Goal: Task Accomplishment & Management: Manage account settings

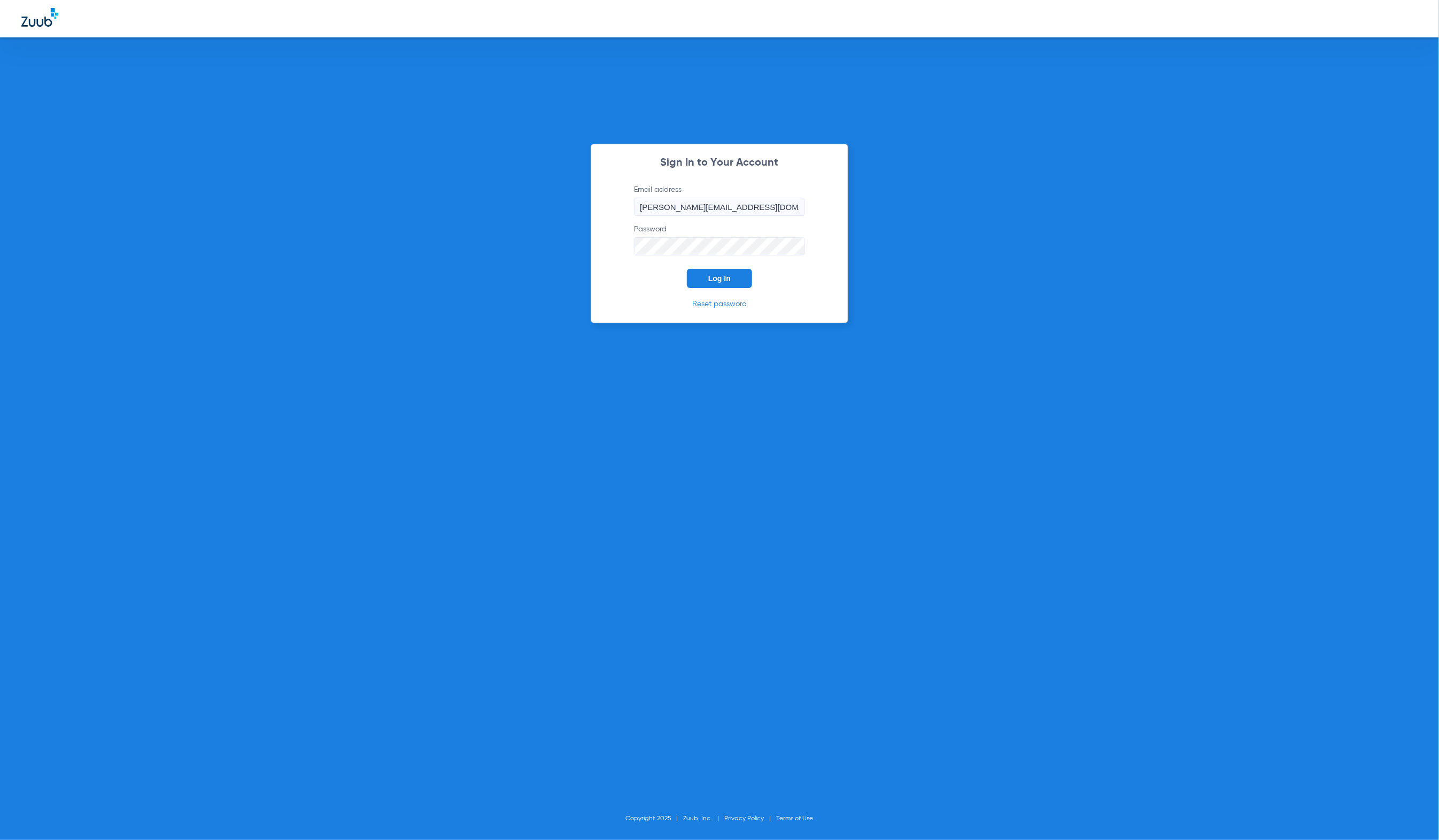
click at [726, 281] on span "Log In" at bounding box center [719, 278] width 22 height 8
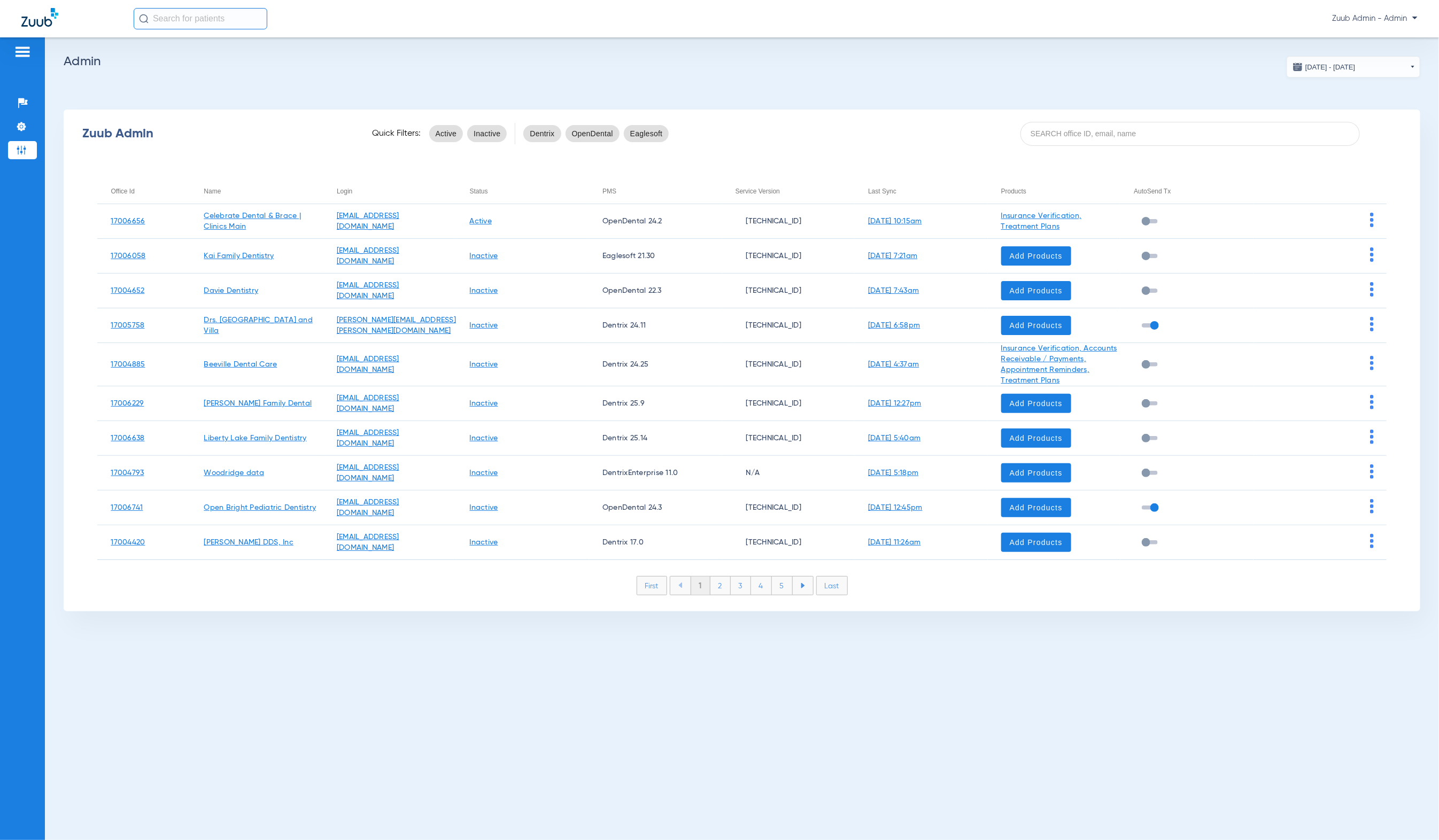
click at [1144, 119] on div "Zuub Admin Quick Filters: Active Inactive Dentrix OpenDental Eaglesoft" at bounding box center [742, 133] width 1357 height 43
click at [1144, 122] on input at bounding box center [1190, 134] width 340 height 24
paste input "17006177"
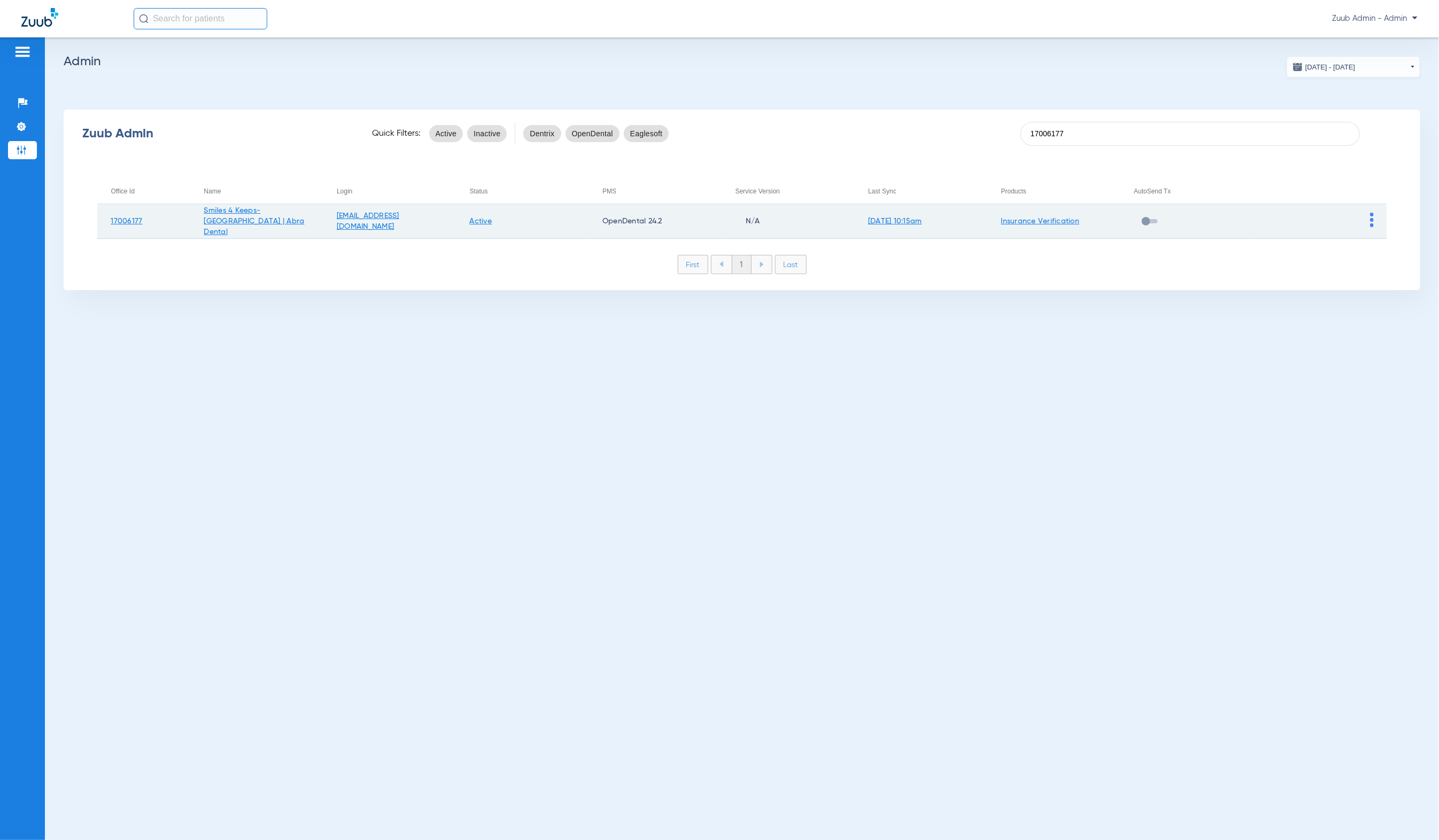
type input "17006177"
click at [1374, 222] on img at bounding box center [1372, 220] width 4 height 15
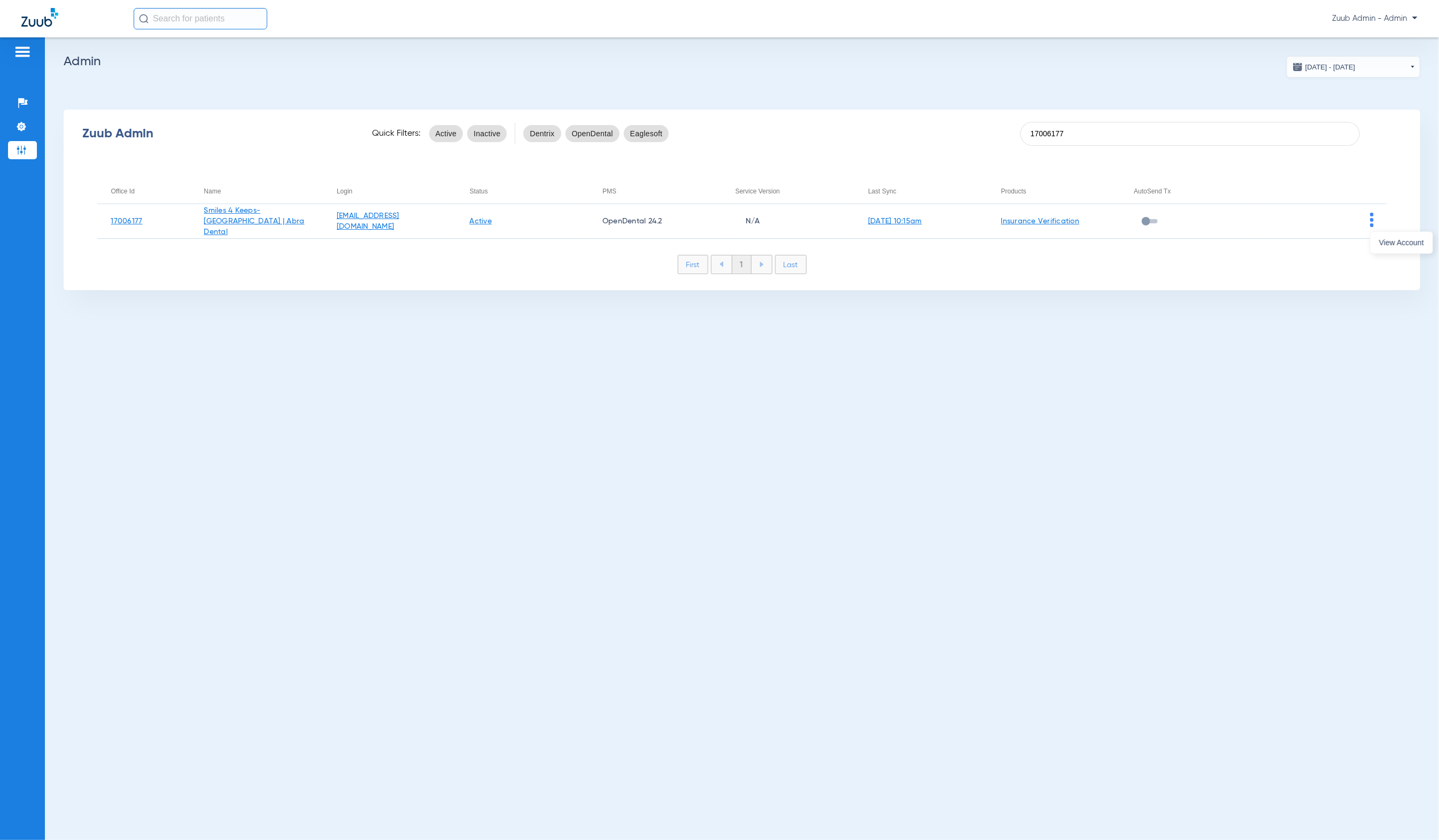
drag, startPoint x: 1384, startPoint y: 237, endPoint x: 811, endPoint y: 76, distance: 595.2
click at [1384, 239] on span "View Account" at bounding box center [1402, 243] width 45 height 8
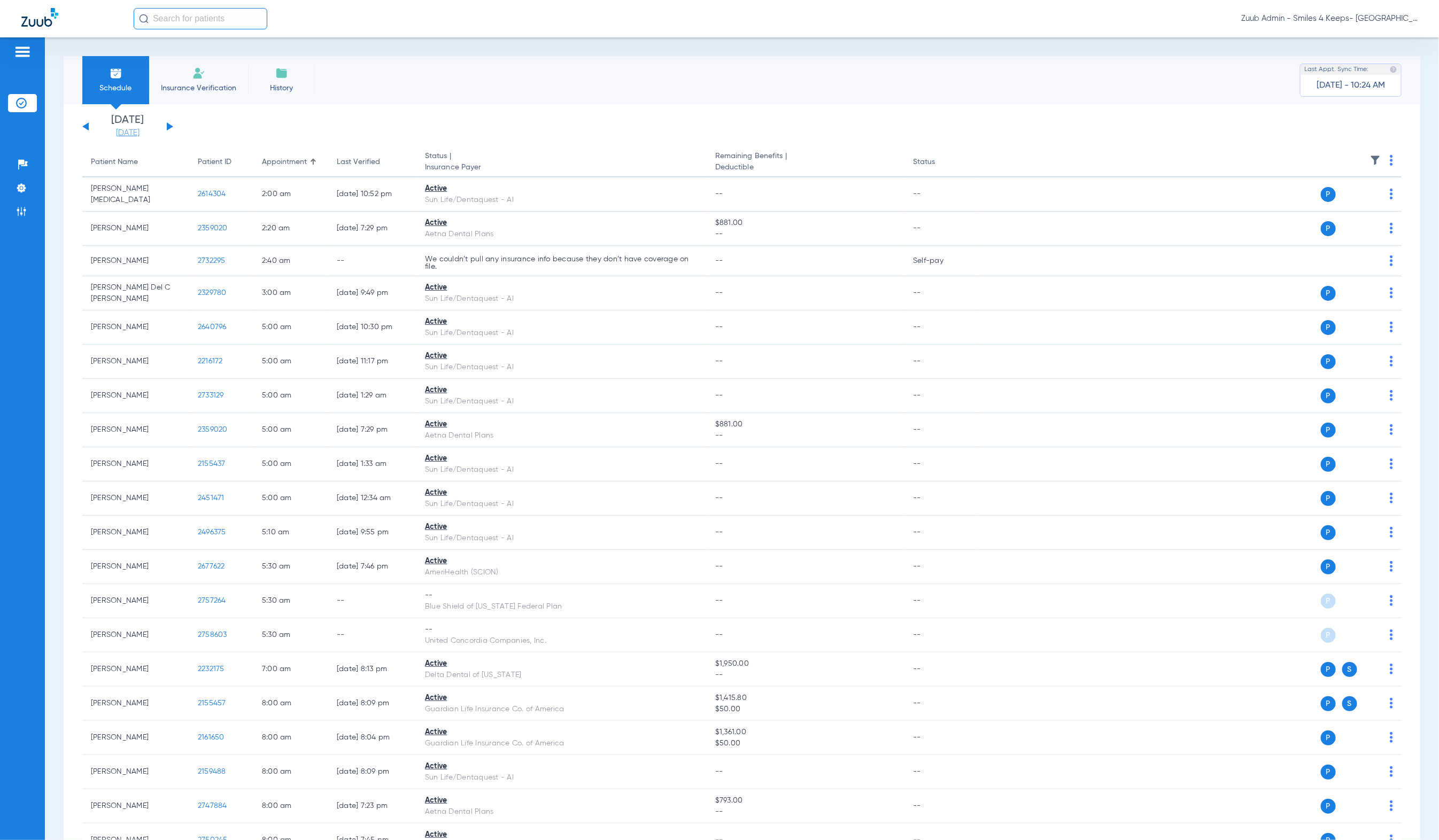
click at [131, 132] on link "[DATE]" at bounding box center [128, 133] width 64 height 11
click at [210, 263] on td "20" at bounding box center [216, 268] width 29 height 22
click at [290, 343] on button "Apply" at bounding box center [286, 340] width 63 height 22
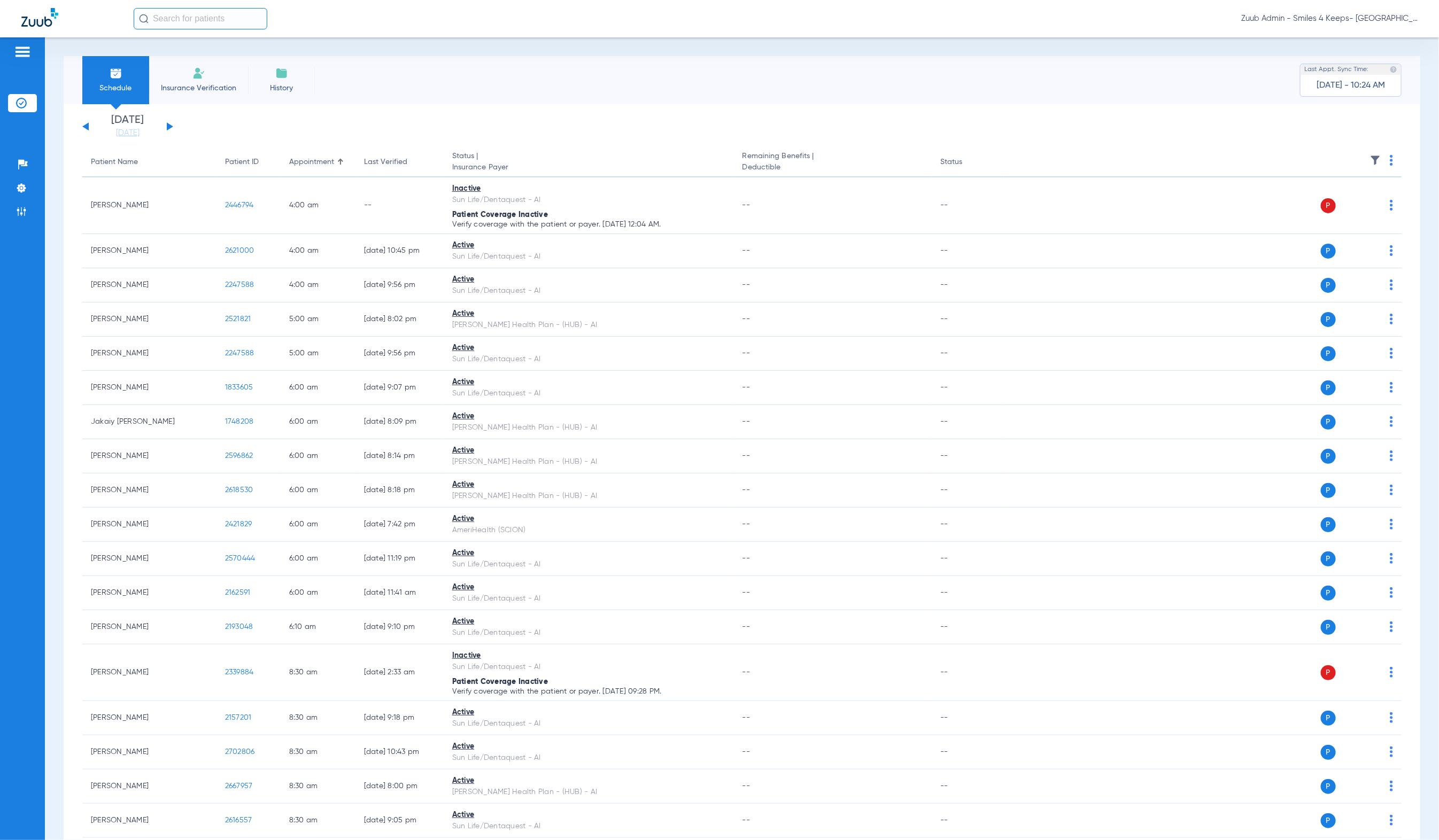
click at [1370, 161] on img at bounding box center [1375, 160] width 11 height 11
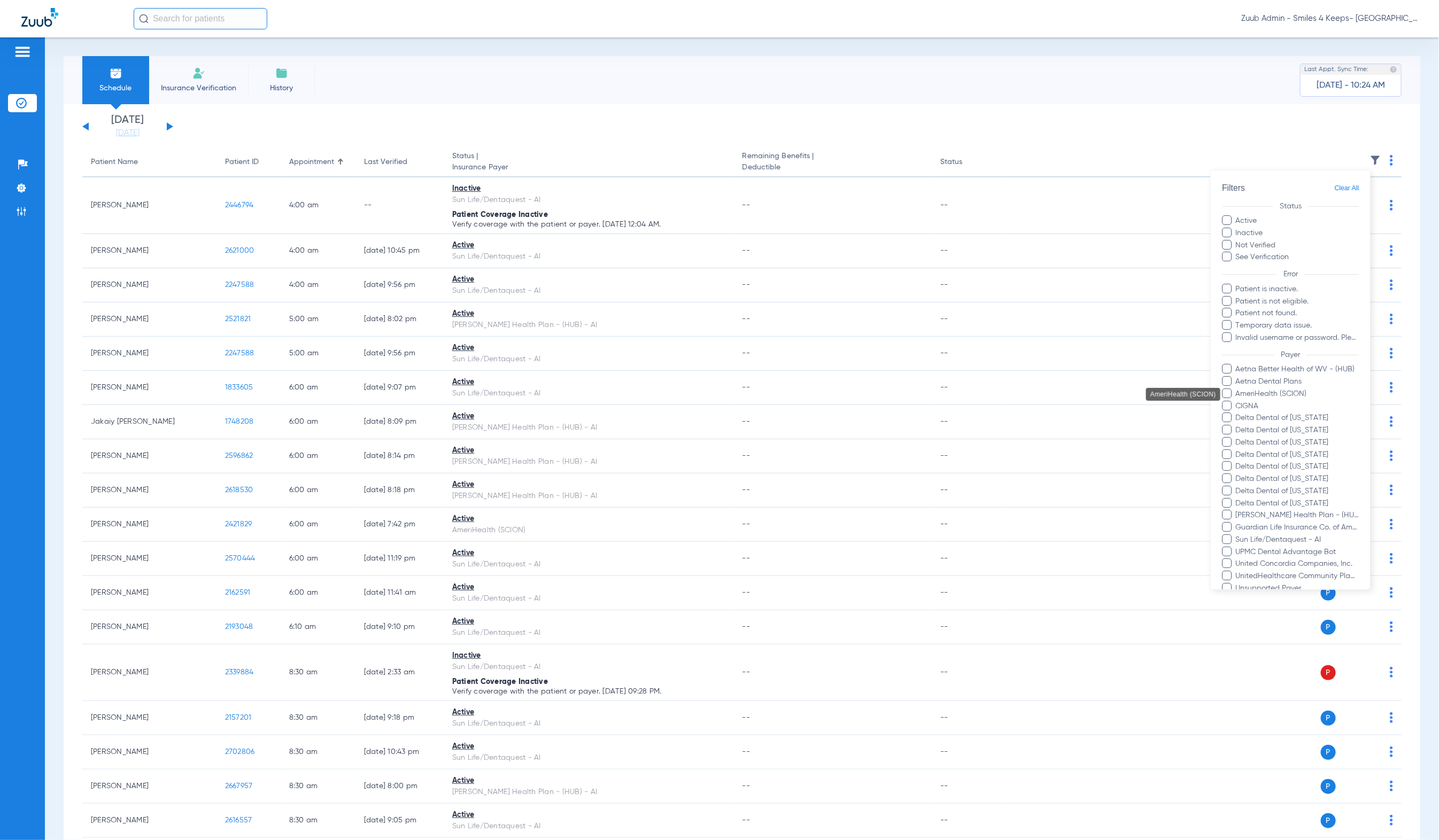
click at [1302, 394] on span "AmeriHealth (SCION)" at bounding box center [1297, 394] width 124 height 11
click at [1238, 401] on input "AmeriHealth (SCION)" at bounding box center [1238, 401] width 0 height 0
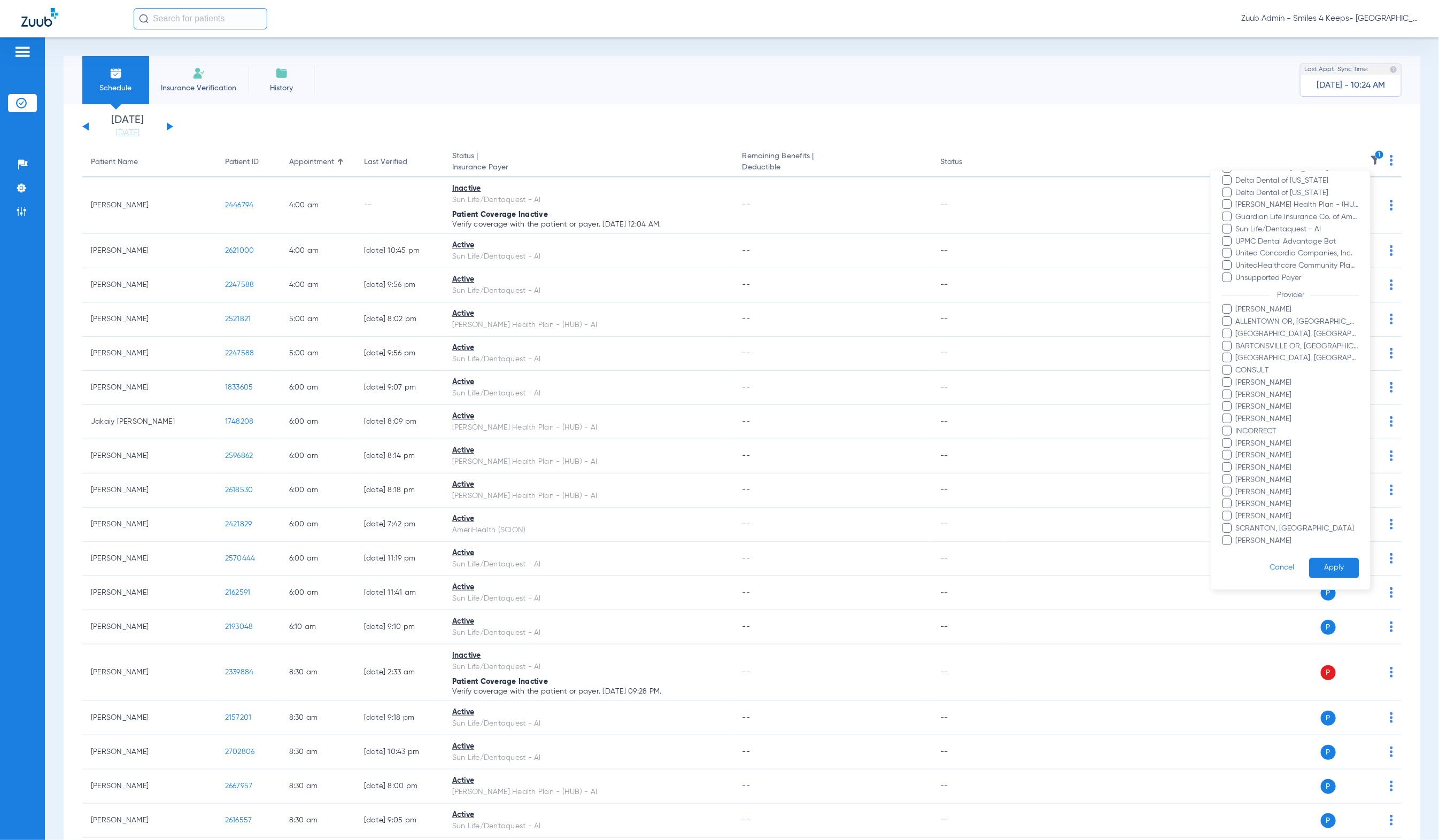
click at [1324, 559] on button "Apply" at bounding box center [1334, 568] width 50 height 21
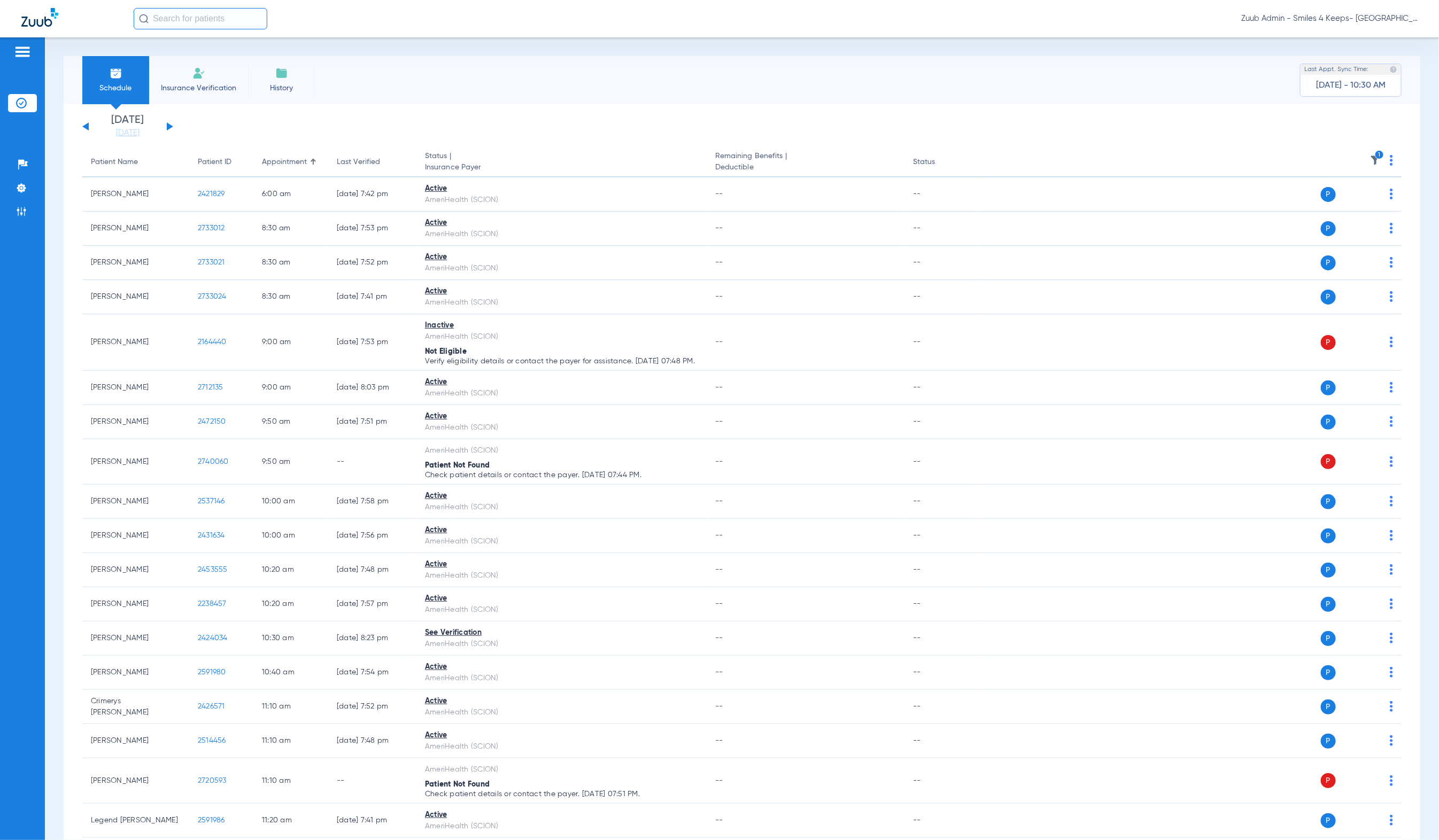
click at [209, 20] on input "text" at bounding box center [200, 19] width 133 height 22
paste input "2161226"
click at [268, 75] on td "[DATE]" at bounding box center [268, 72] width 30 height 15
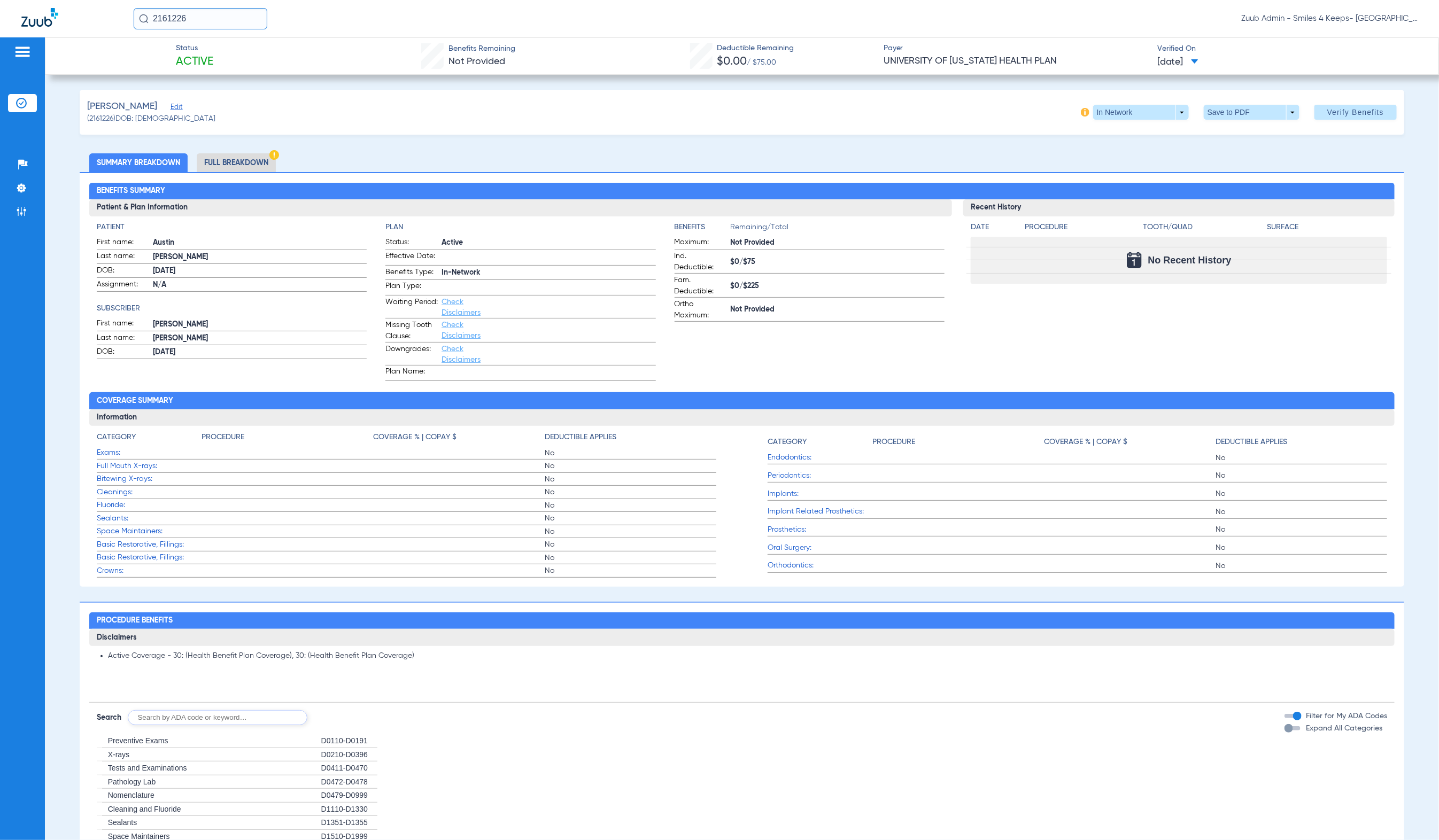
click at [236, 155] on li "Full Breakdown" at bounding box center [236, 163] width 79 height 18
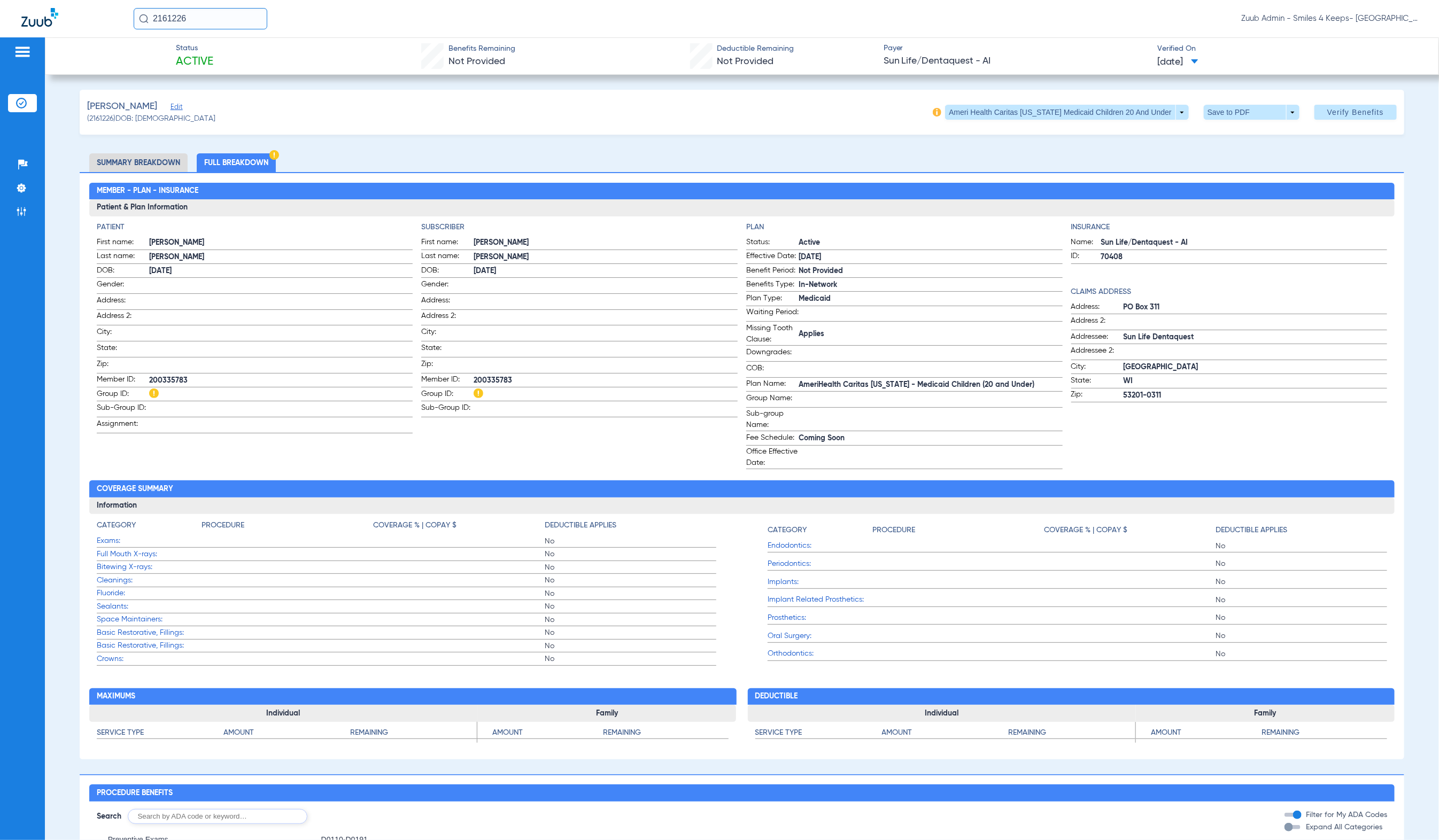
click at [141, 156] on li "Summary Breakdown" at bounding box center [138, 163] width 98 height 18
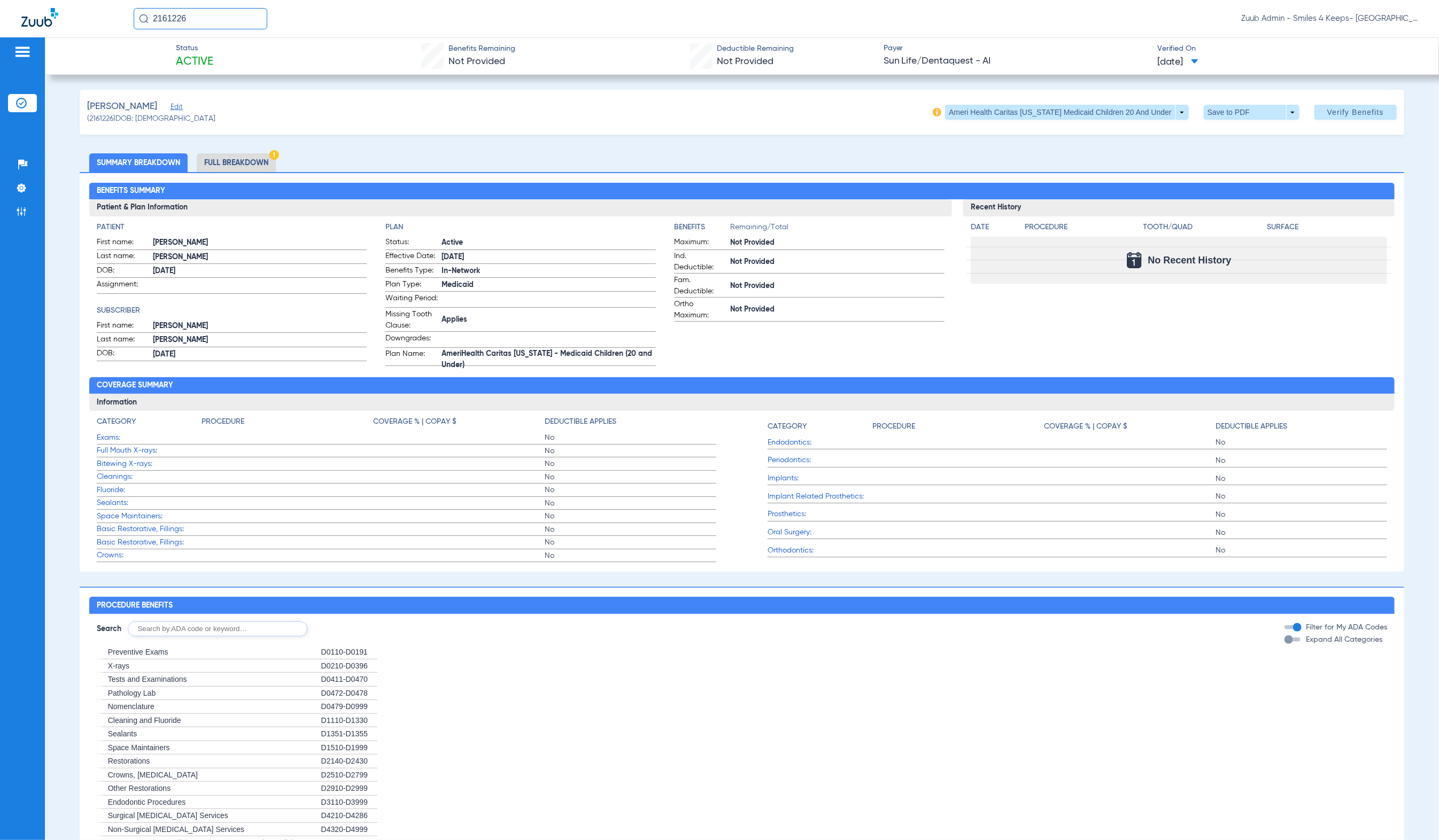
click at [261, 154] on li "Full Breakdown" at bounding box center [236, 163] width 79 height 18
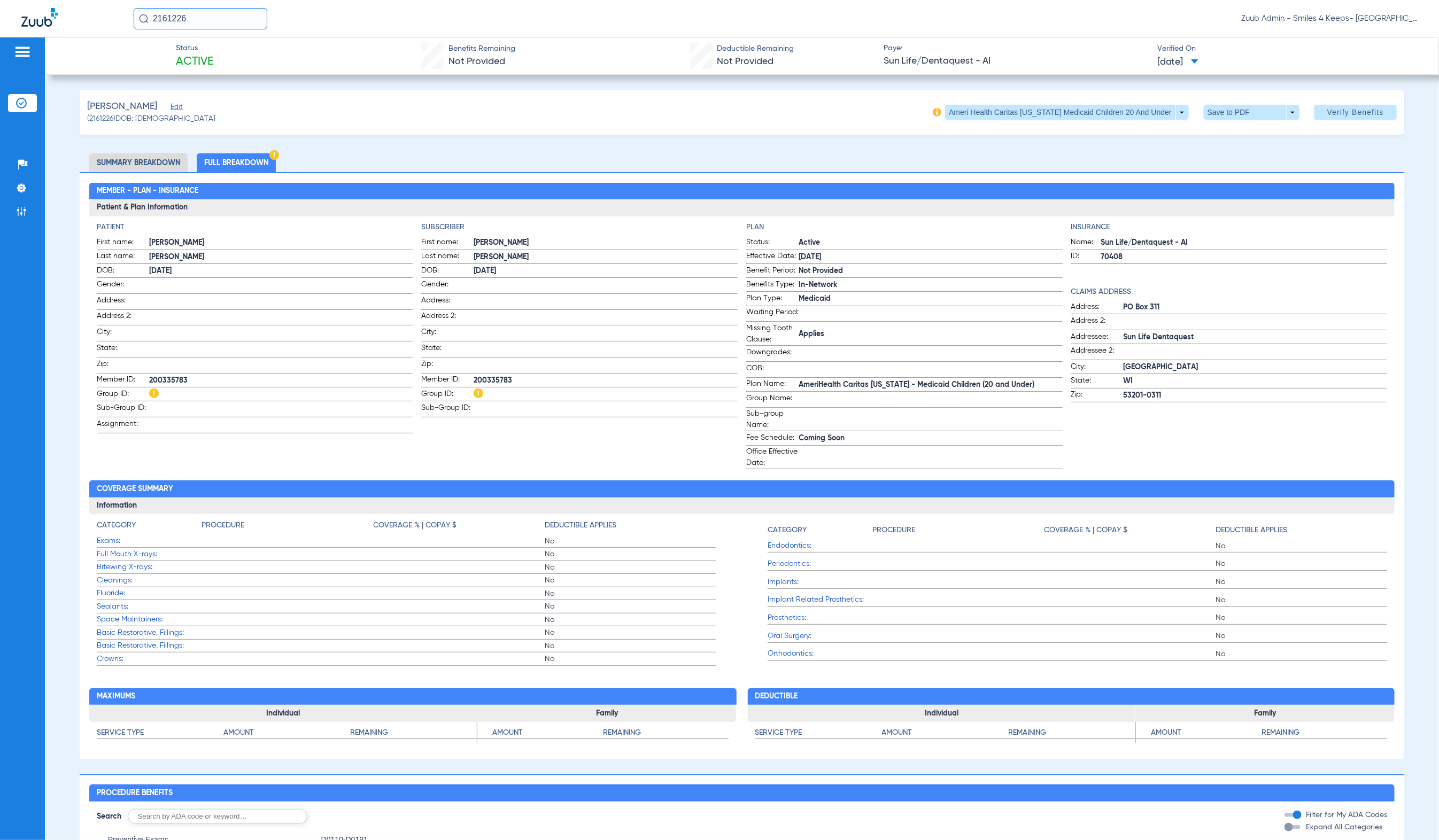
click at [216, 27] on input "2161226" at bounding box center [200, 19] width 133 height 22
click at [227, 54] on td "2161226" at bounding box center [235, 57] width 35 height 15
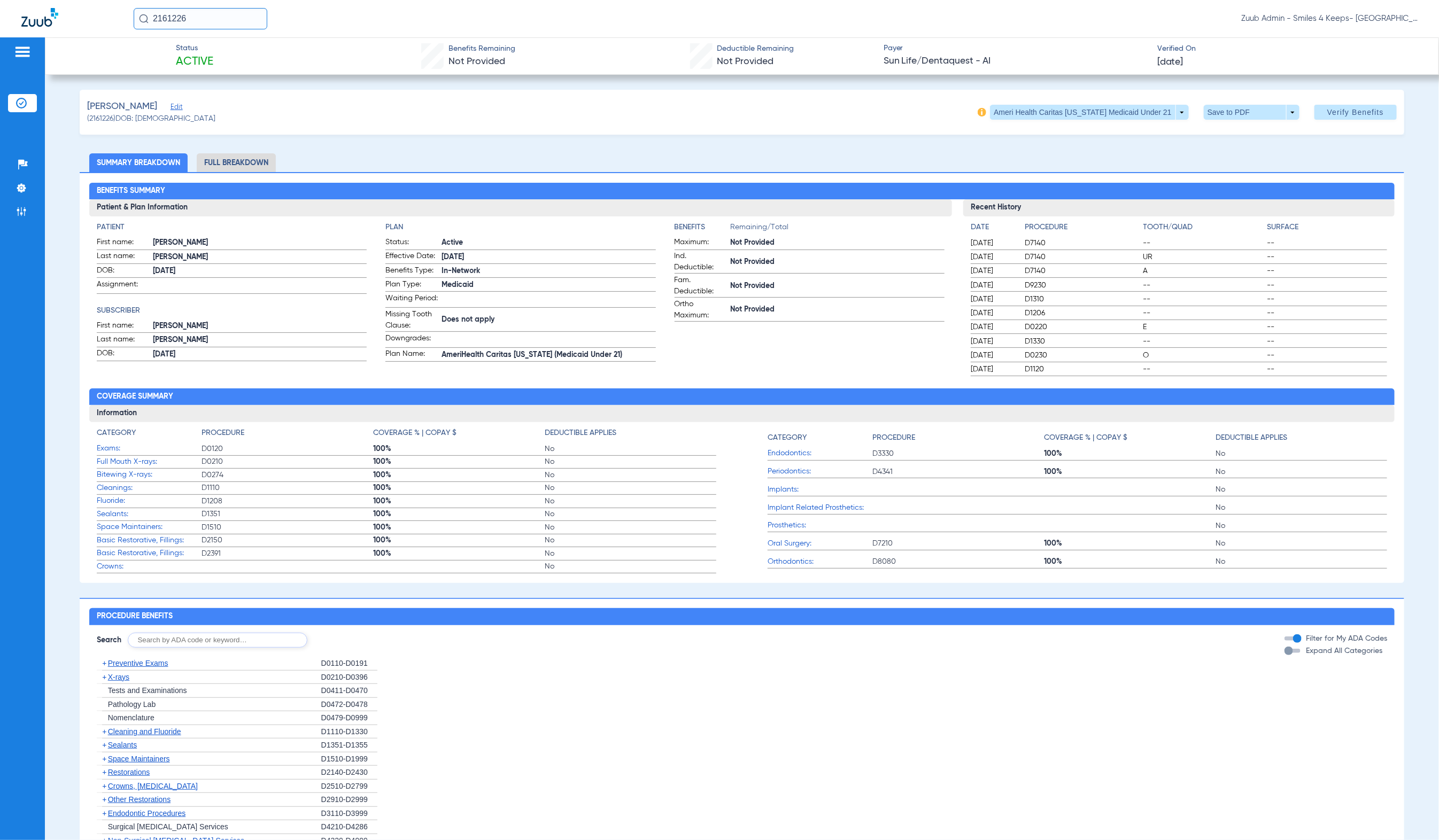
click at [236, 160] on li "Full Breakdown" at bounding box center [236, 163] width 79 height 18
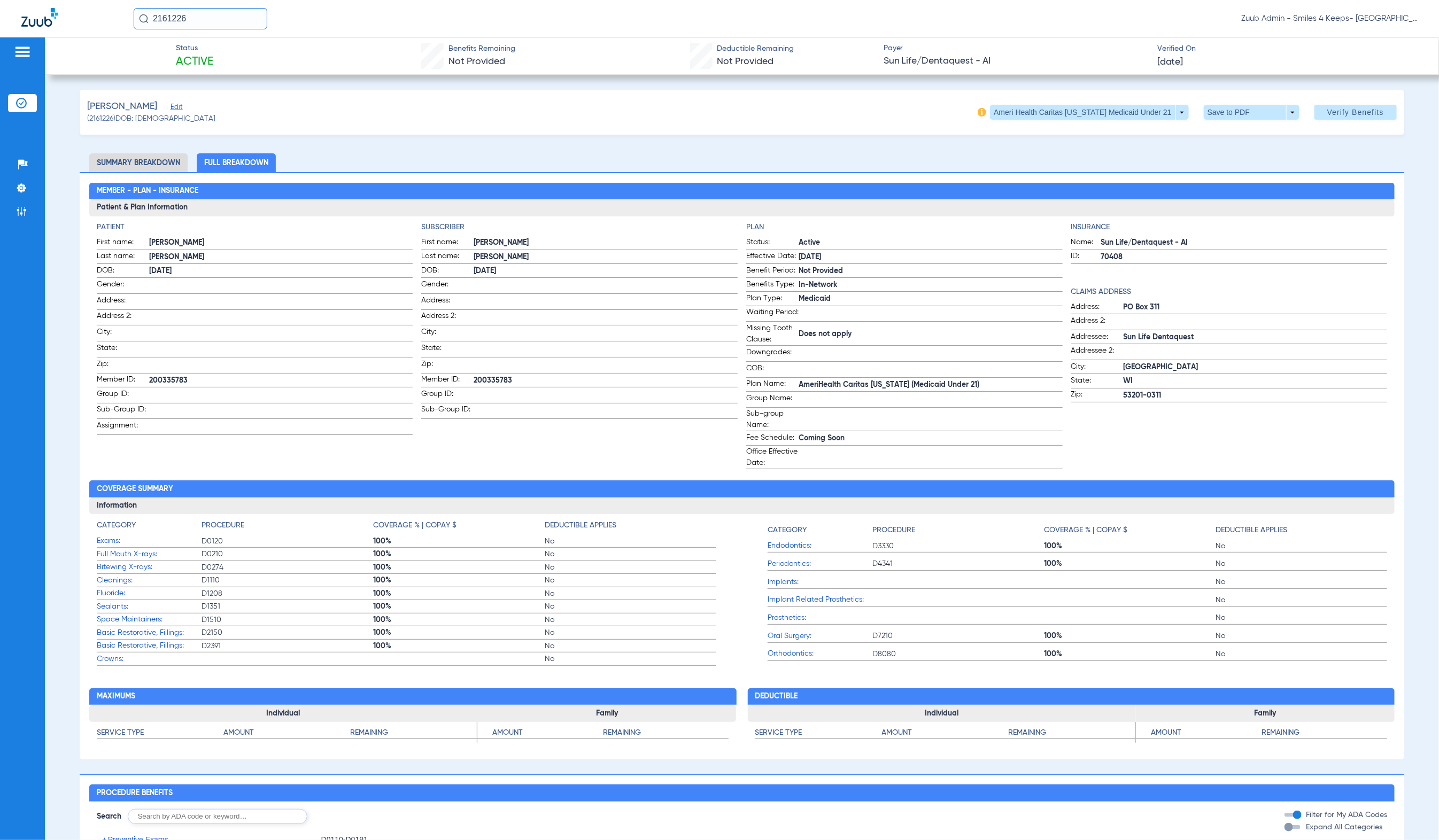
click at [227, 18] on input "2161226" at bounding box center [200, 19] width 133 height 22
click at [236, 66] on td "2161226" at bounding box center [235, 72] width 35 height 15
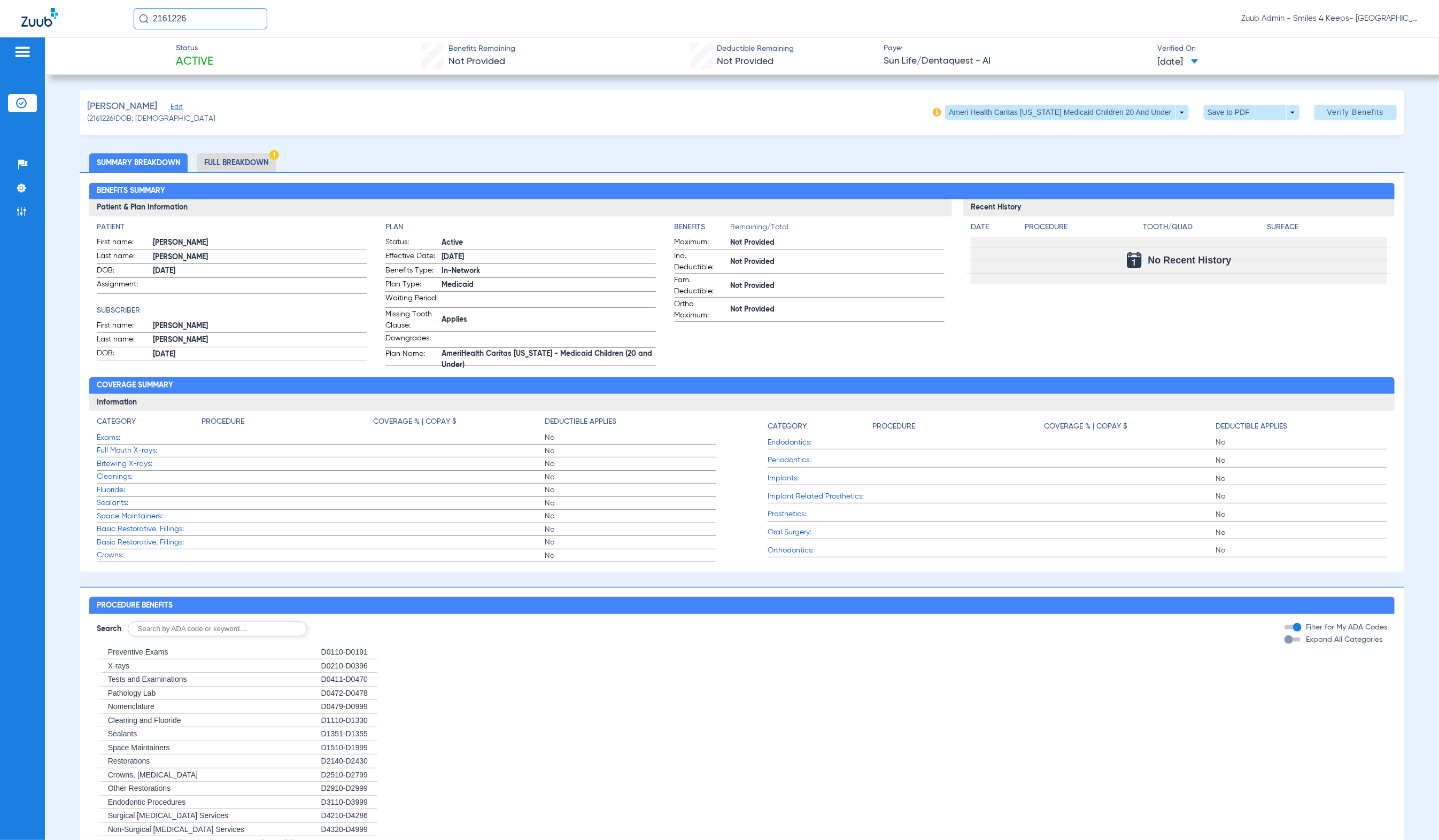
click at [225, 155] on li "Full Breakdown" at bounding box center [236, 163] width 79 height 18
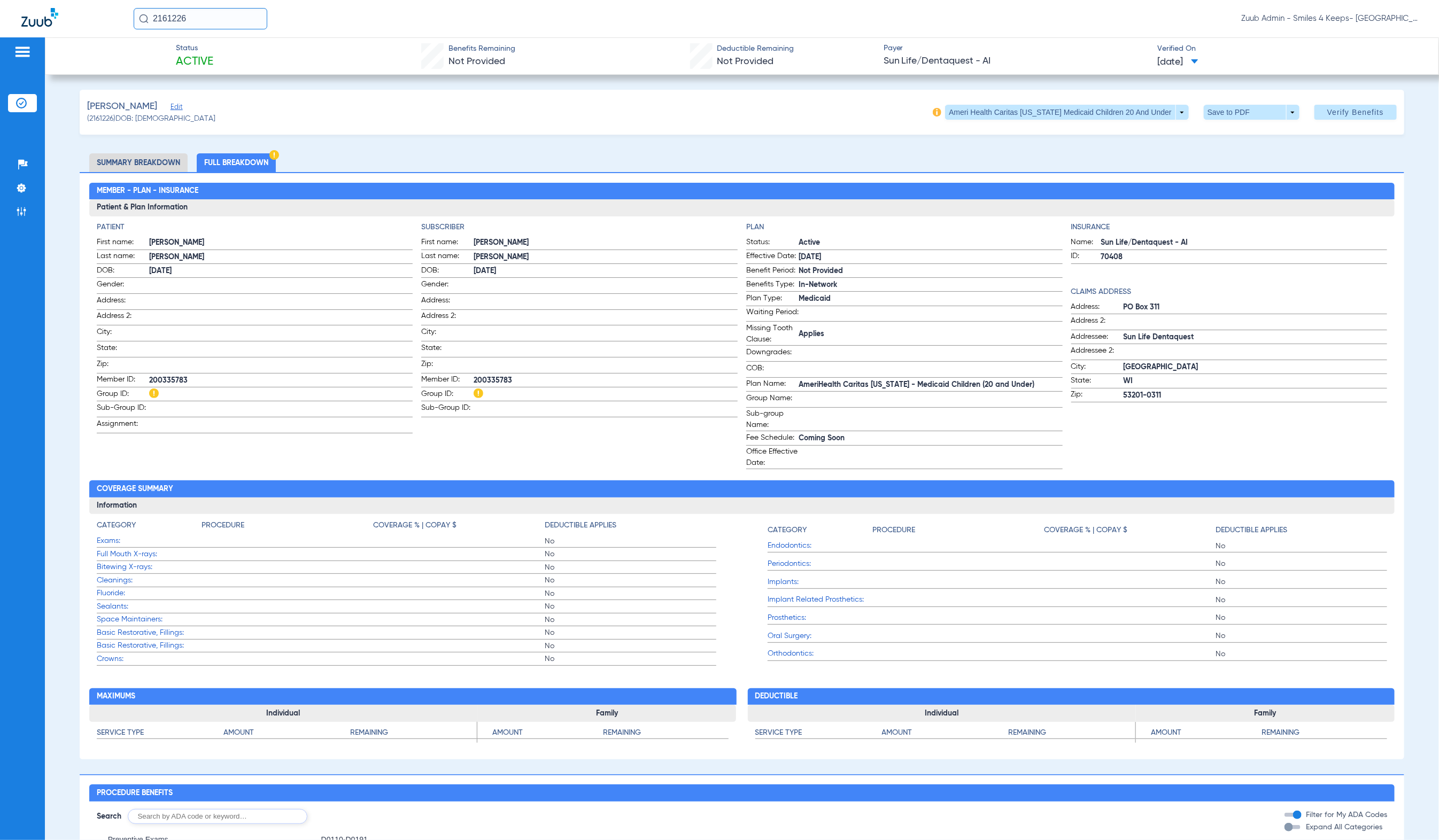
click at [22, 107] on img at bounding box center [21, 103] width 11 height 11
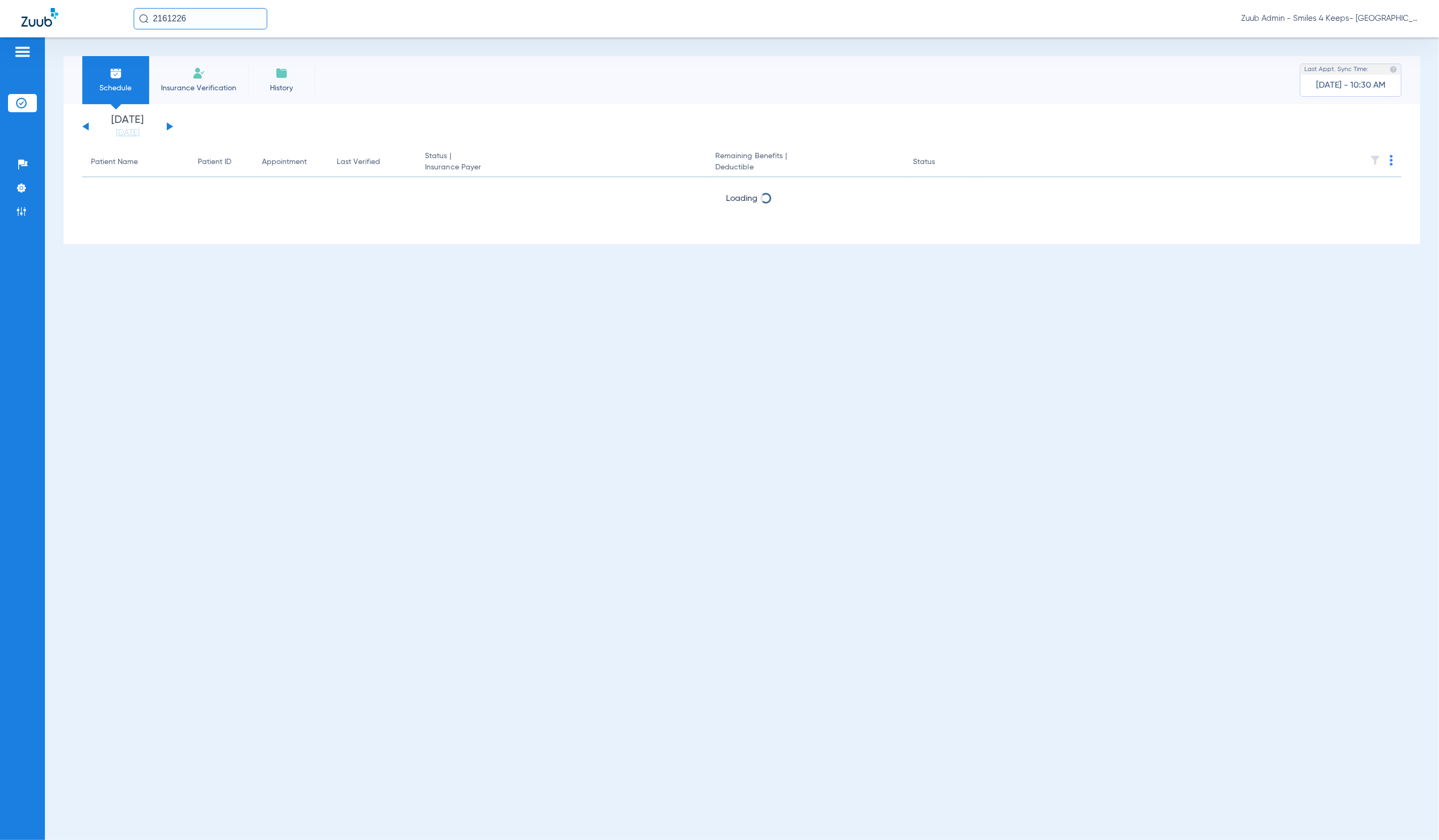
click at [168, 127] on button at bounding box center [170, 126] width 6 height 8
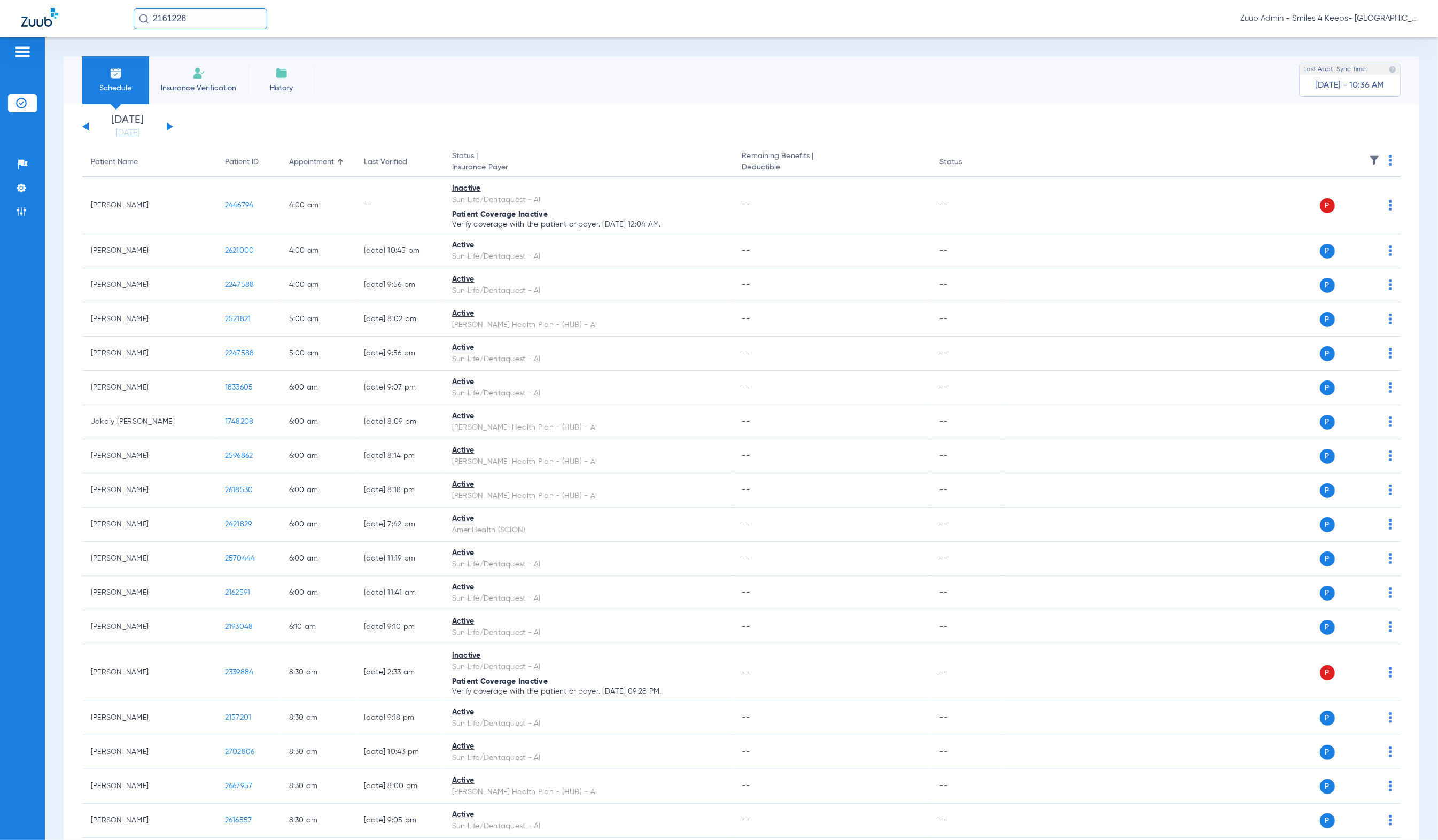
click at [197, 12] on input "2161226" at bounding box center [200, 19] width 133 height 22
click at [269, 67] on td "[DATE]" at bounding box center [268, 72] width 30 height 15
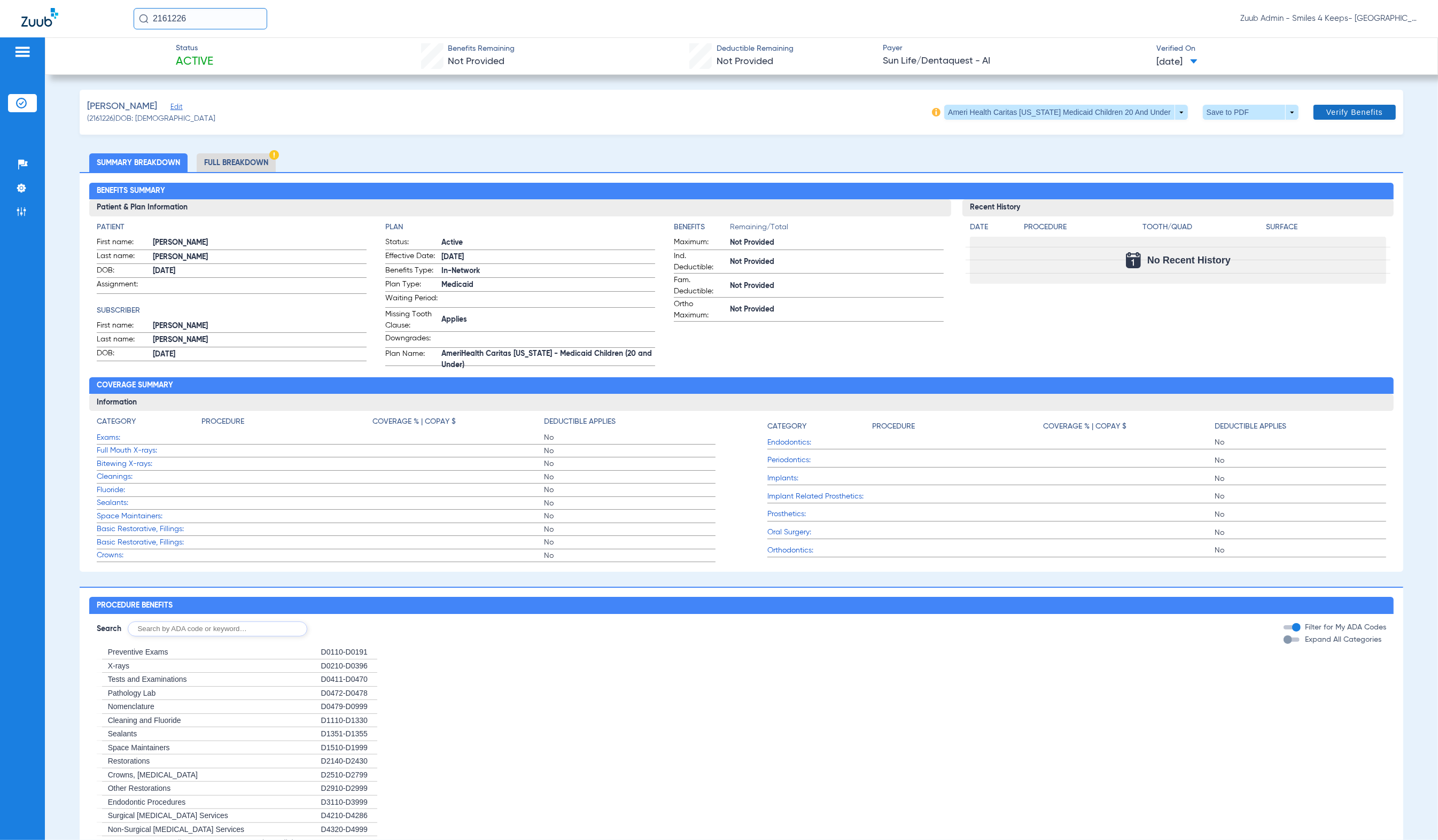
click at [1355, 113] on span "Verify Benefits" at bounding box center [1354, 112] width 57 height 8
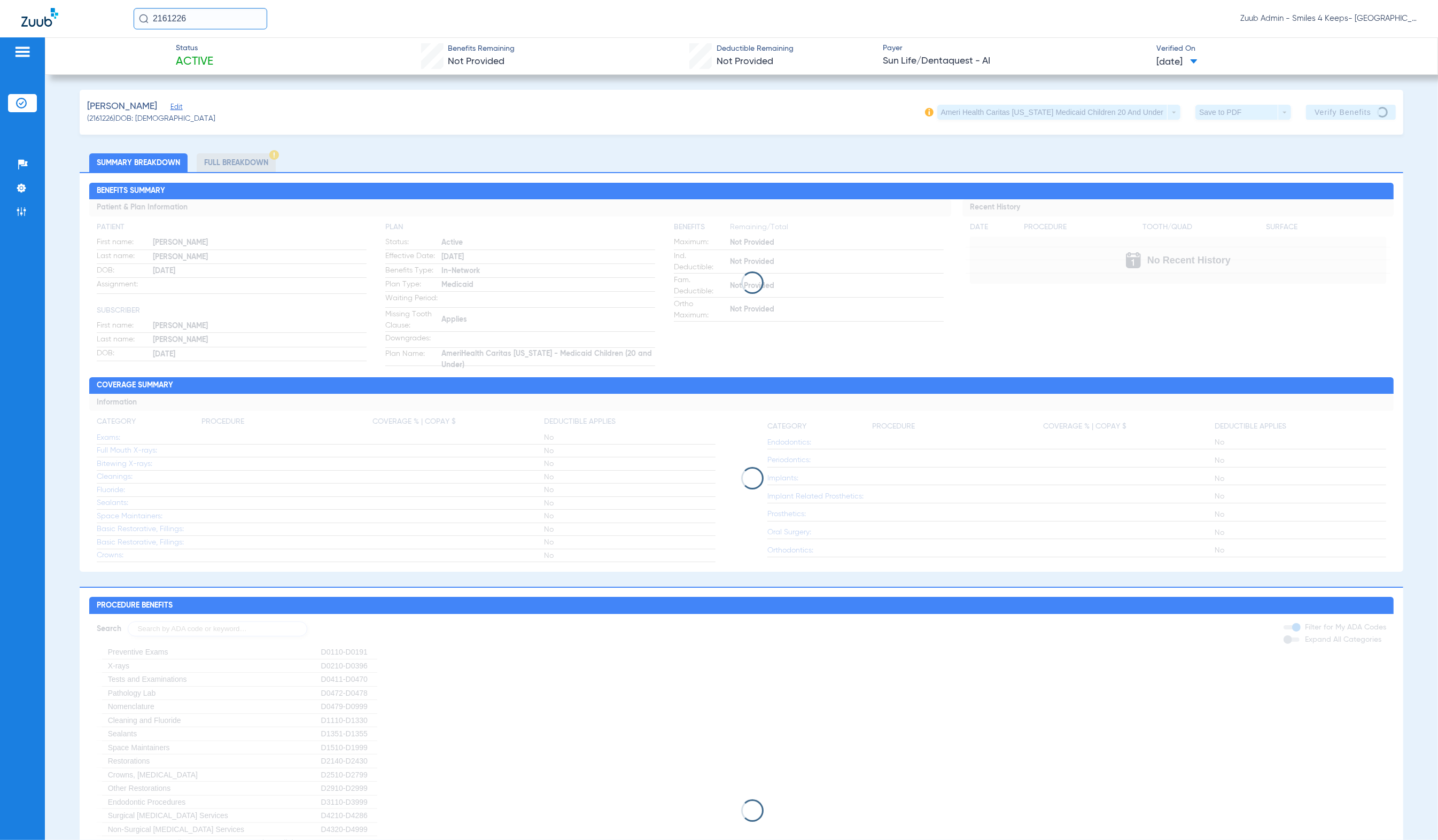
click at [34, 105] on li "Insurance Verification" at bounding box center [22, 103] width 29 height 18
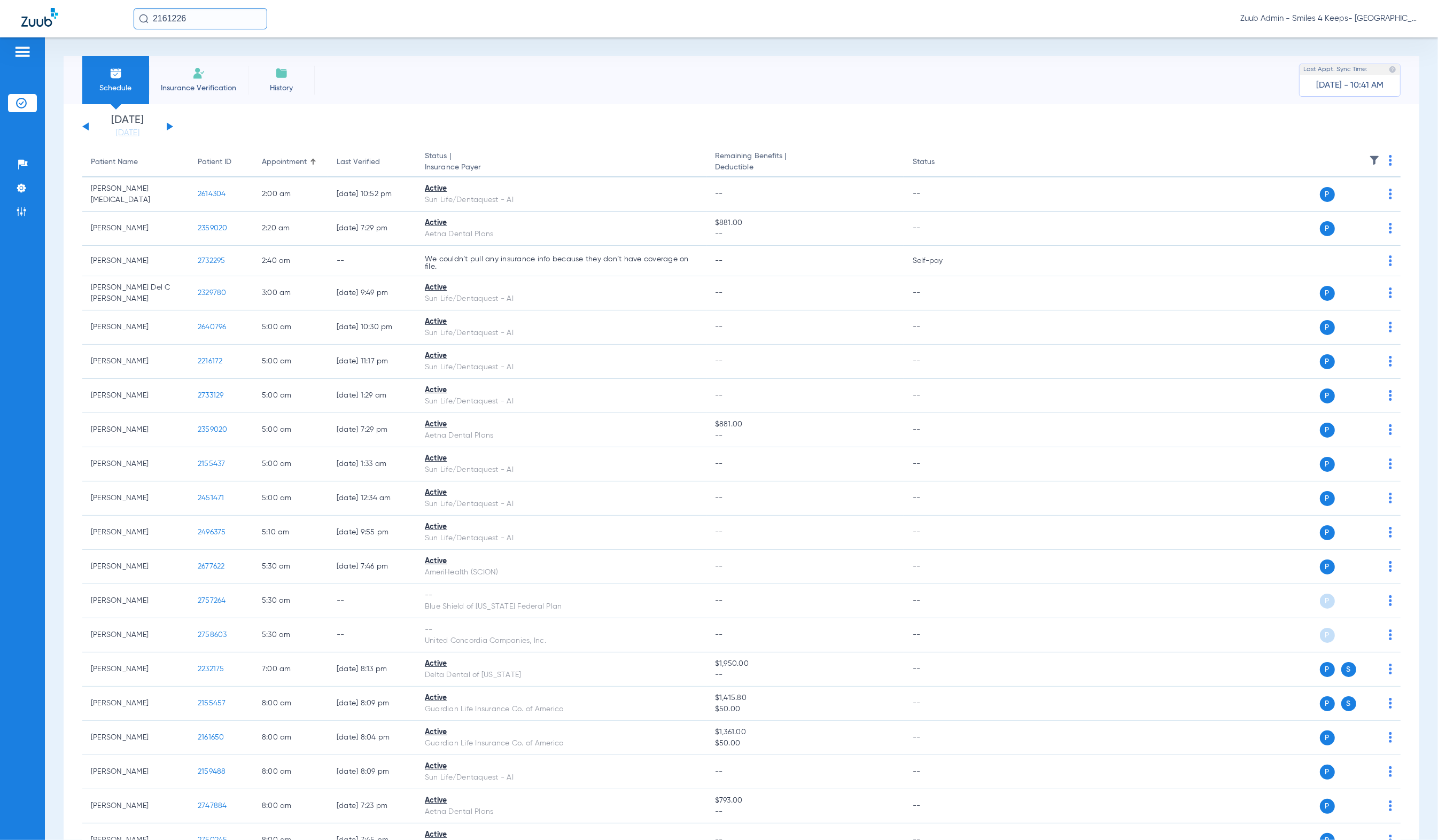
click at [171, 125] on button at bounding box center [170, 126] width 6 height 8
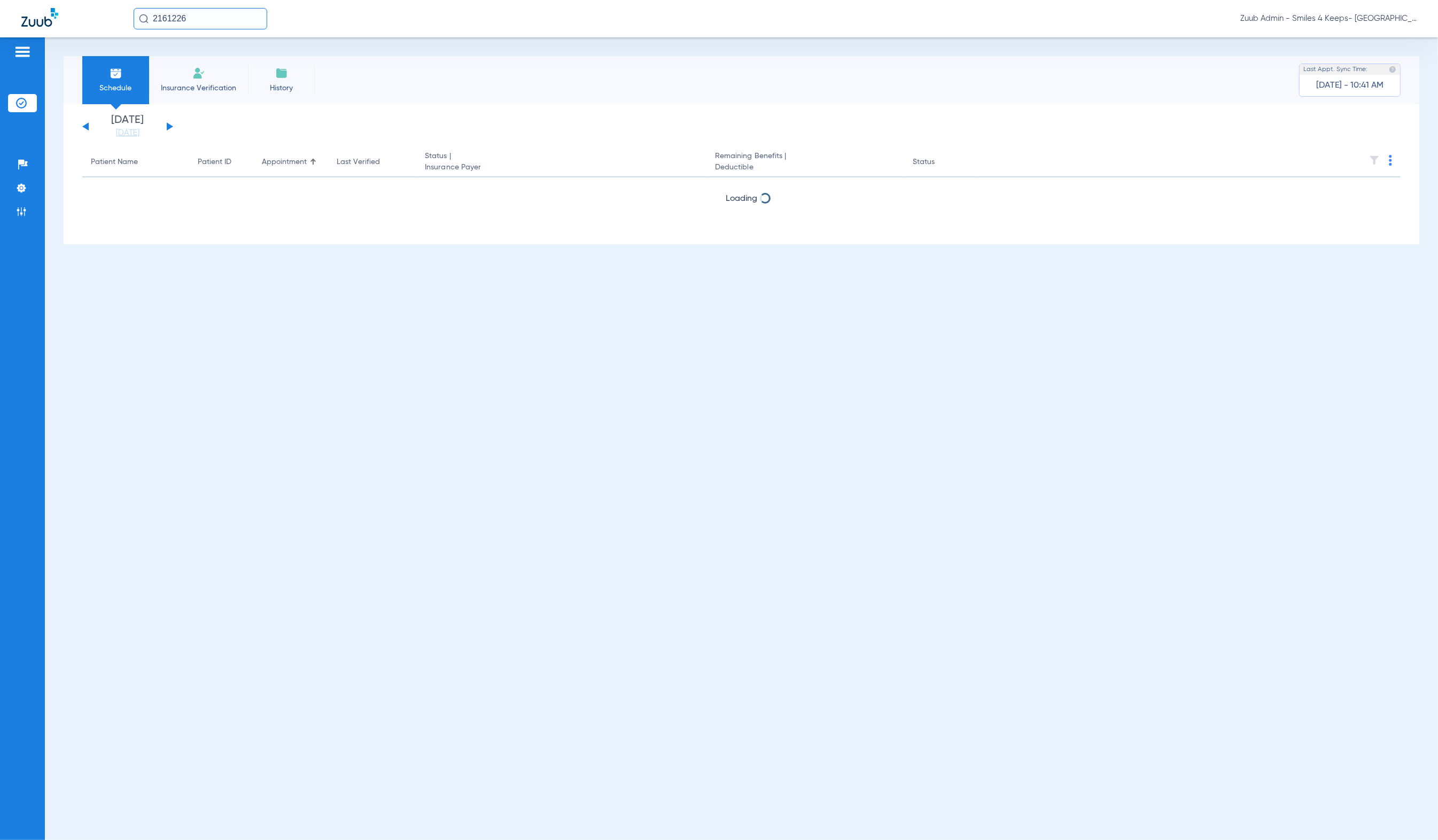
click at [199, 24] on input "2161226" at bounding box center [200, 19] width 133 height 22
paste input "271598"
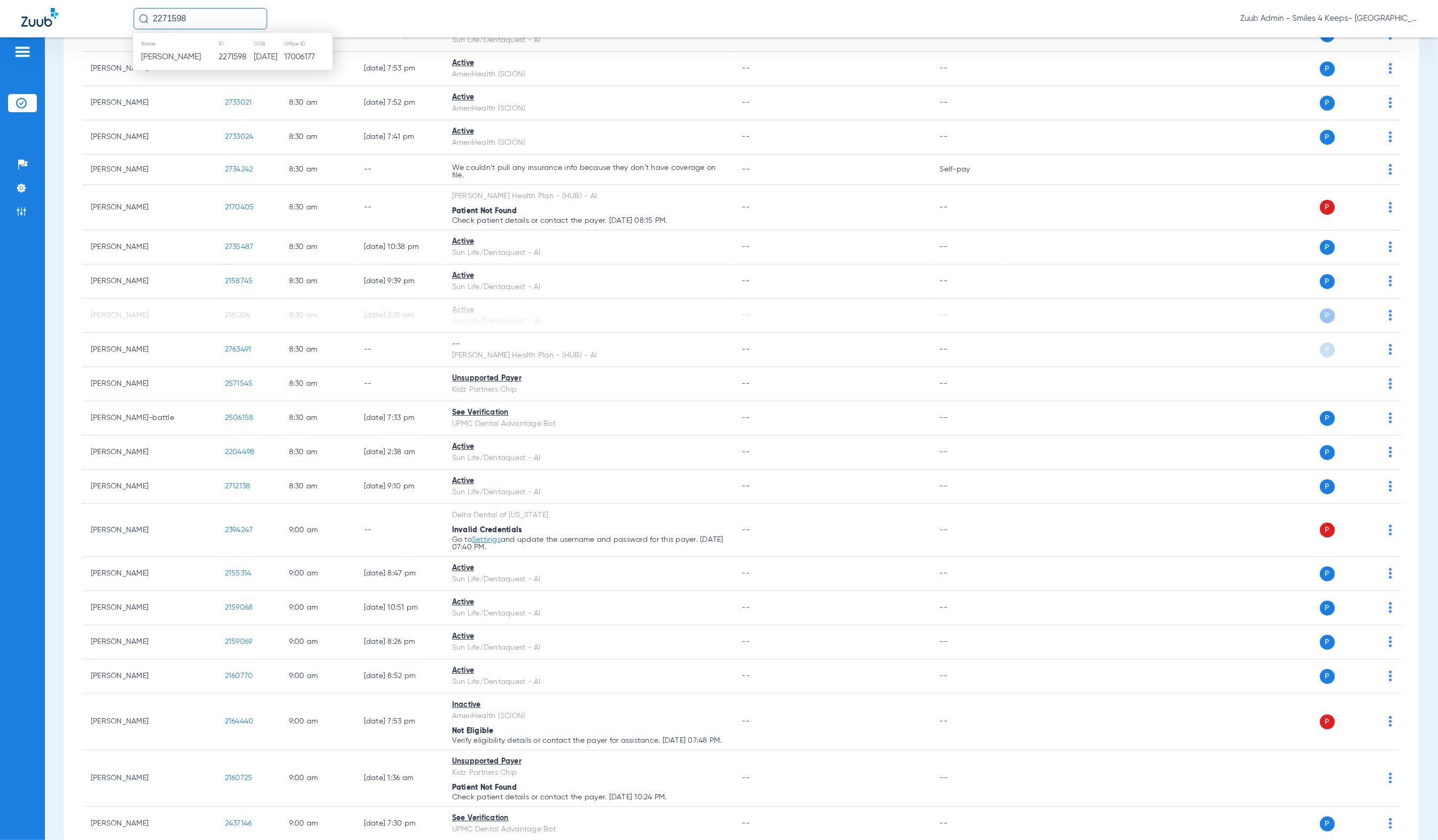
scroll to position [1025, 0]
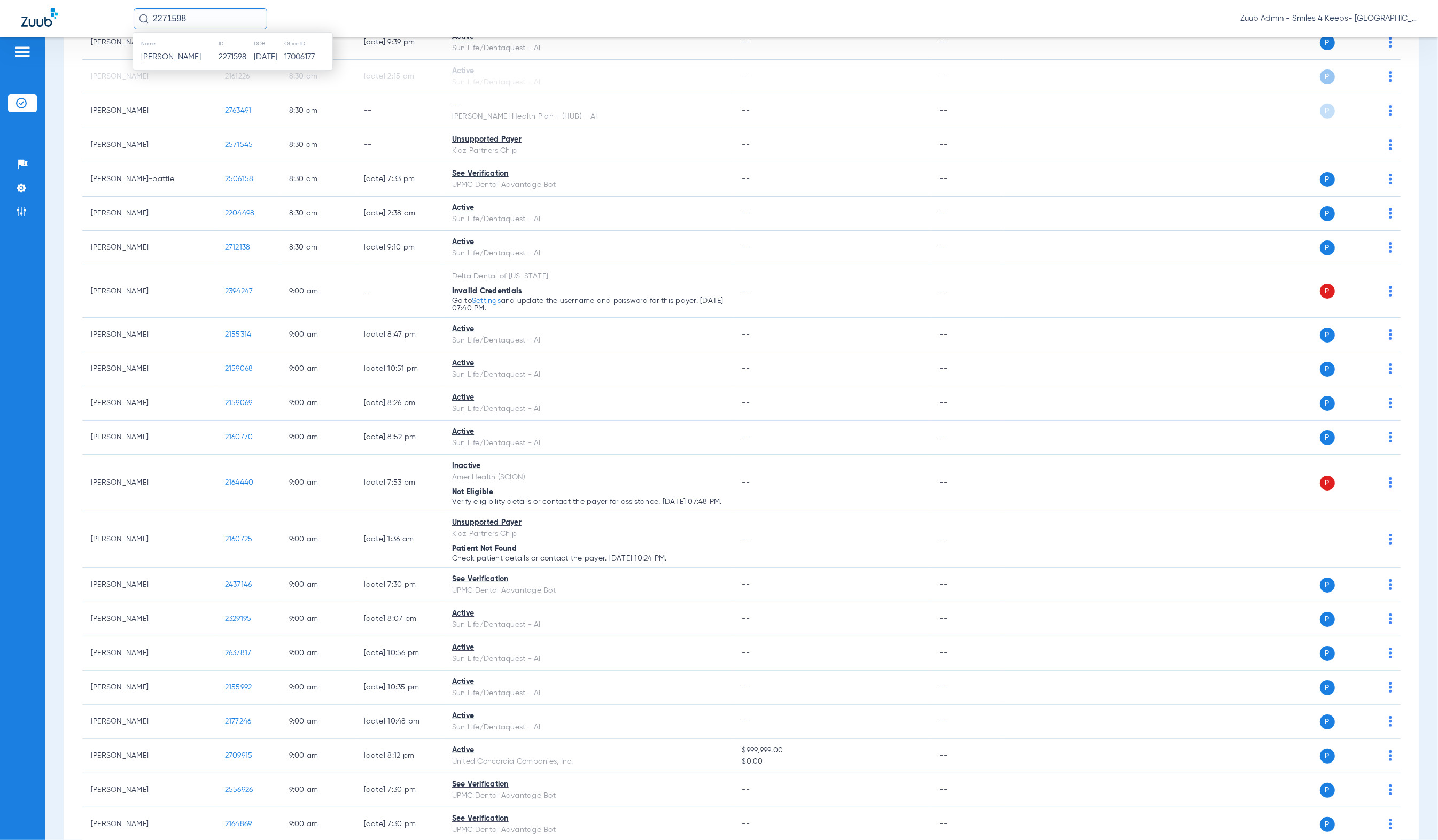
type input "2271598"
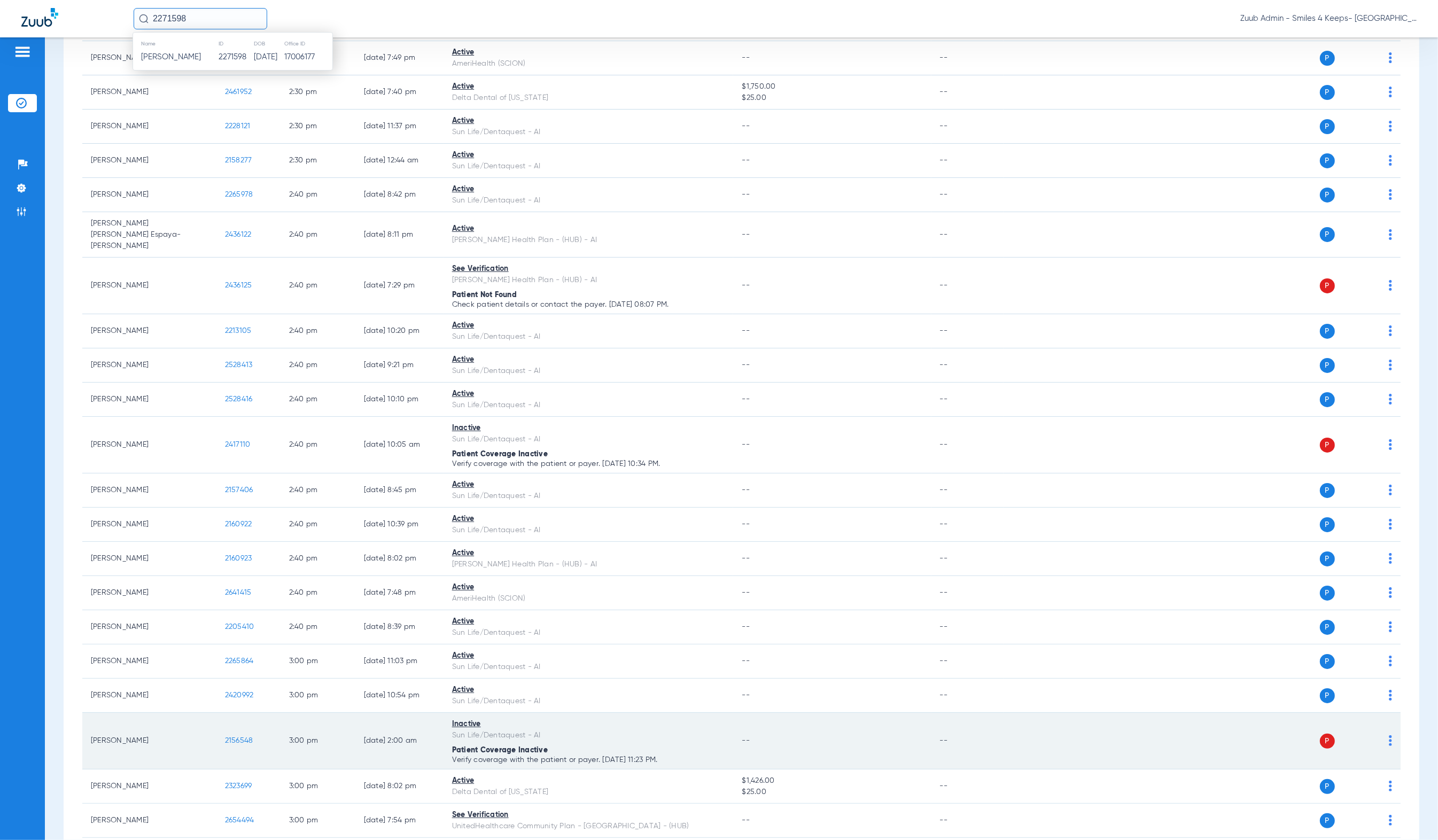
scroll to position [8232, 0]
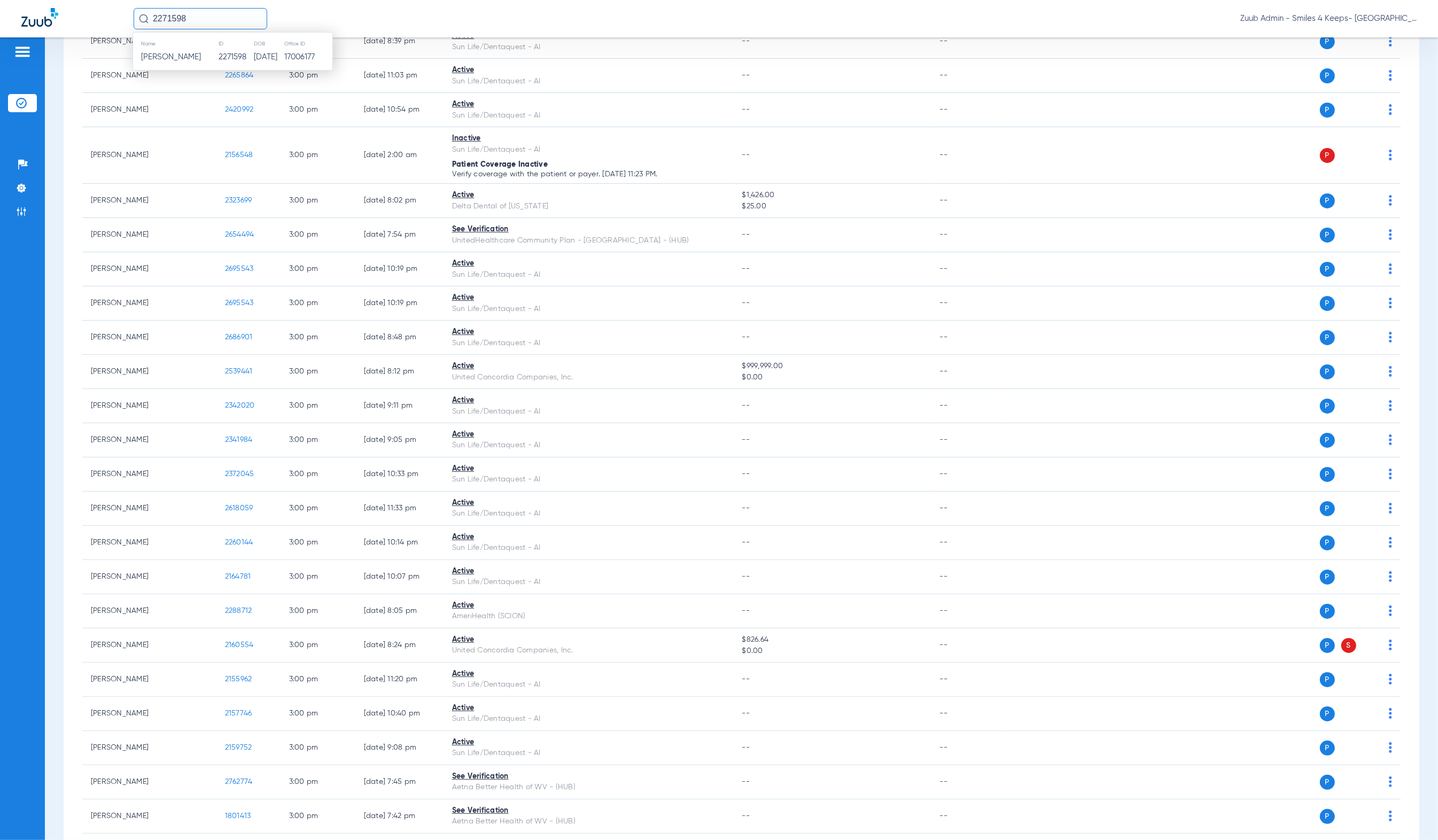
click at [23, 201] on ul "Help Center Settings Admin" at bounding box center [22, 194] width 29 height 76
click at [23, 206] on img at bounding box center [21, 211] width 11 height 11
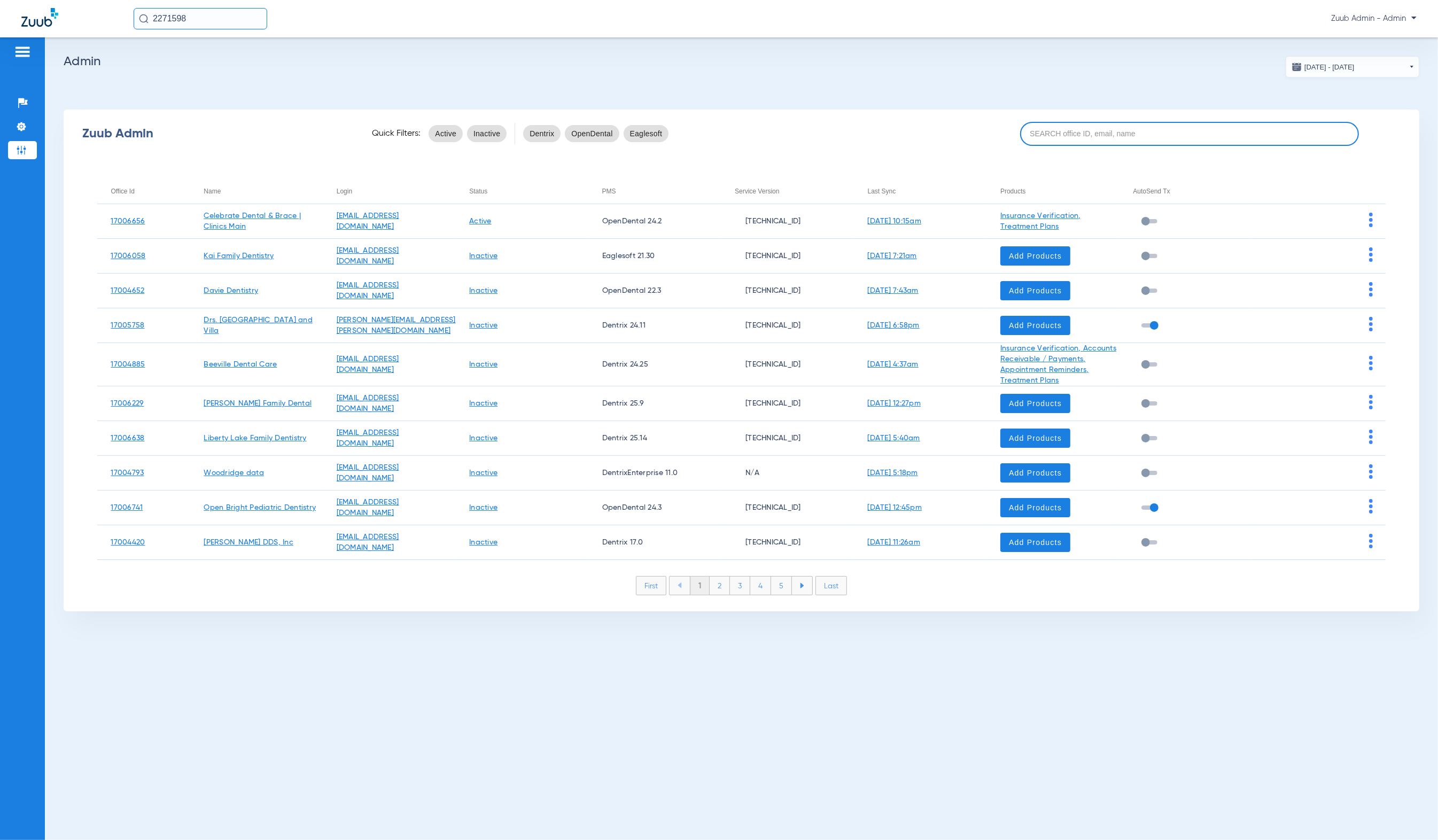
click at [1116, 130] on input at bounding box center [1190, 134] width 339 height 24
paste input "17006788"
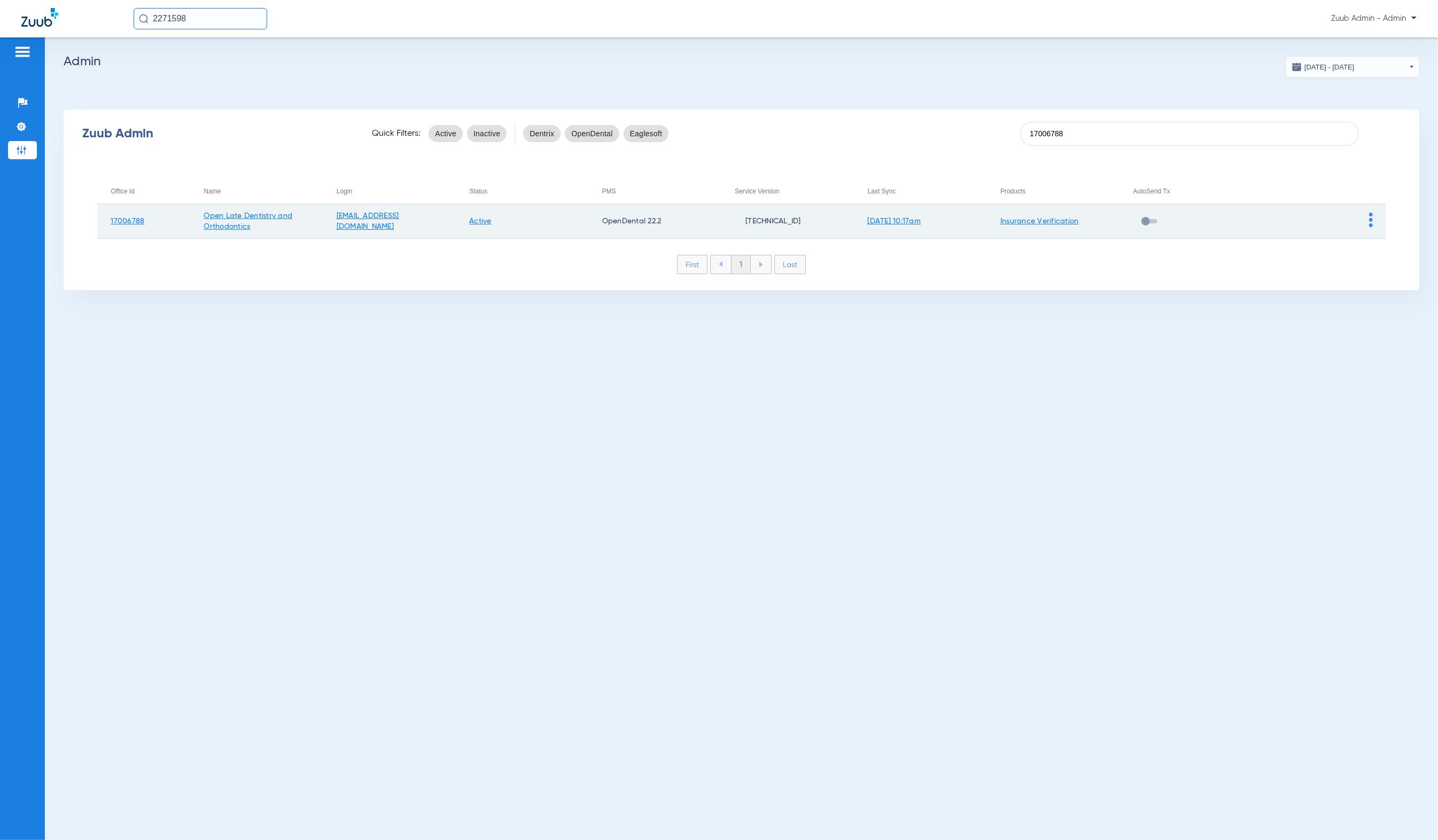
type input "17006788"
click at [1371, 218] on img at bounding box center [1371, 220] width 4 height 15
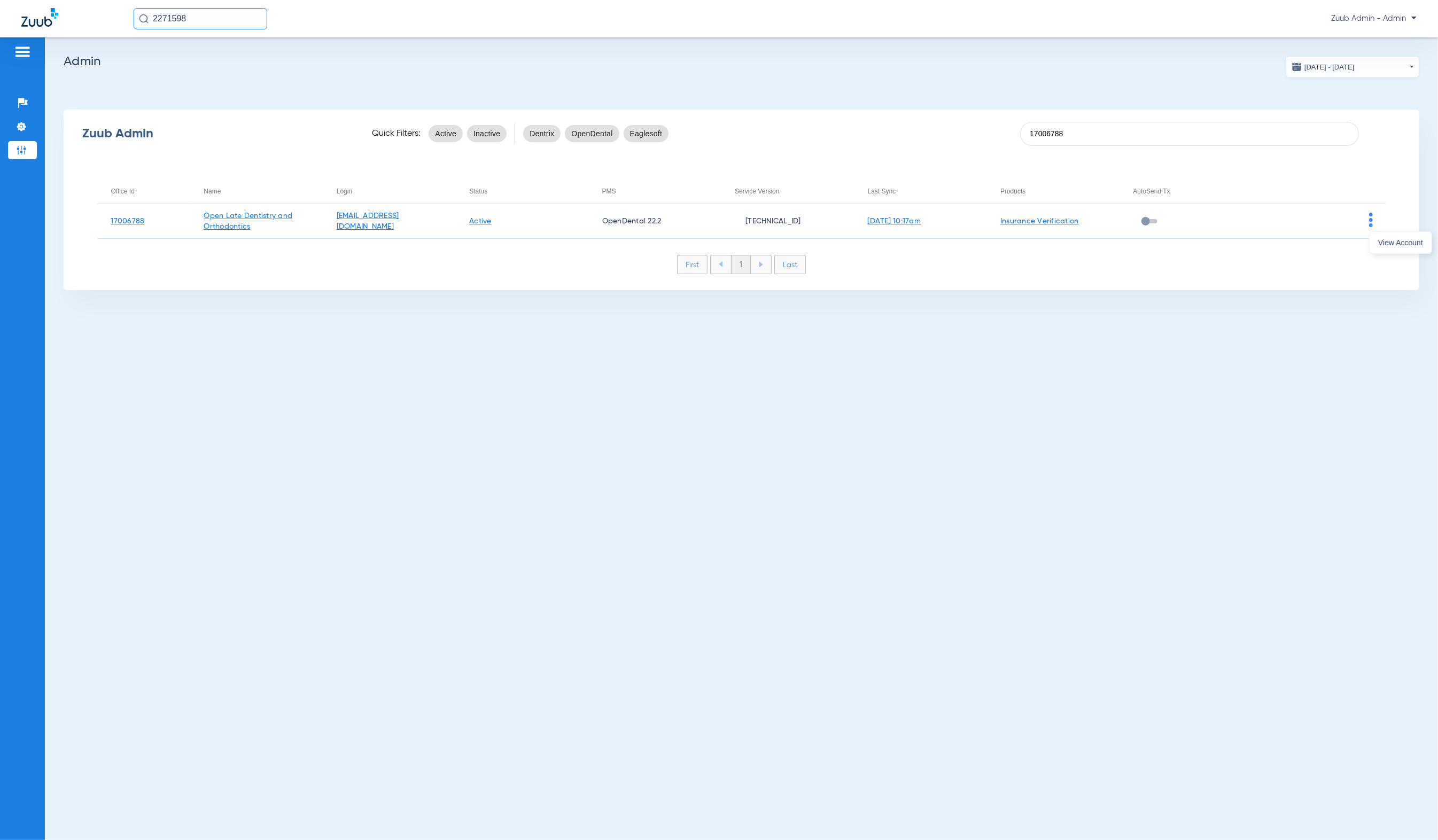
drag, startPoint x: 1361, startPoint y: 261, endPoint x: 1368, endPoint y: 254, distance: 9.9
click at [1361, 261] on div at bounding box center [719, 420] width 1438 height 840
click at [1373, 251] on div "Zuub Admin Quick Filters: Active Inactive Dentrix OpenDental Eaglesoft 17006788…" at bounding box center [742, 200] width 1356 height 181
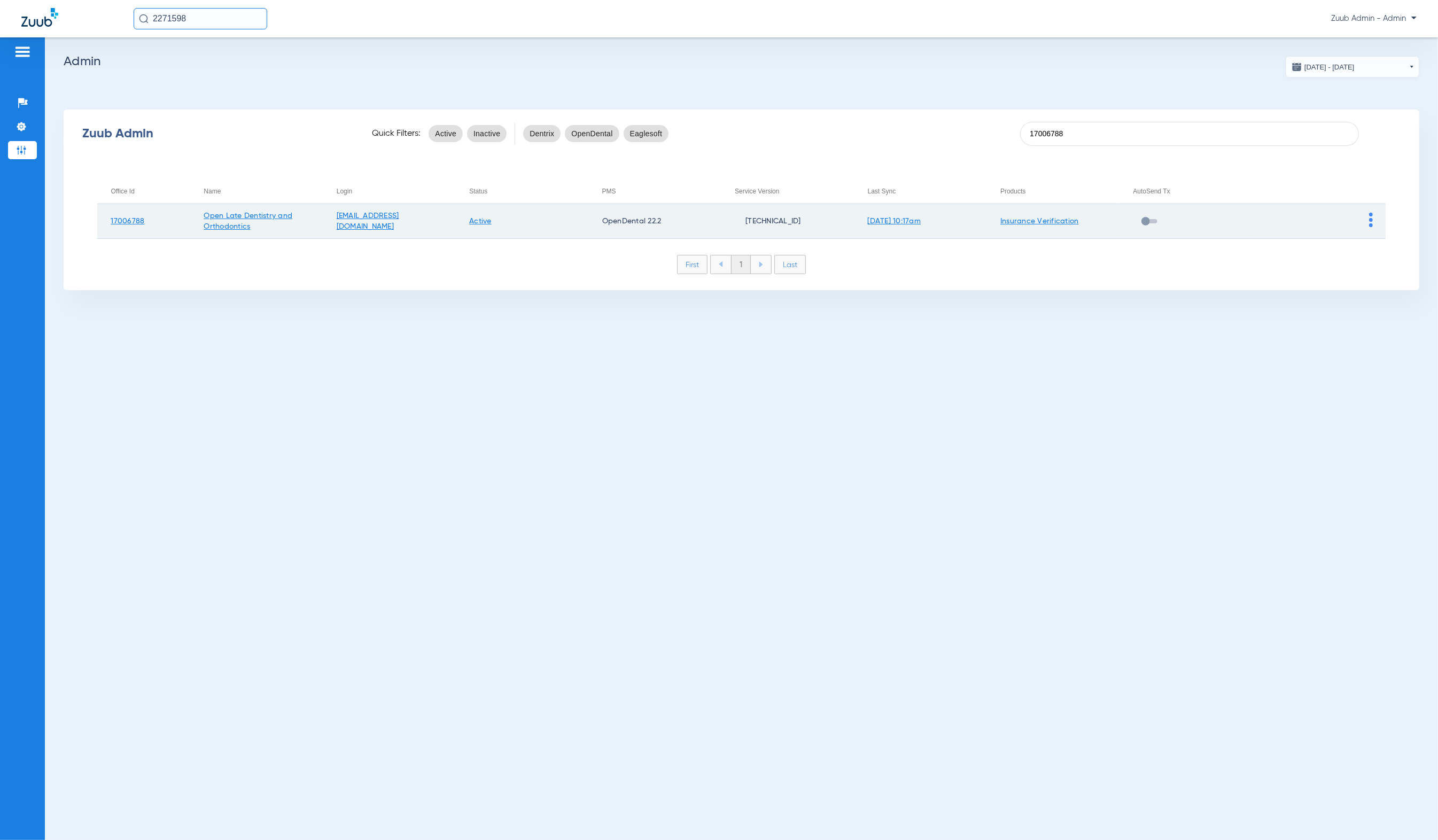
click at [1369, 220] on img at bounding box center [1371, 220] width 4 height 15
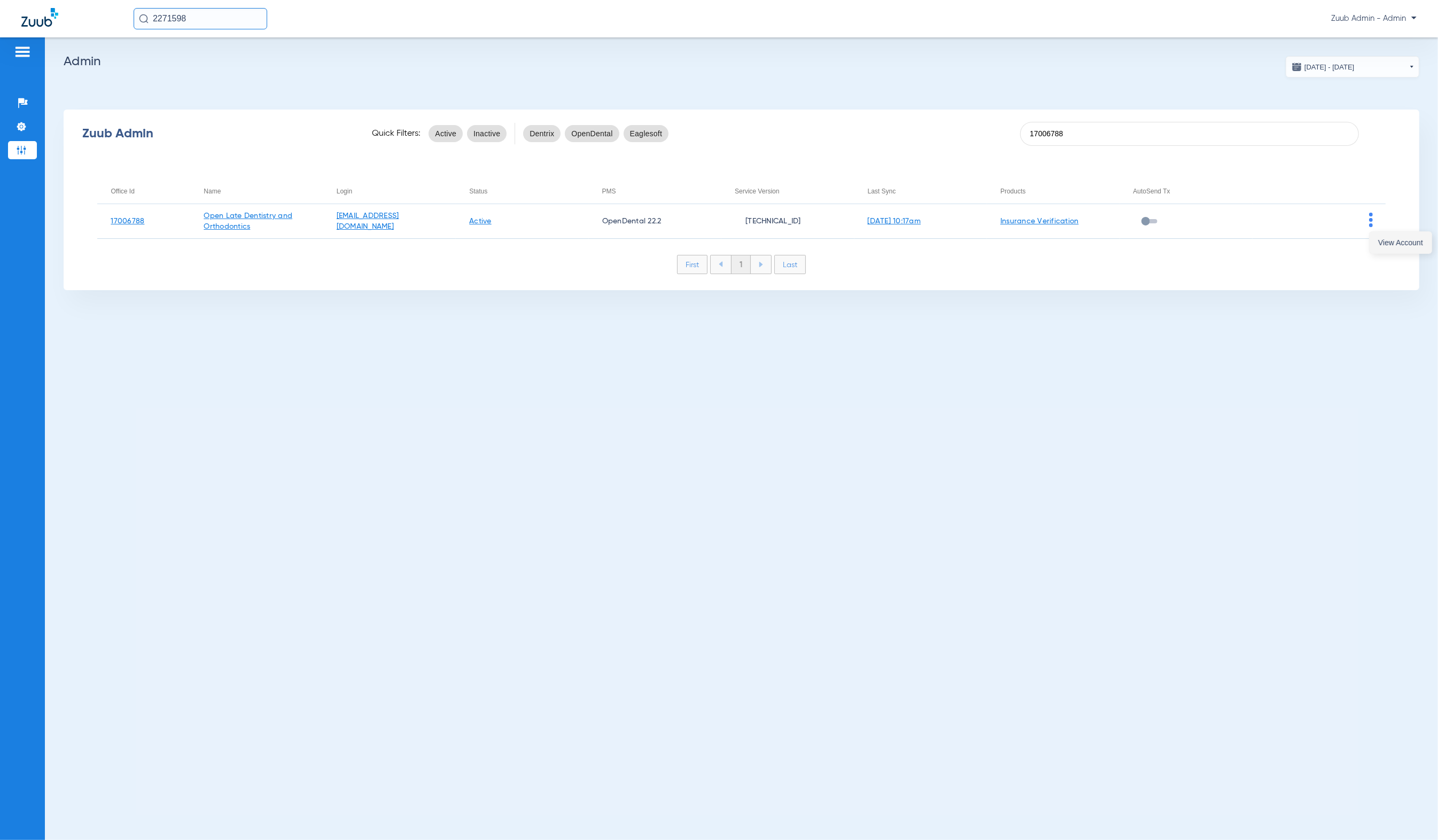
click at [1395, 239] on span "View Account" at bounding box center [1401, 243] width 45 height 8
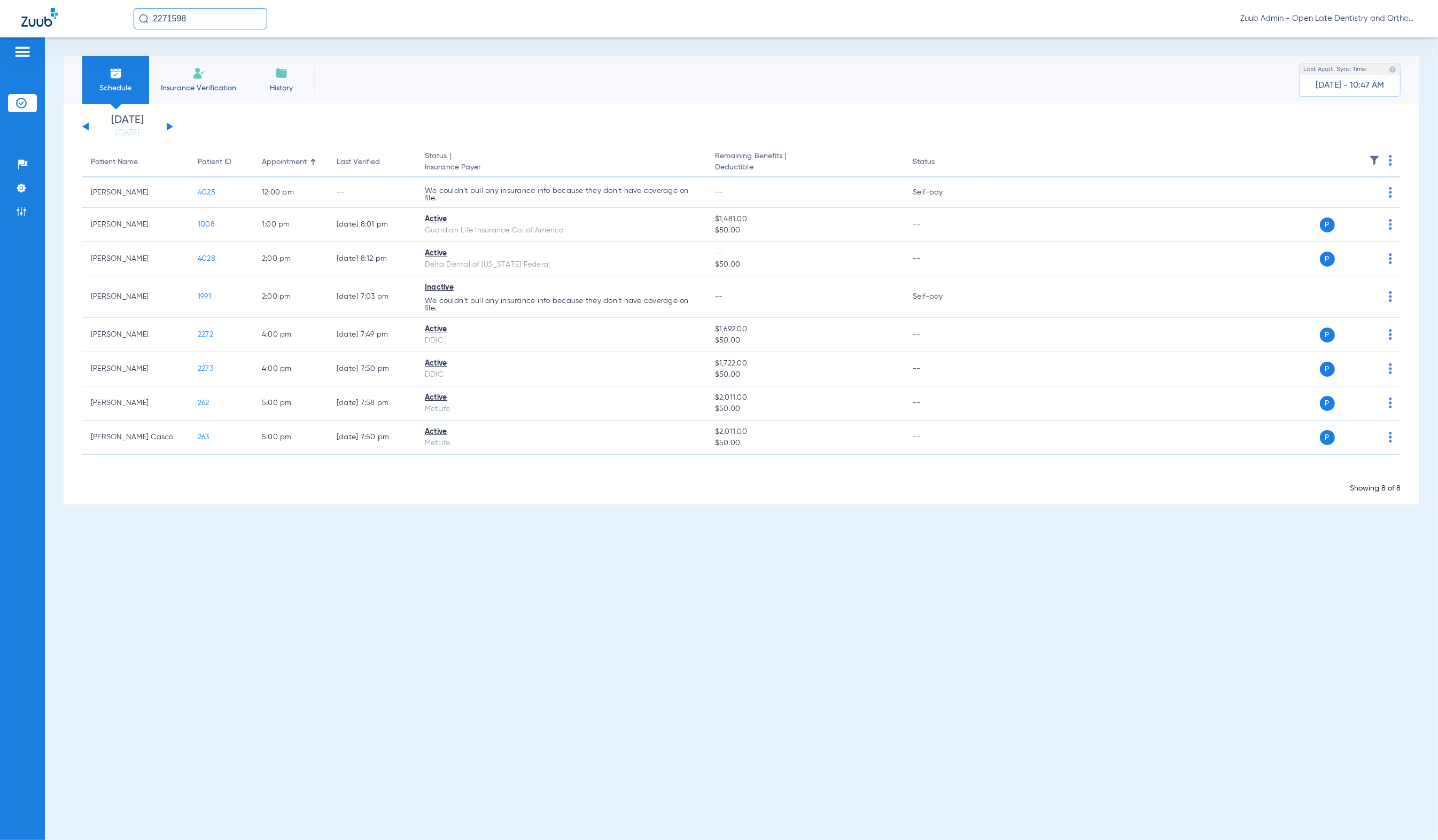
click at [230, 28] on input "2271598" at bounding box center [200, 19] width 133 height 22
click at [221, 21] on input "text" at bounding box center [200, 19] width 133 height 22
type input "[PERSON_NAME]"
click at [279, 58] on td "[DATE]" at bounding box center [291, 57] width 25 height 15
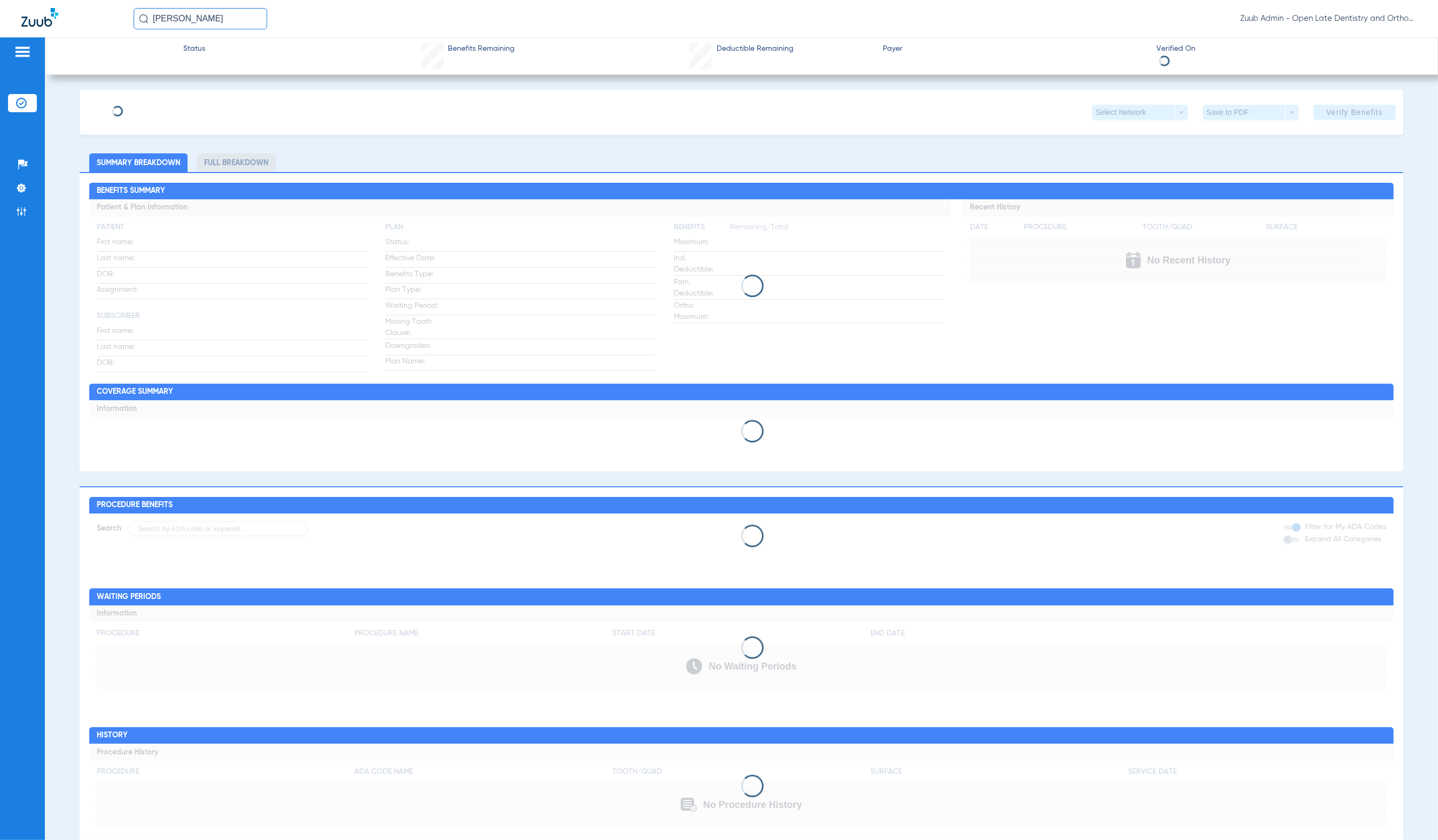
type input "[PERSON_NAME]"
type input "[DATE]"
type input "BYNS0014902488"
type input "G000BYNSA001"
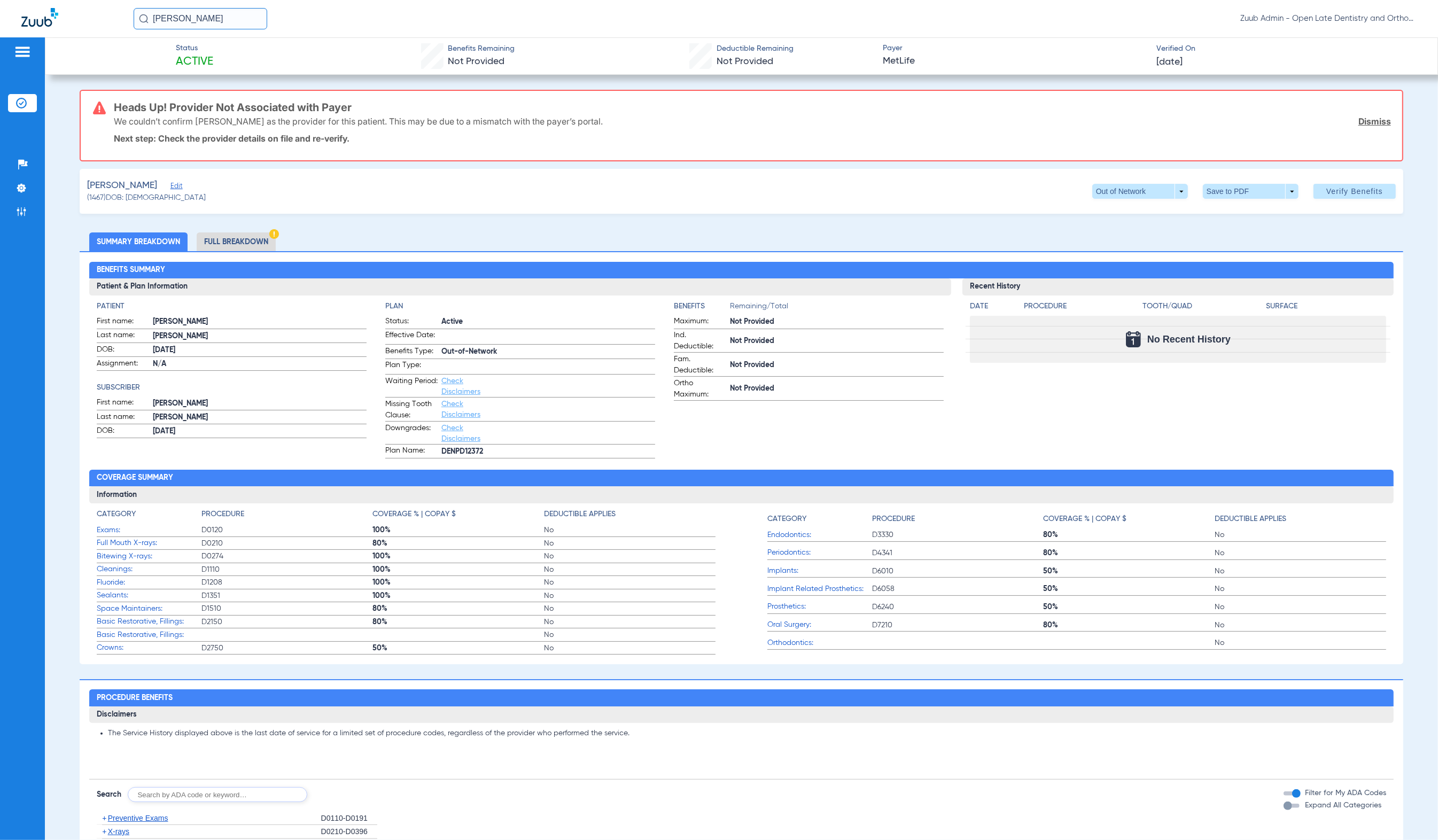
click at [171, 183] on span "Edit" at bounding box center [175, 187] width 10 height 10
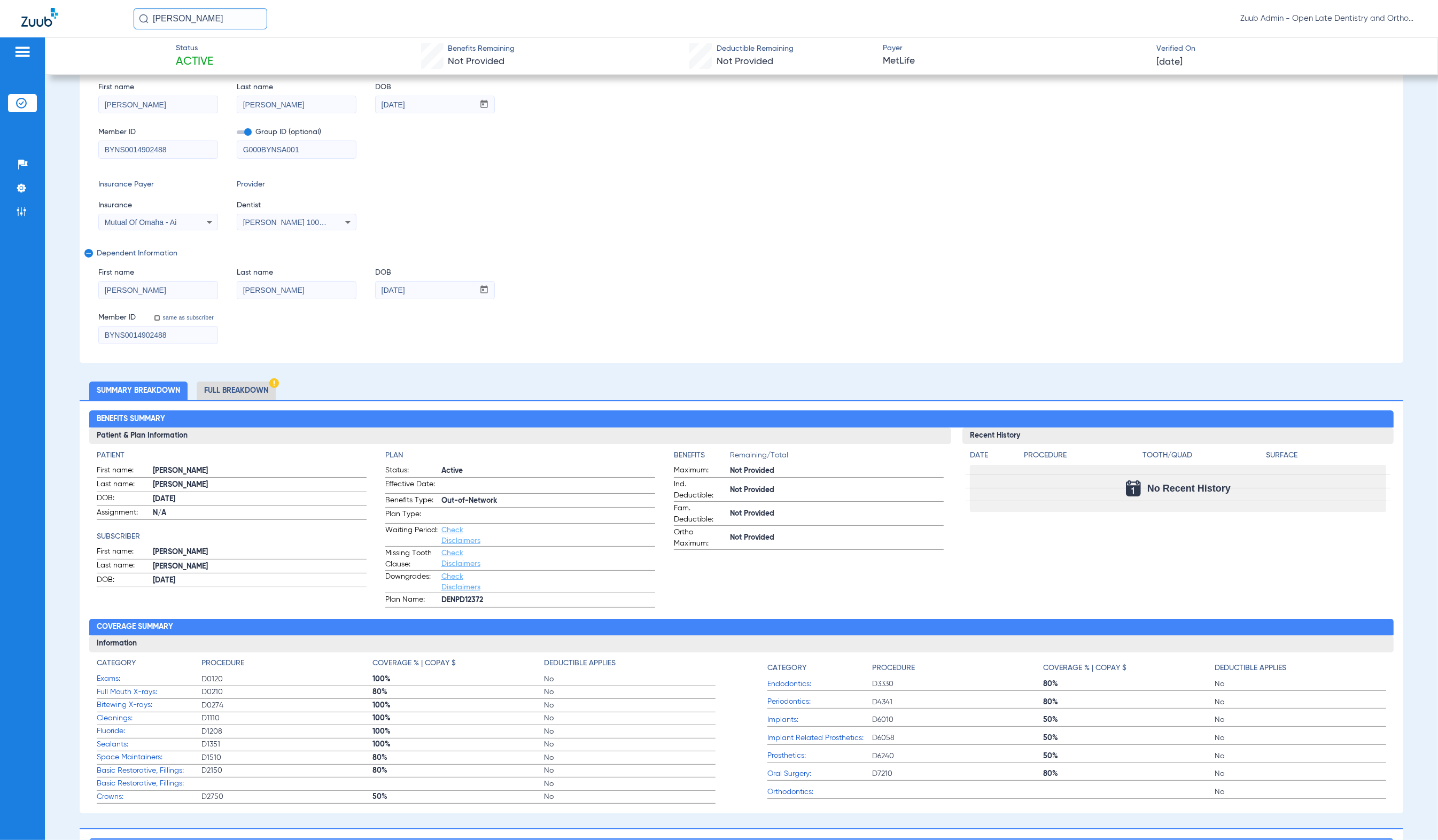
click at [265, 383] on li "Full Breakdown" at bounding box center [236, 390] width 79 height 18
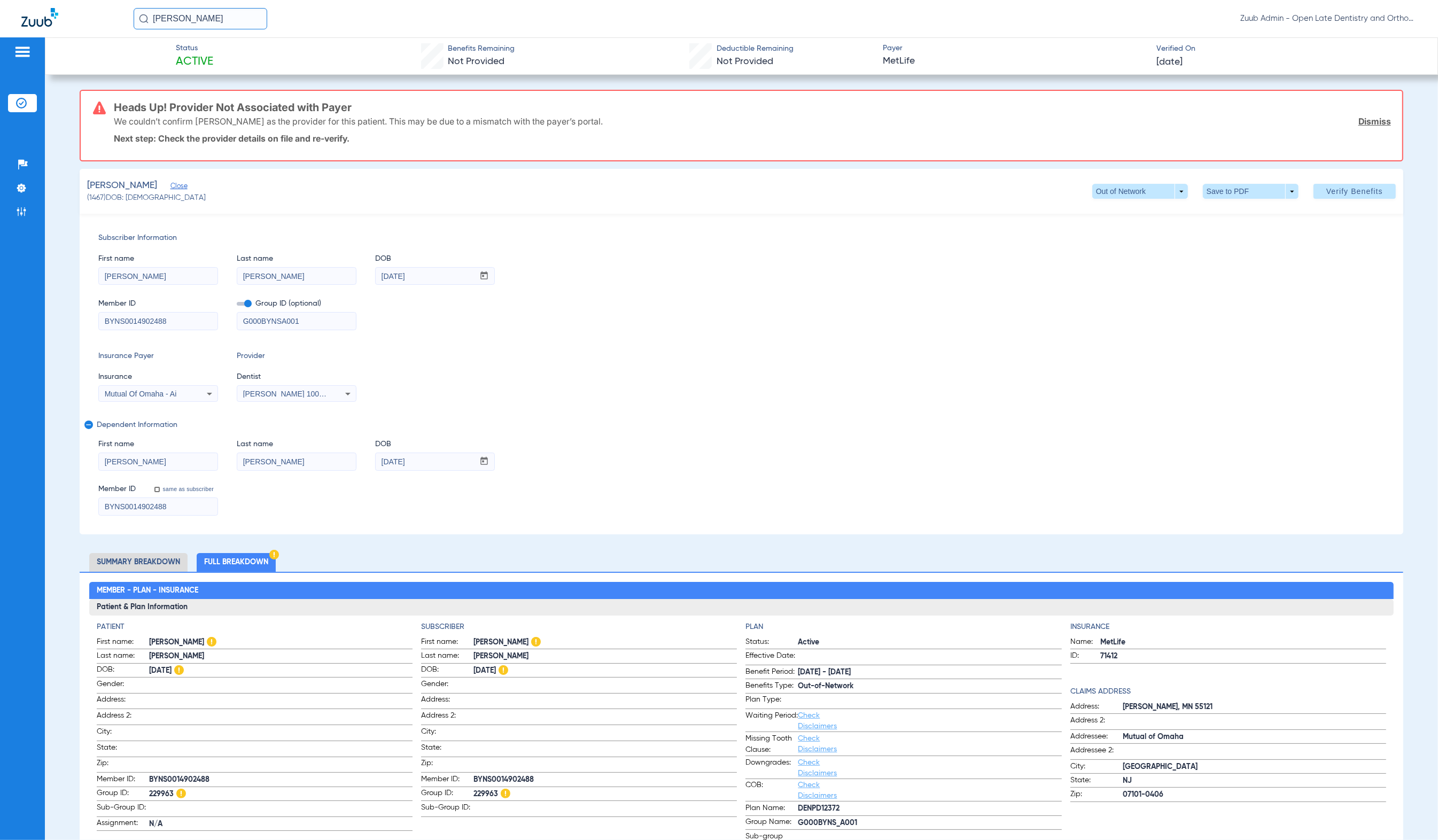
click at [152, 559] on li "Summary Breakdown" at bounding box center [138, 562] width 98 height 18
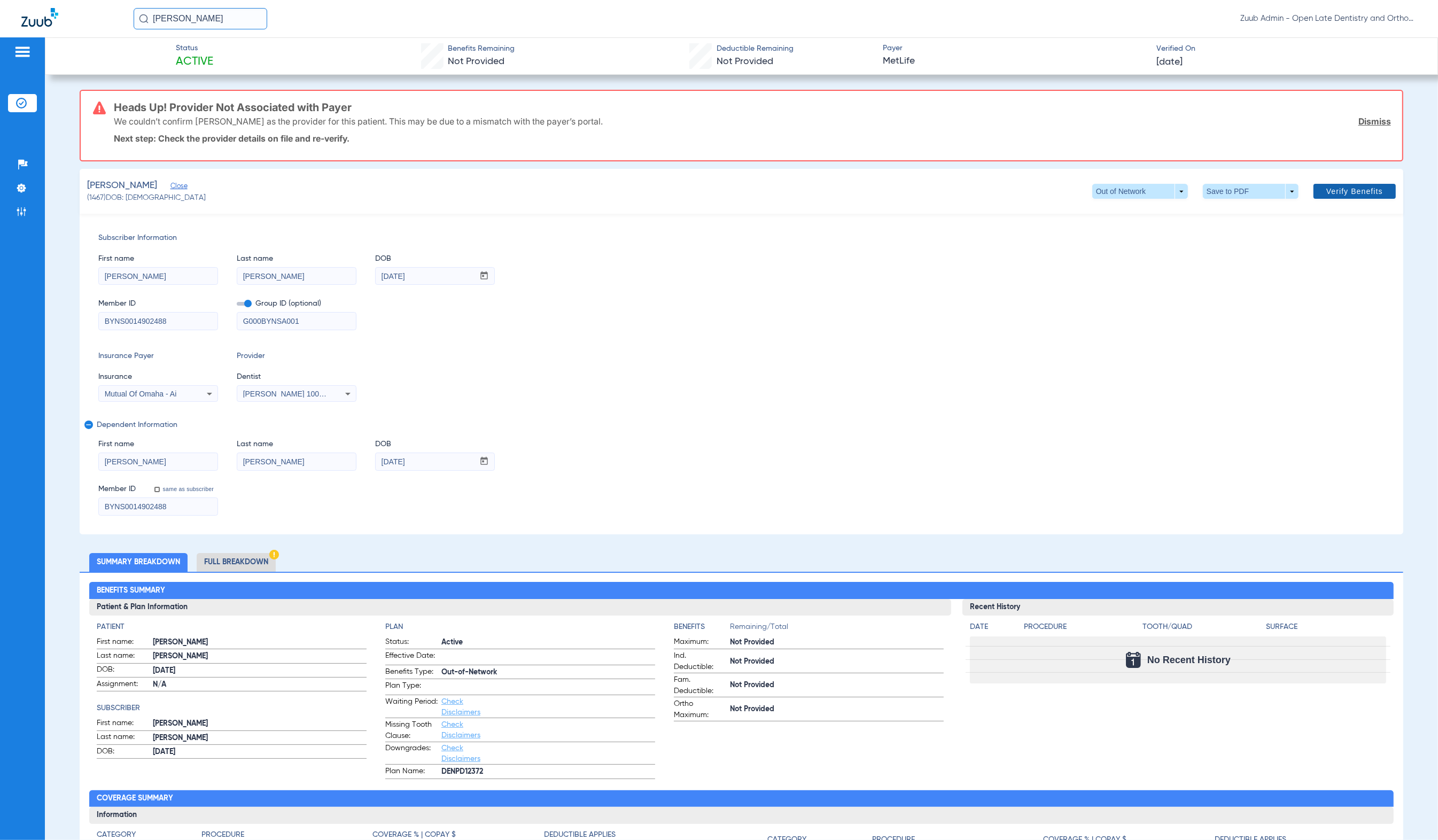
click at [1331, 200] on span at bounding box center [1355, 191] width 83 height 25
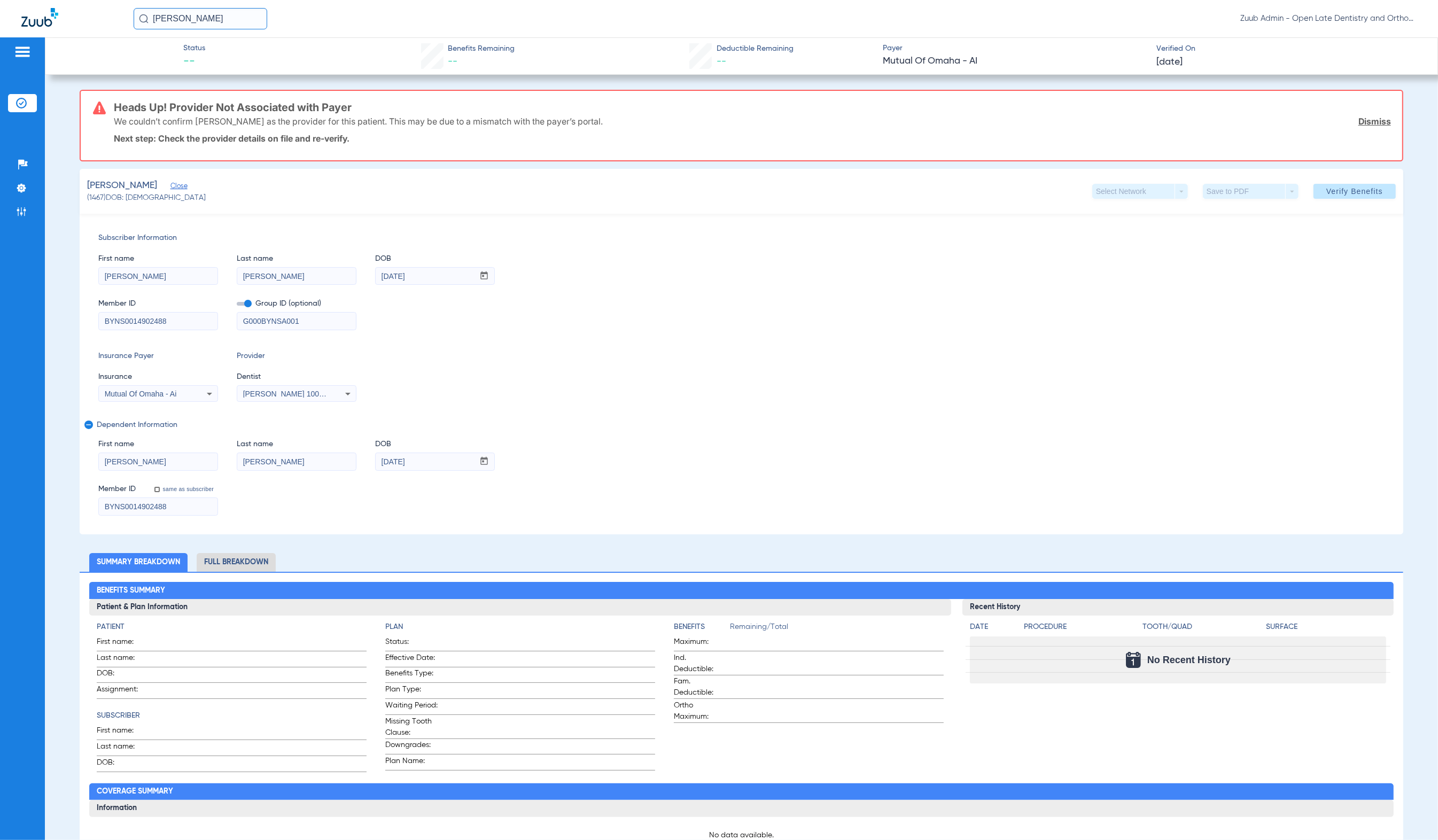
click at [245, 394] on span "[PERSON_NAME] 1003136797" at bounding box center [296, 394] width 105 height 8
drag, startPoint x: 245, startPoint y: 429, endPoint x: 335, endPoint y: 431, distance: 90.0
click at [335, 431] on span "[PERSON_NAME] 1003136797" at bounding box center [298, 431] width 104 height 8
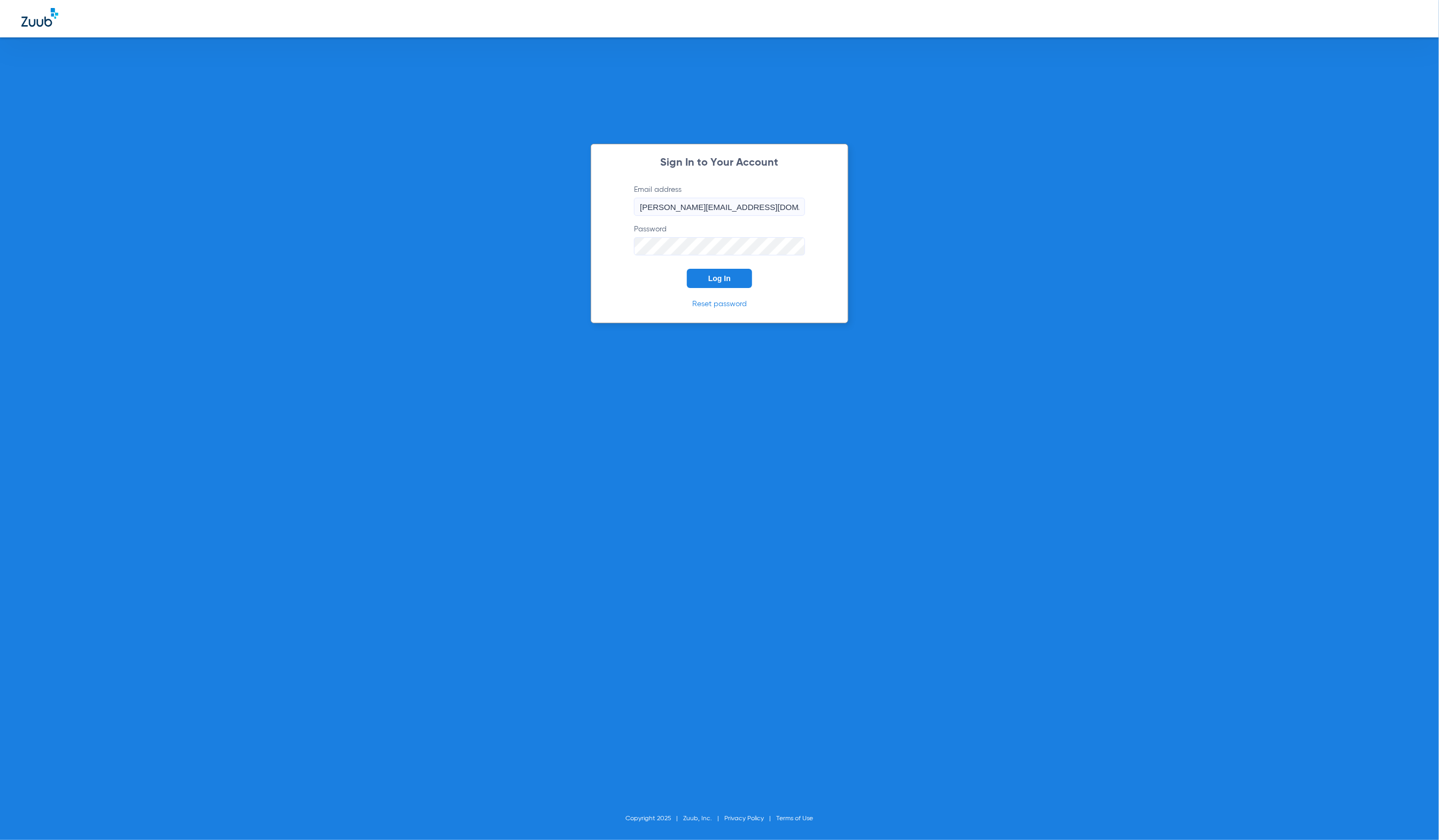
click at [736, 284] on button "Log In" at bounding box center [720, 278] width 65 height 19
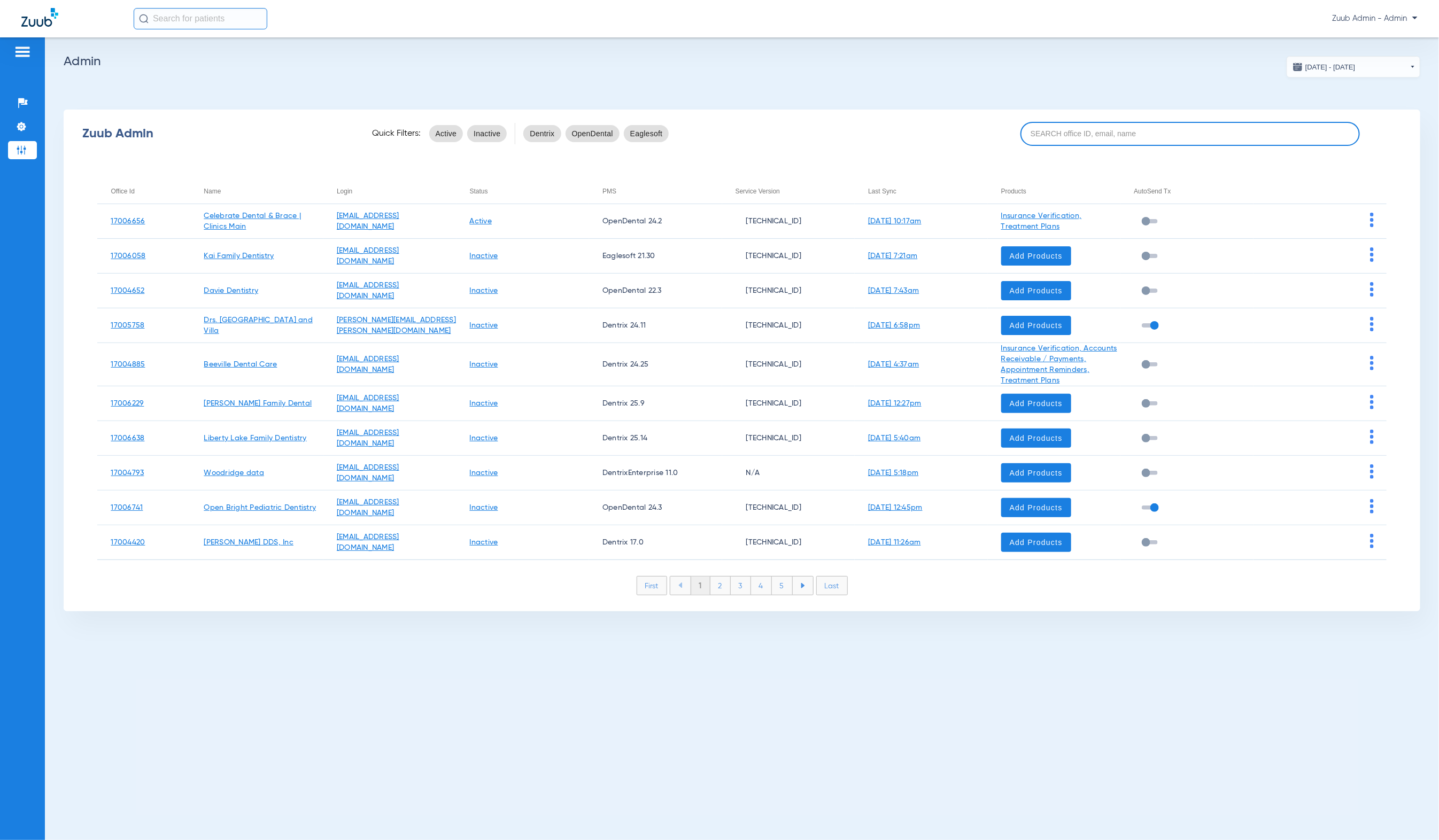
click at [1101, 133] on input at bounding box center [1190, 134] width 340 height 24
paste input "17005510"
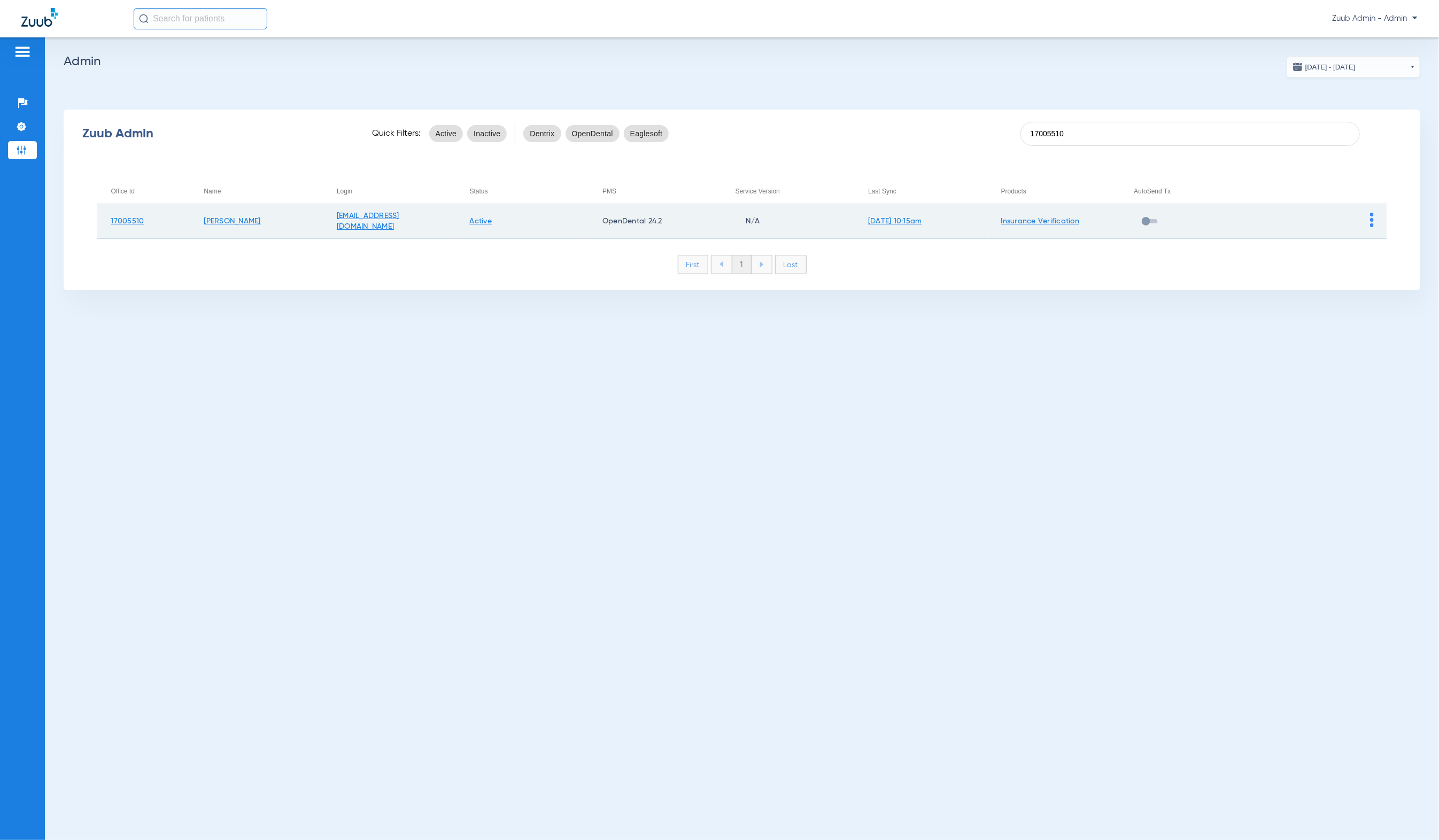
type input "17005510"
click at [1372, 215] on img at bounding box center [1372, 220] width 4 height 15
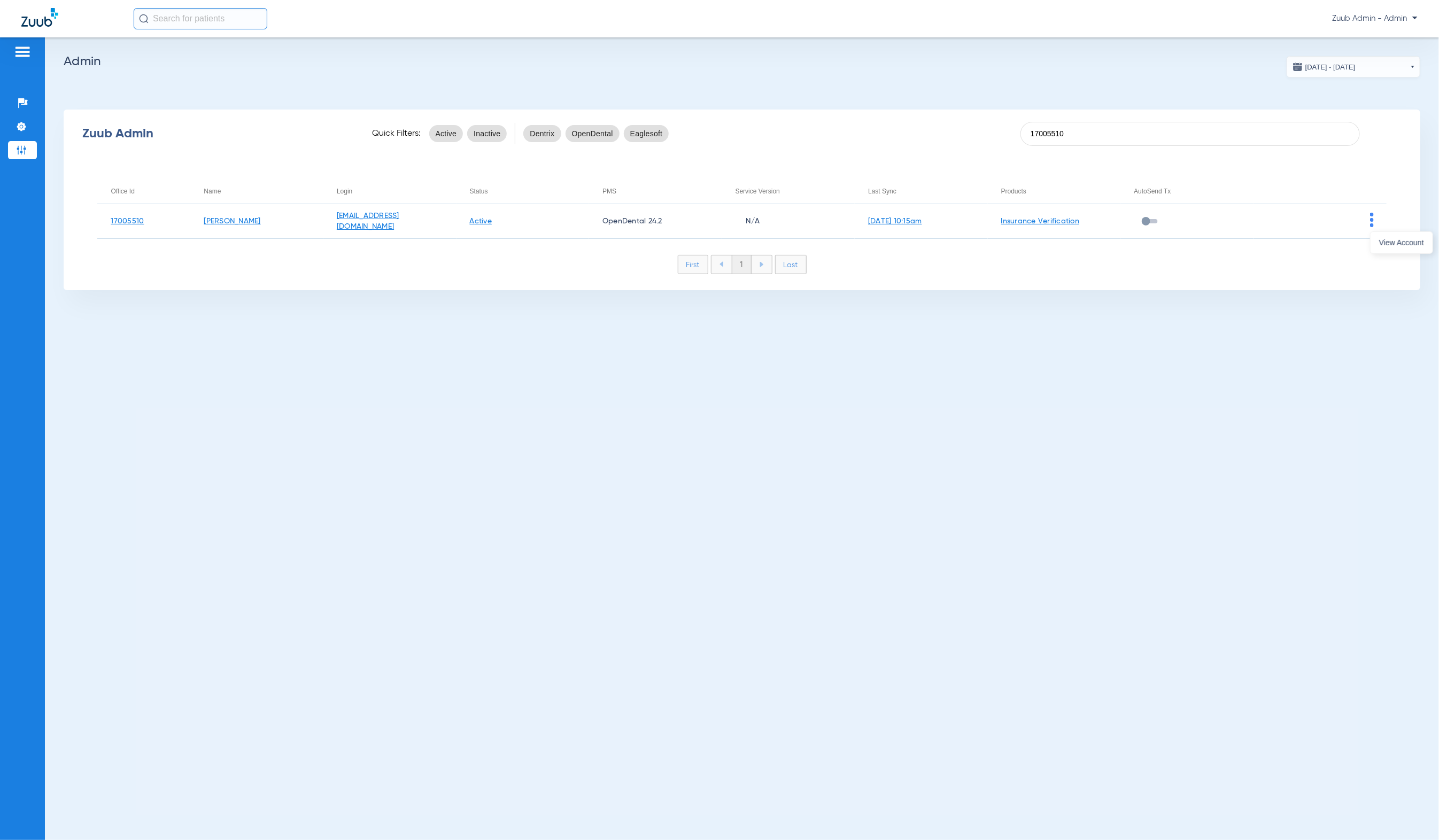
click at [1374, 246] on button "View Account" at bounding box center [1402, 243] width 62 height 22
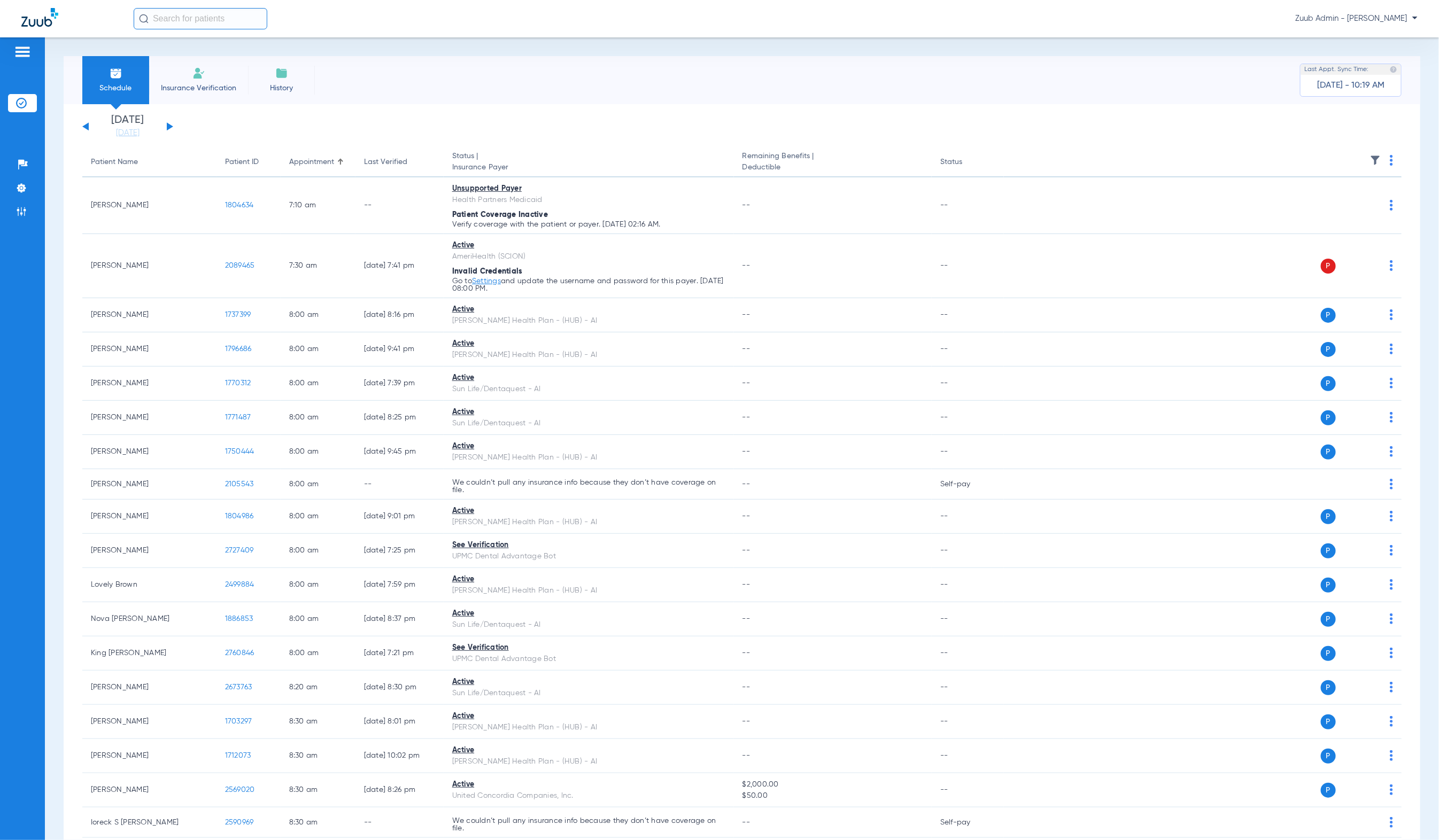
click at [220, 8] on input "text" at bounding box center [200, 19] width 133 height 22
paste input "2457355"
type input "2457355"
click at [222, 52] on td "2457355" at bounding box center [234, 57] width 37 height 15
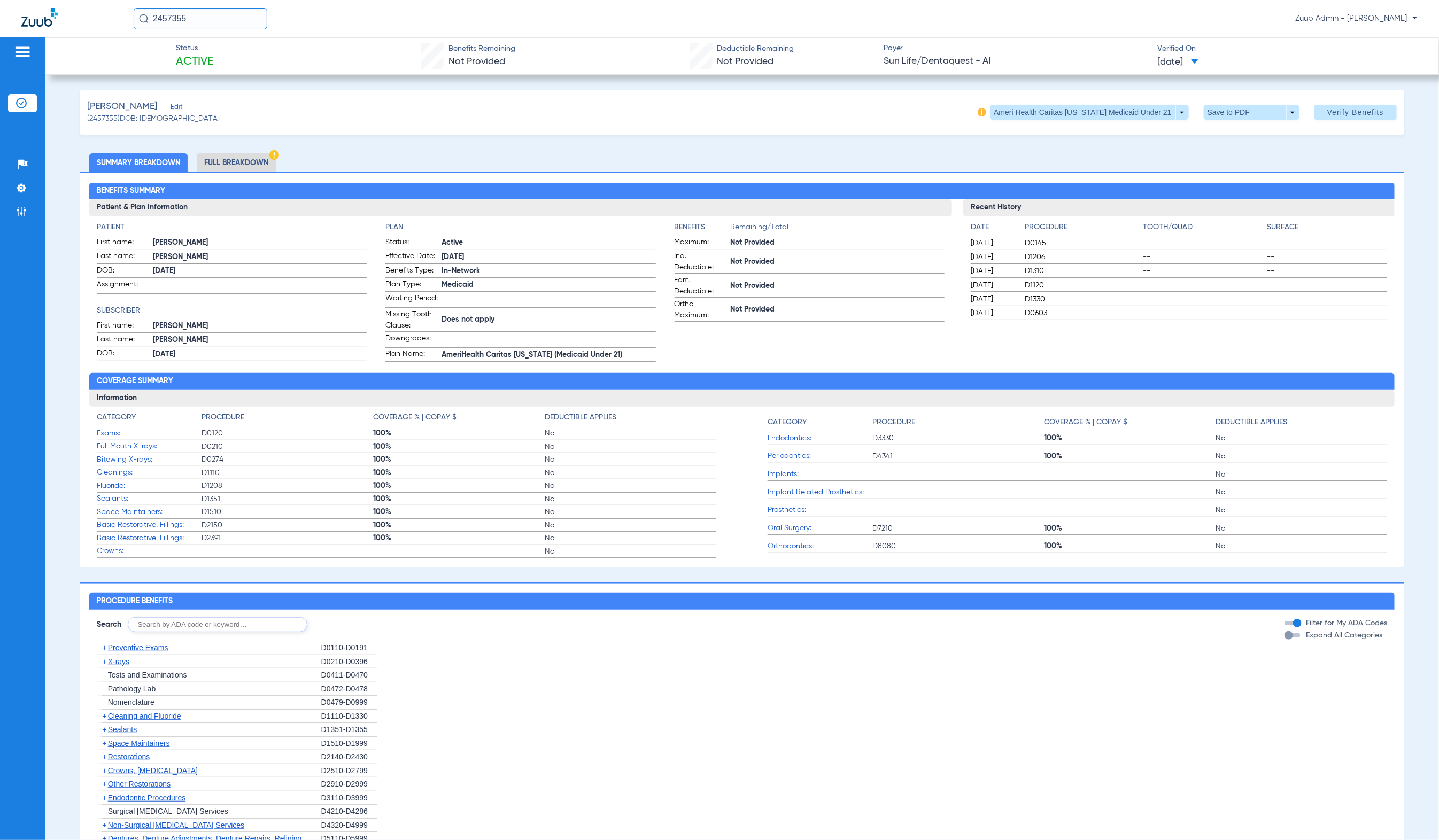
click at [248, 158] on li "Full Breakdown" at bounding box center [236, 163] width 79 height 18
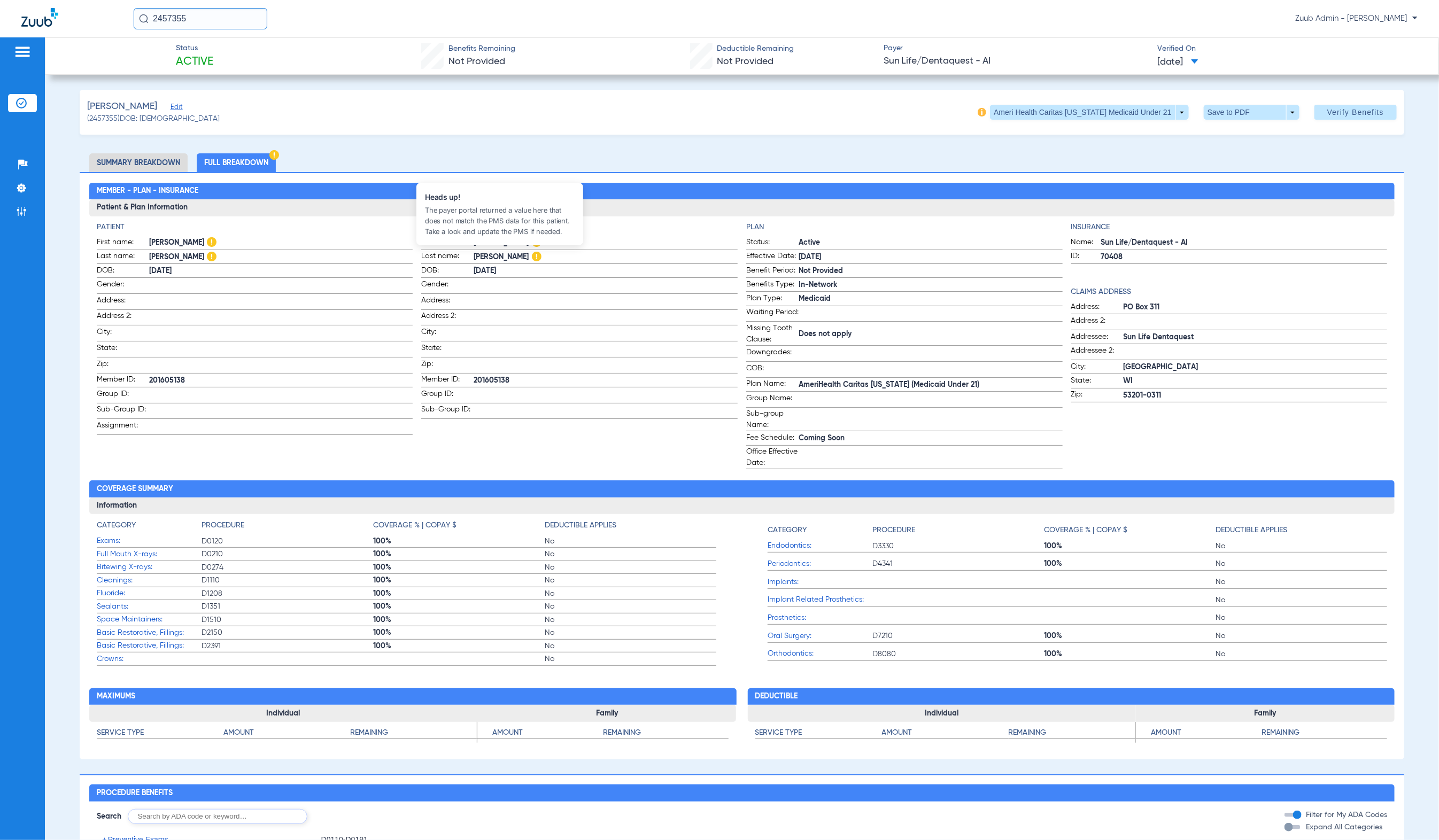
click at [509, 257] on span "PEREZ" at bounding box center [606, 257] width 264 height 11
click at [532, 256] on img at bounding box center [537, 256] width 10 height 10
click at [28, 208] on li "Admin" at bounding box center [22, 211] width 29 height 18
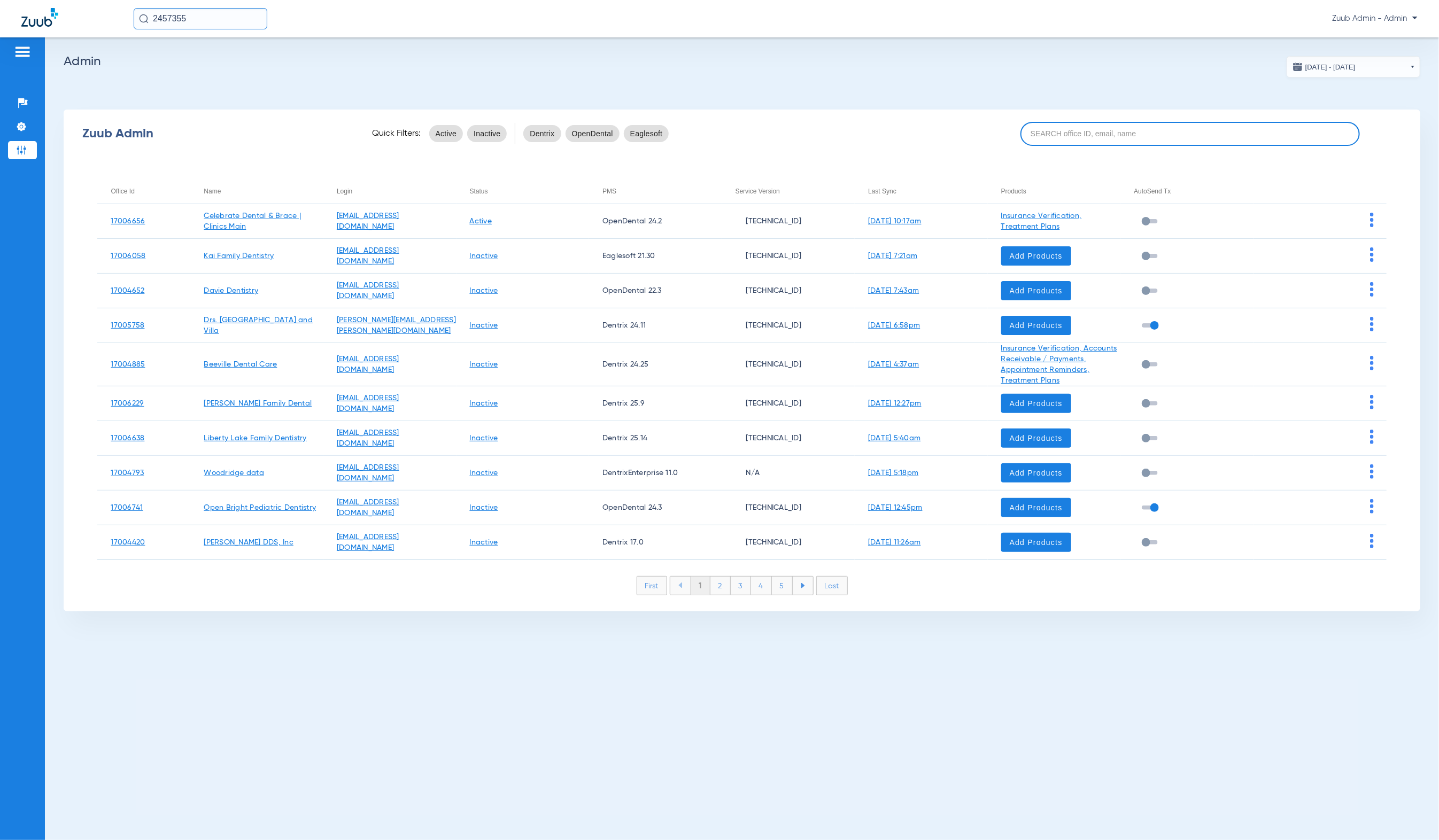
click at [1142, 131] on input at bounding box center [1190, 134] width 340 height 24
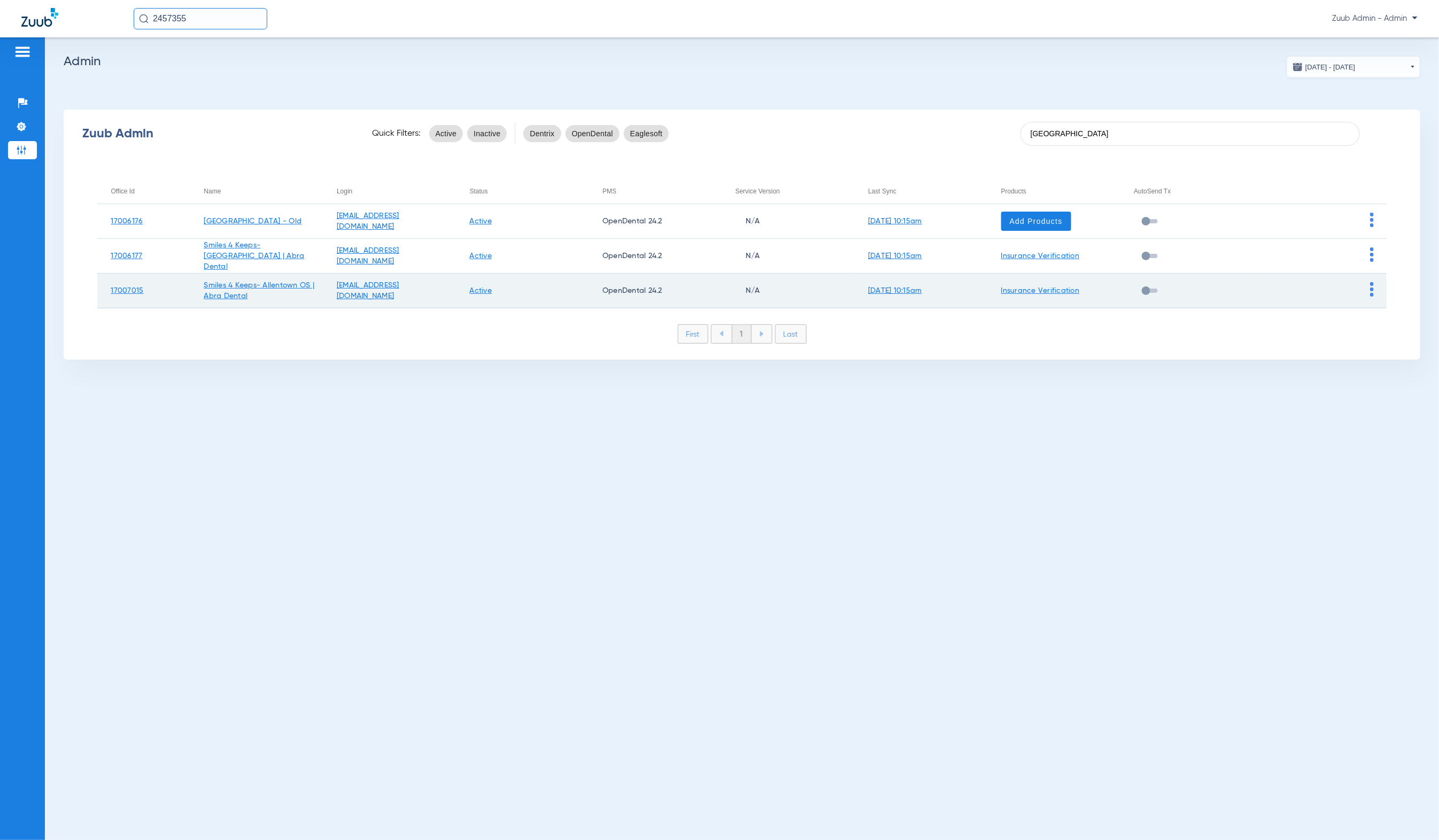
type input "Allentown"
click at [1370, 290] on img at bounding box center [1372, 289] width 4 height 15
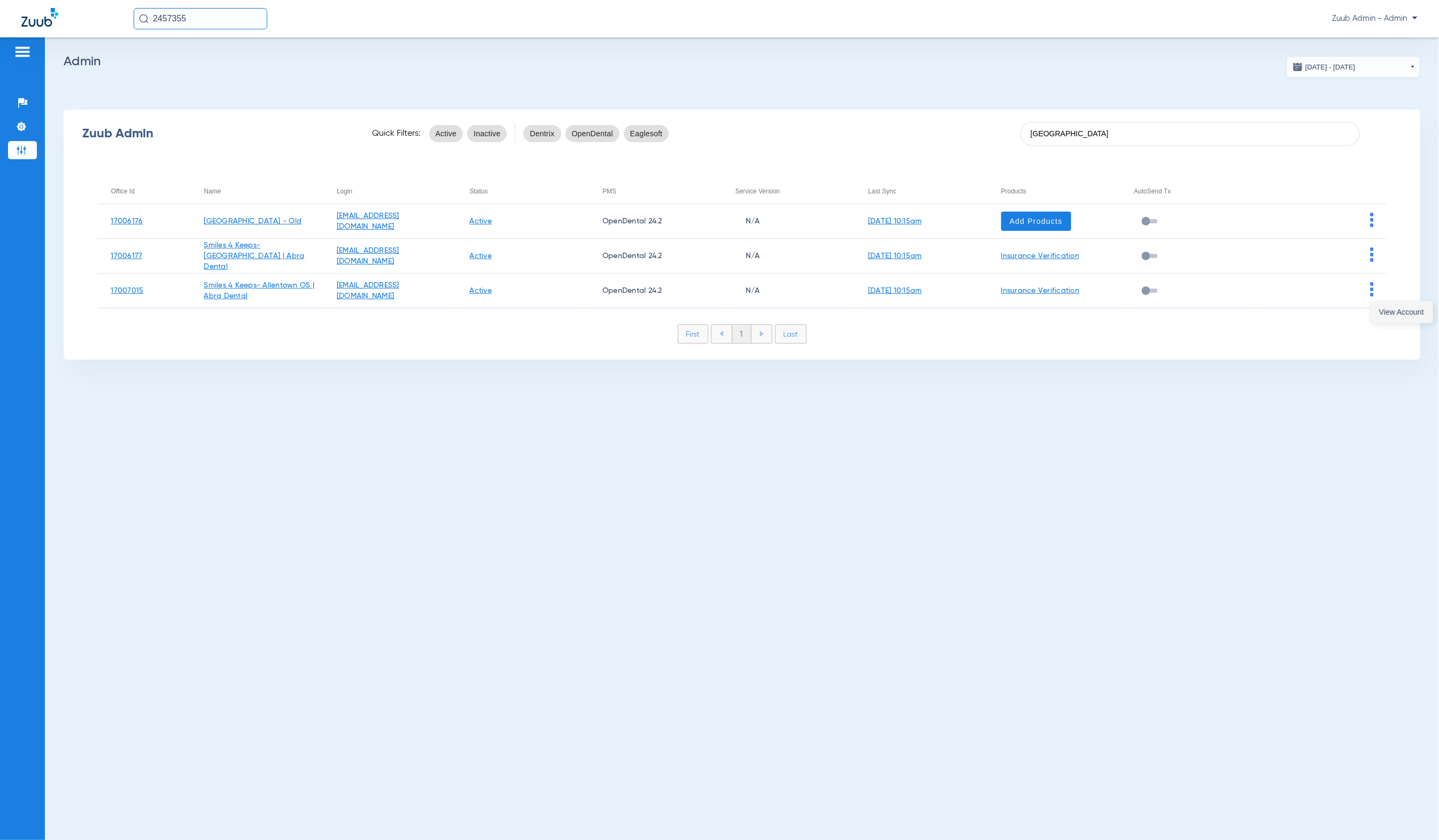
click at [1381, 309] on span "View Account" at bounding box center [1402, 312] width 45 height 8
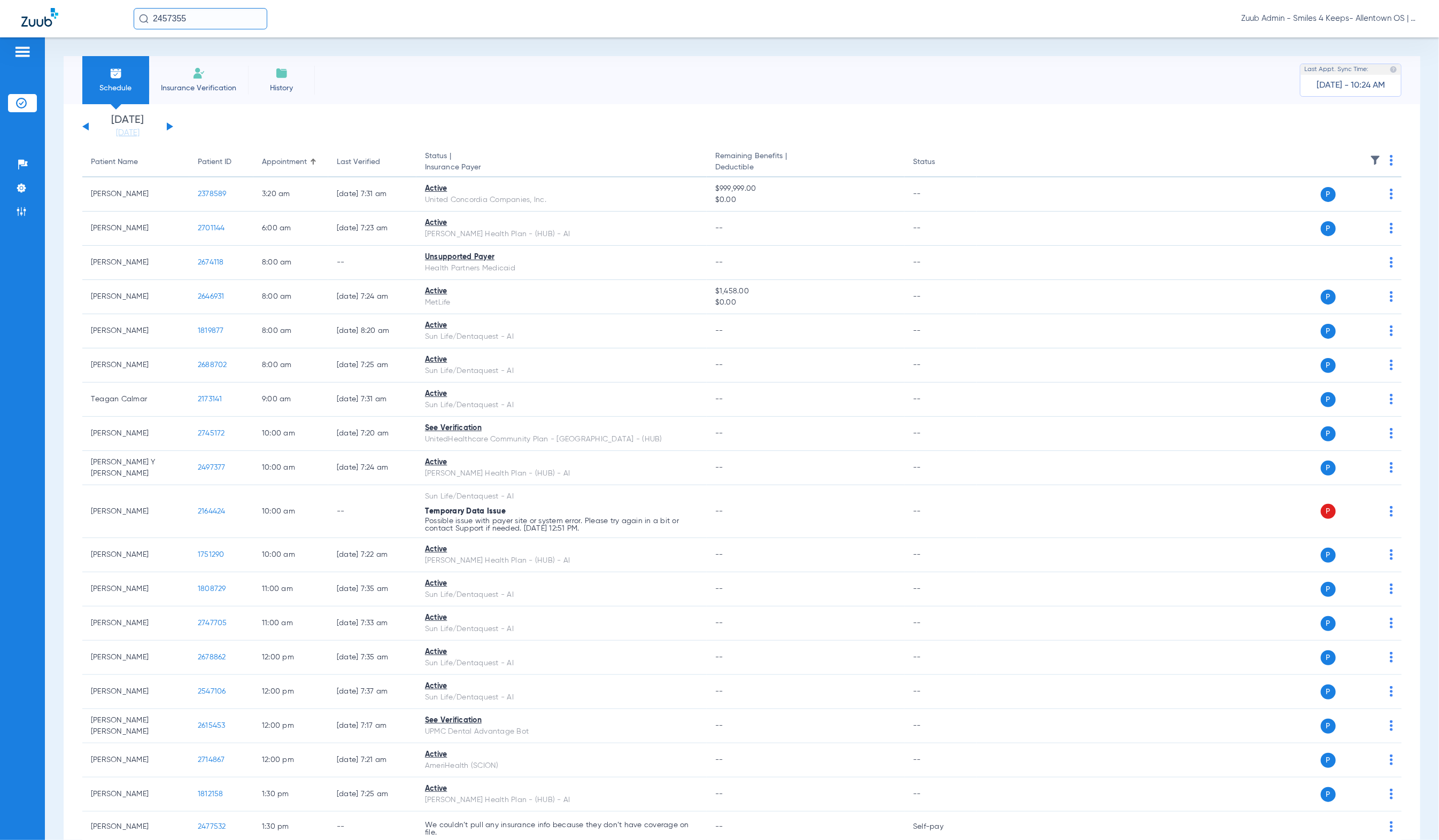
click at [169, 126] on button at bounding box center [170, 126] width 6 height 8
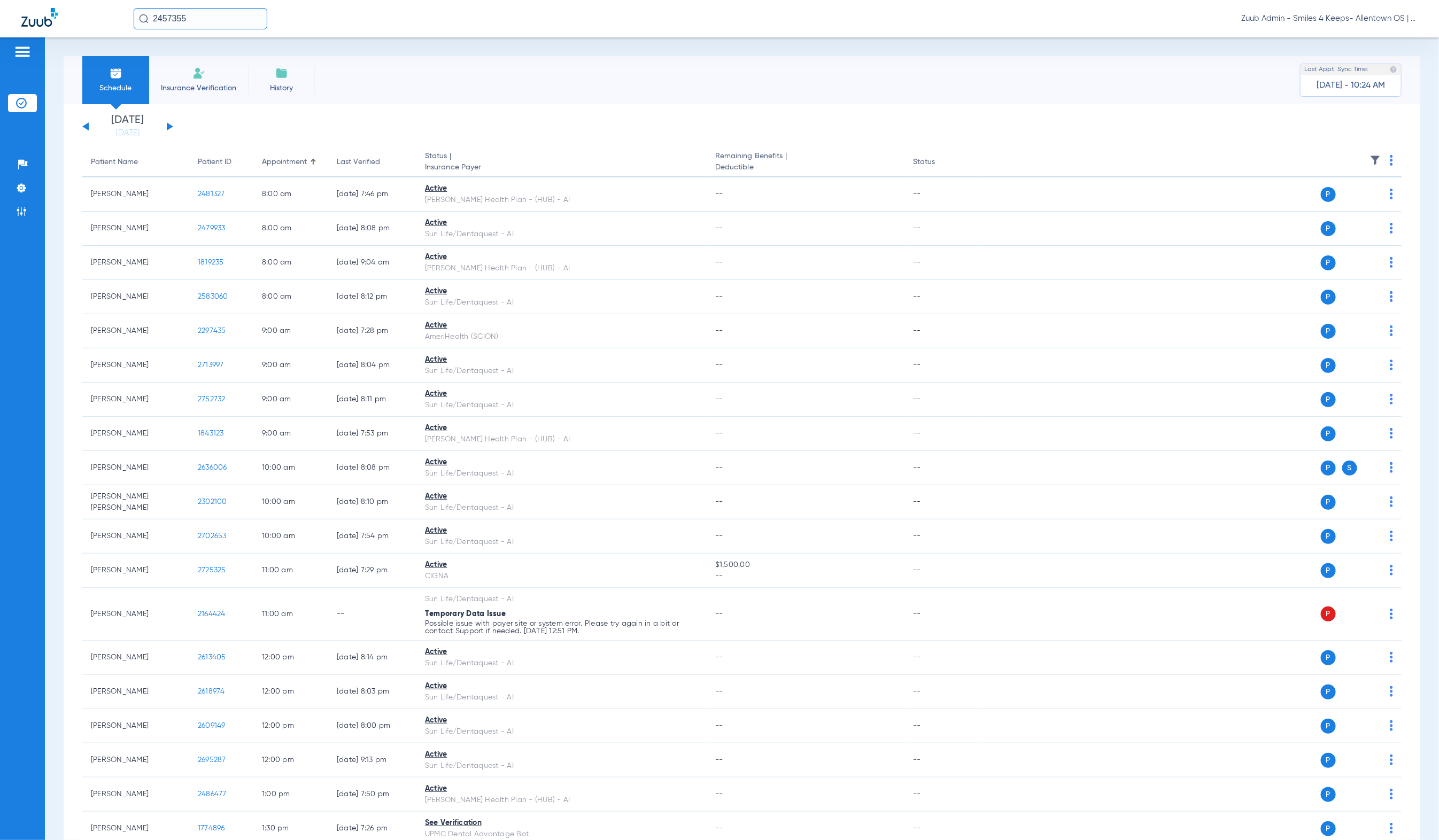
click at [1358, 164] on th at bounding box center [1189, 162] width 425 height 30
click at [1370, 161] on img at bounding box center [1375, 160] width 11 height 11
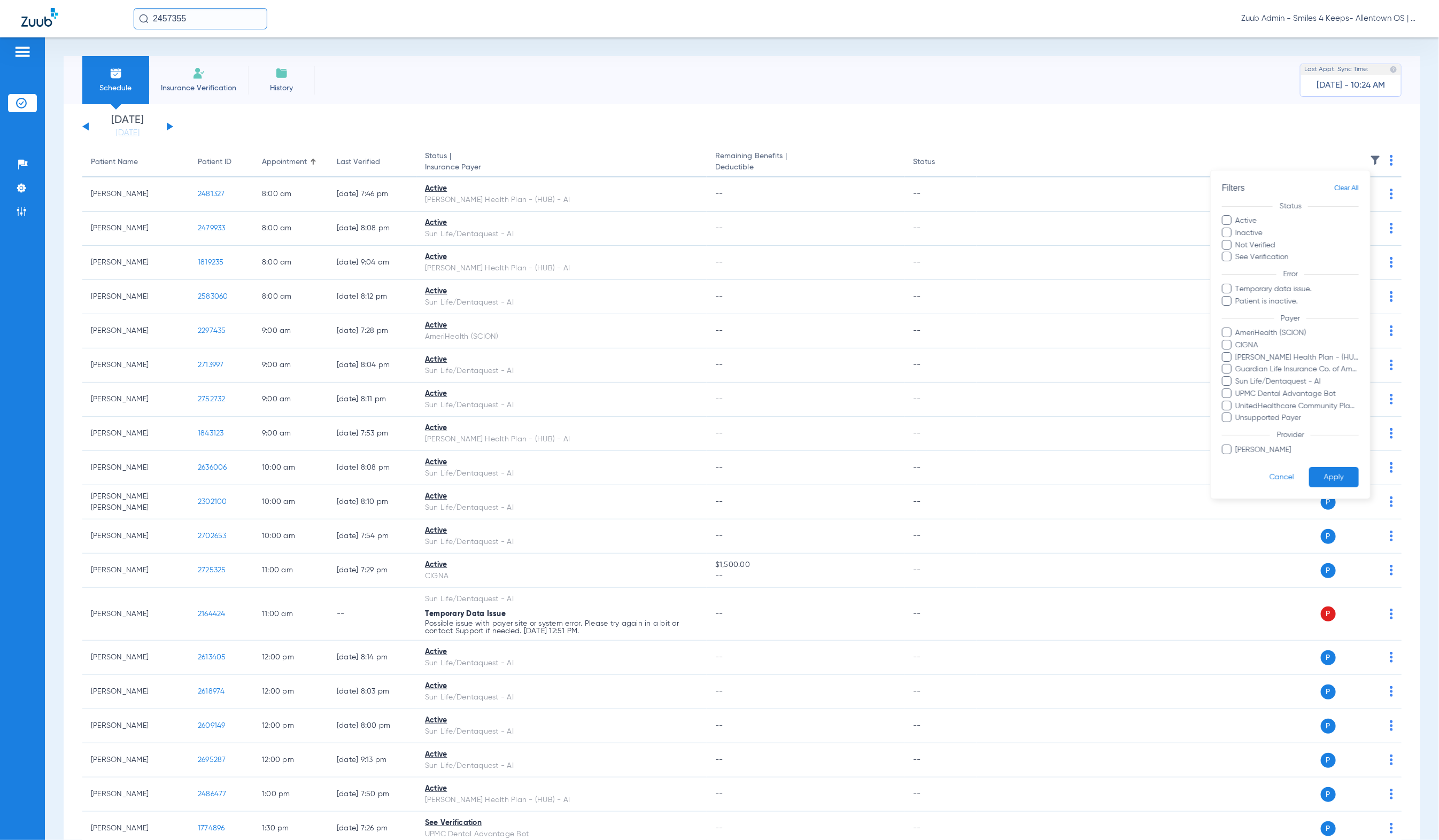
click at [1295, 323] on form "Filters Clear All Status Active Inactive Not Verified See Verification Error Te…" at bounding box center [1290, 335] width 159 height 328
click at [1299, 330] on span "AmeriHealth (SCION)" at bounding box center [1297, 333] width 124 height 11
click at [1238, 340] on input "AmeriHealth (SCION)" at bounding box center [1238, 340] width 0 height 0
click at [1346, 470] on button "Apply" at bounding box center [1334, 477] width 50 height 21
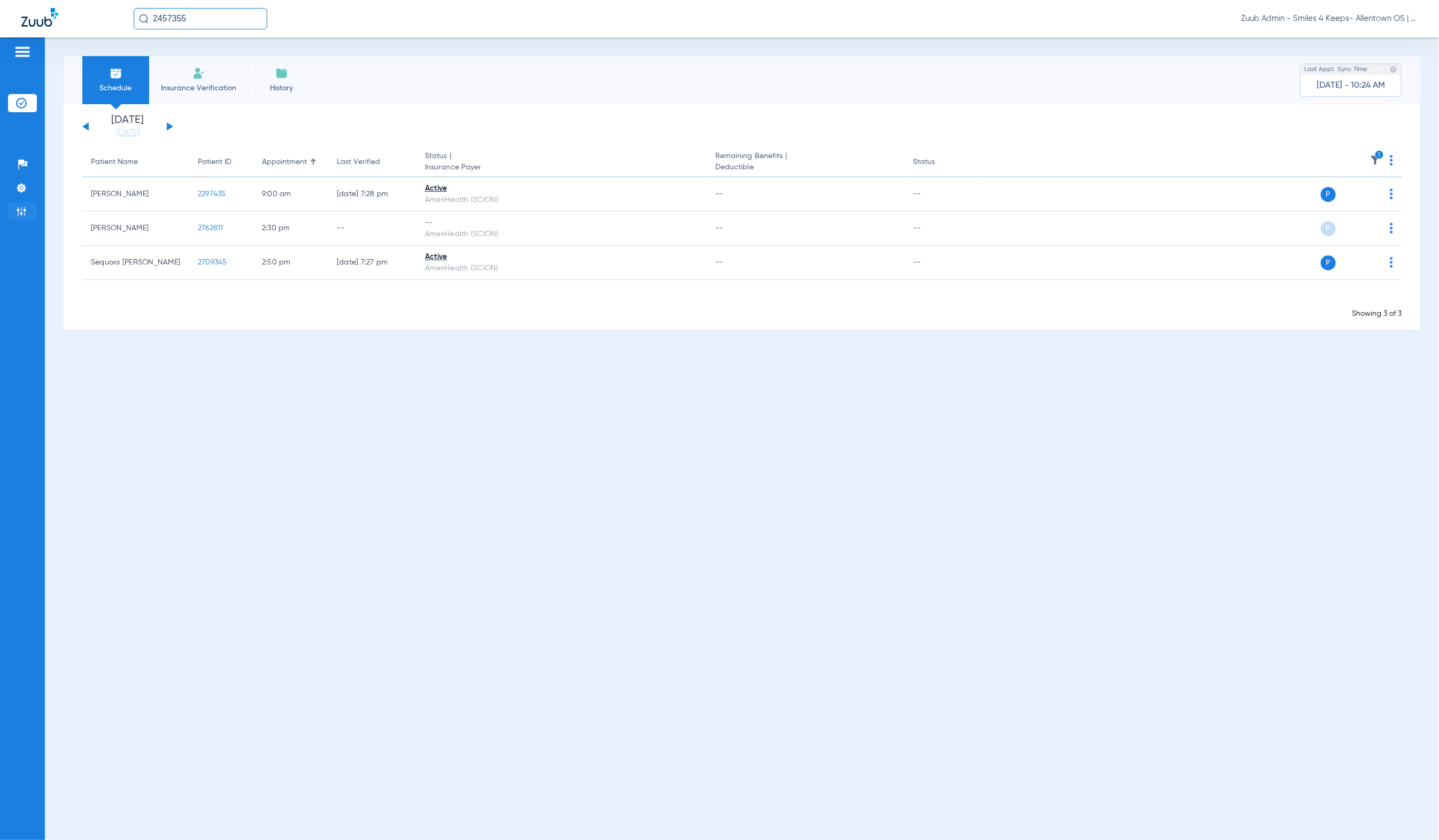
click at [18, 211] on img at bounding box center [21, 211] width 11 height 11
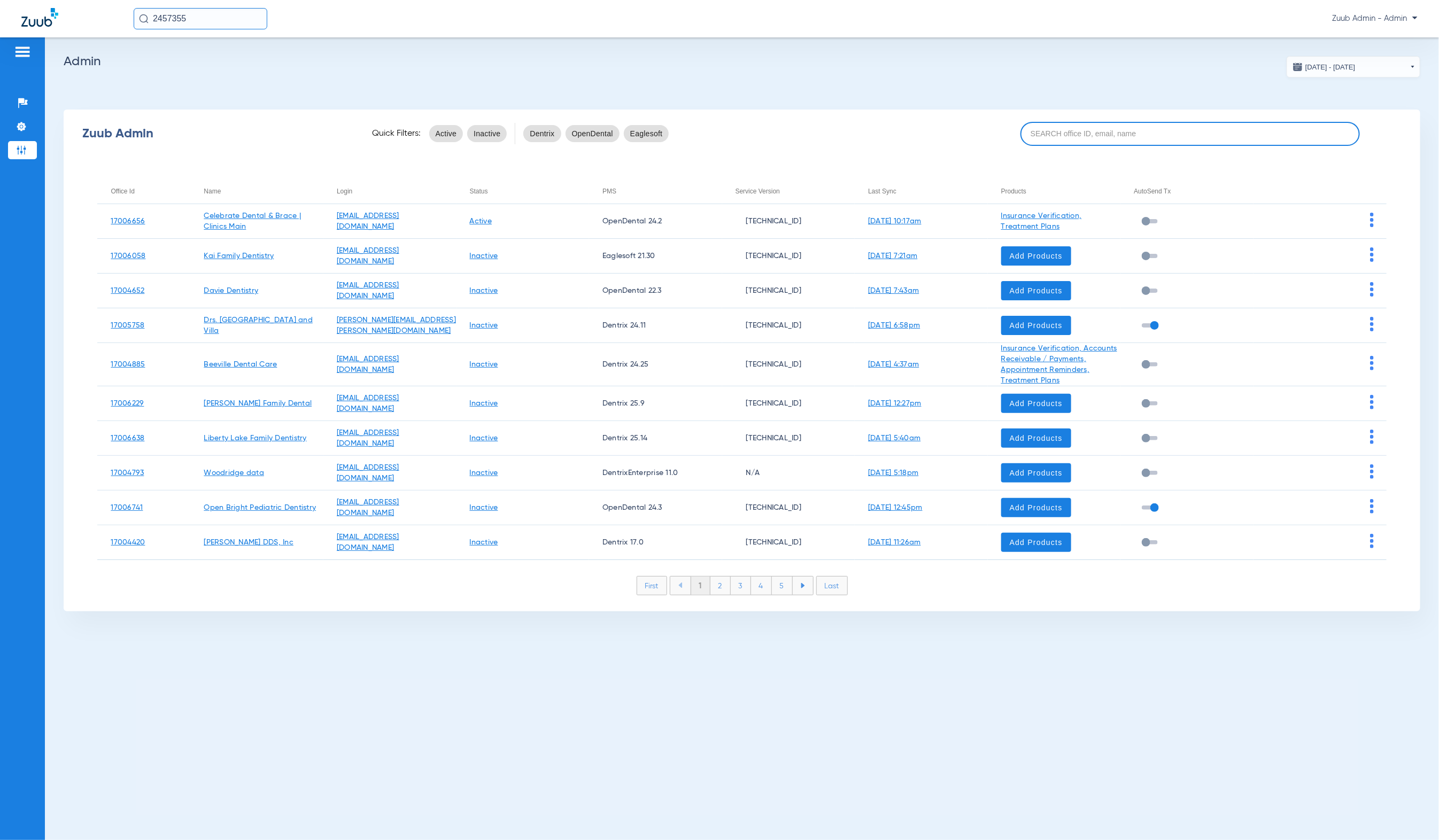
click at [1108, 137] on input at bounding box center [1190, 134] width 340 height 24
paste input "17005025"
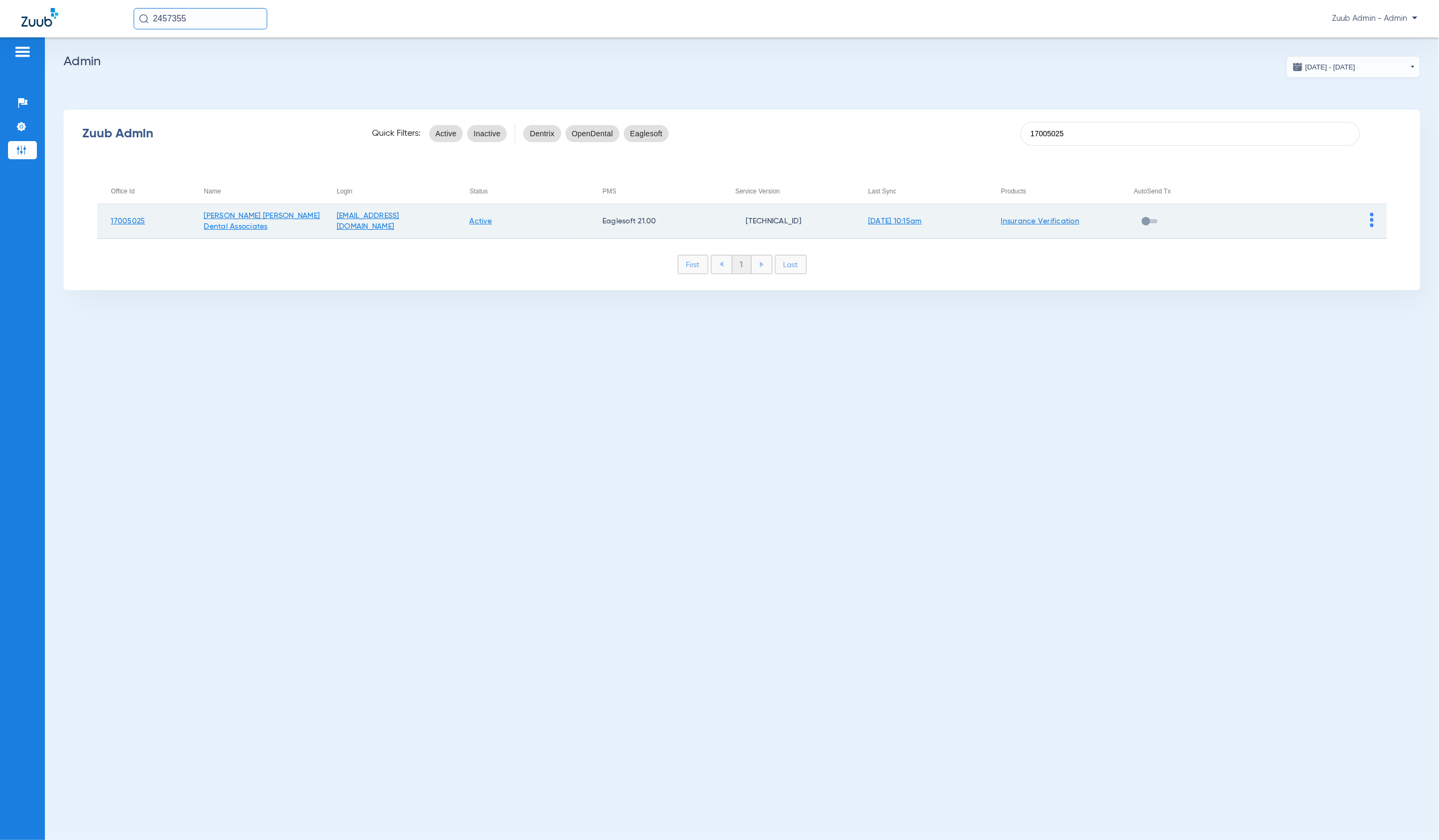
type input "17005025"
click at [1374, 222] on td at bounding box center [1320, 222] width 133 height 35
click at [1371, 221] on img at bounding box center [1372, 220] width 4 height 15
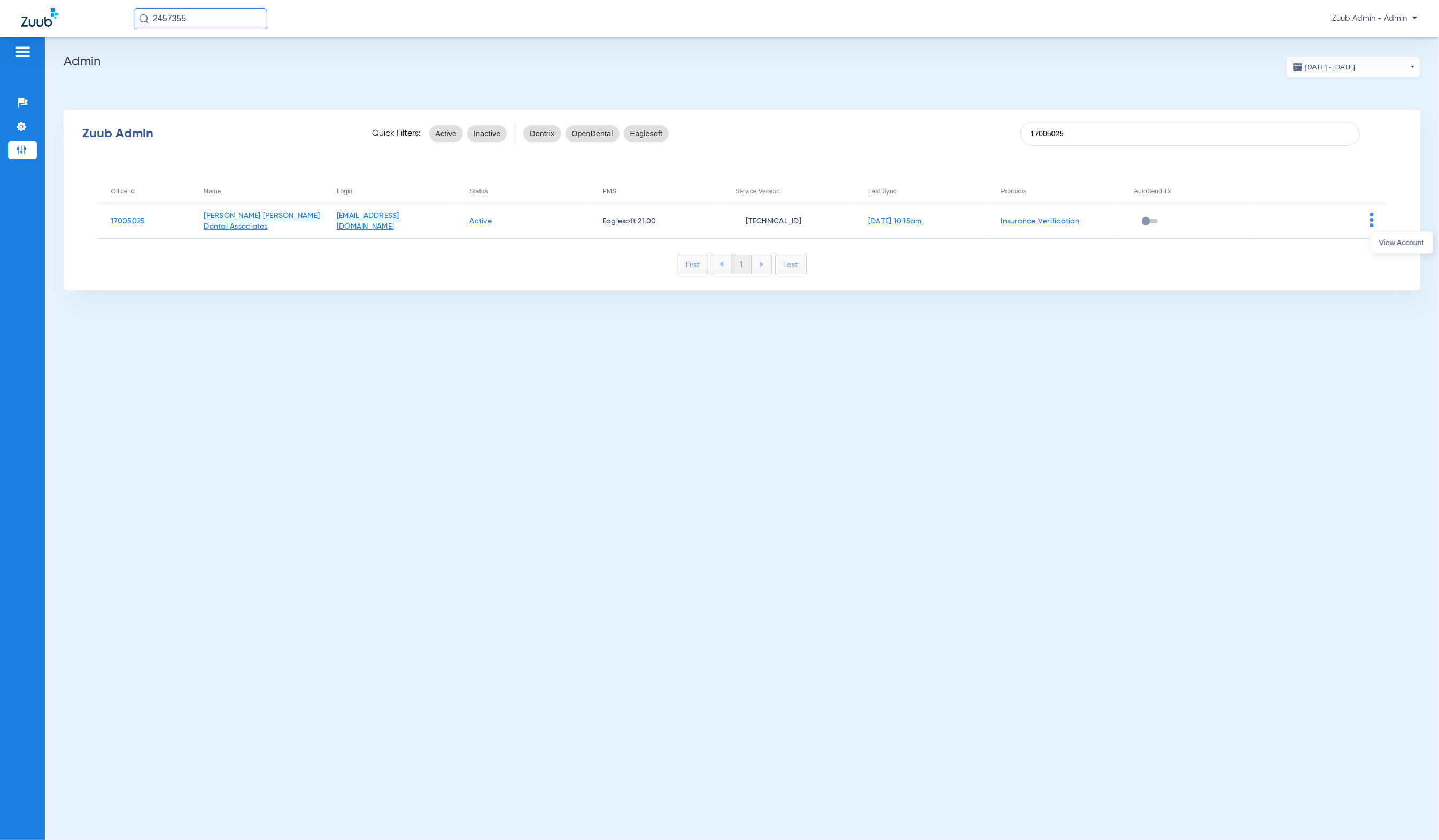
click at [1382, 244] on span "View Account" at bounding box center [1402, 243] width 45 height 8
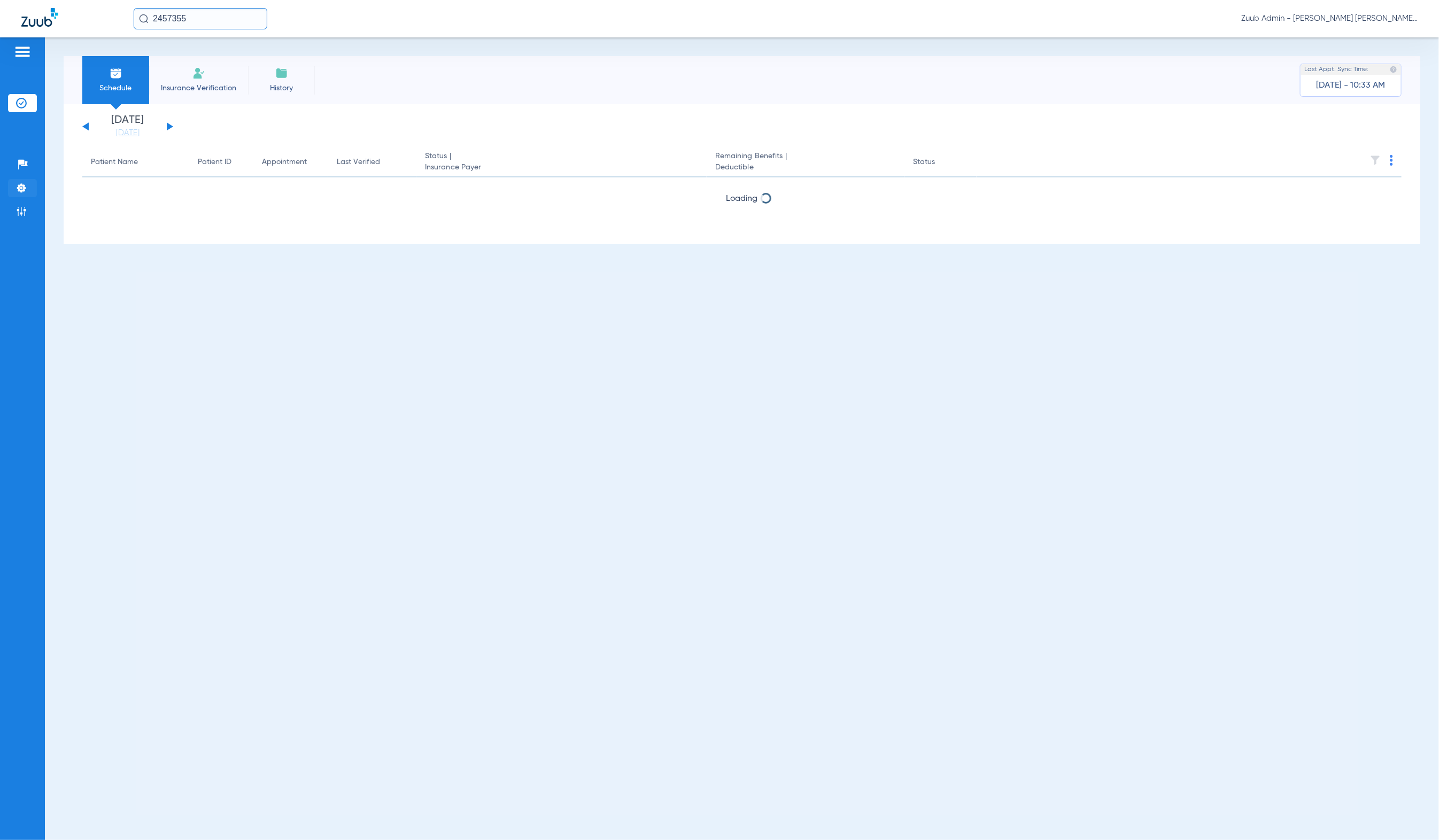
click at [30, 191] on li "Settings" at bounding box center [22, 188] width 29 height 18
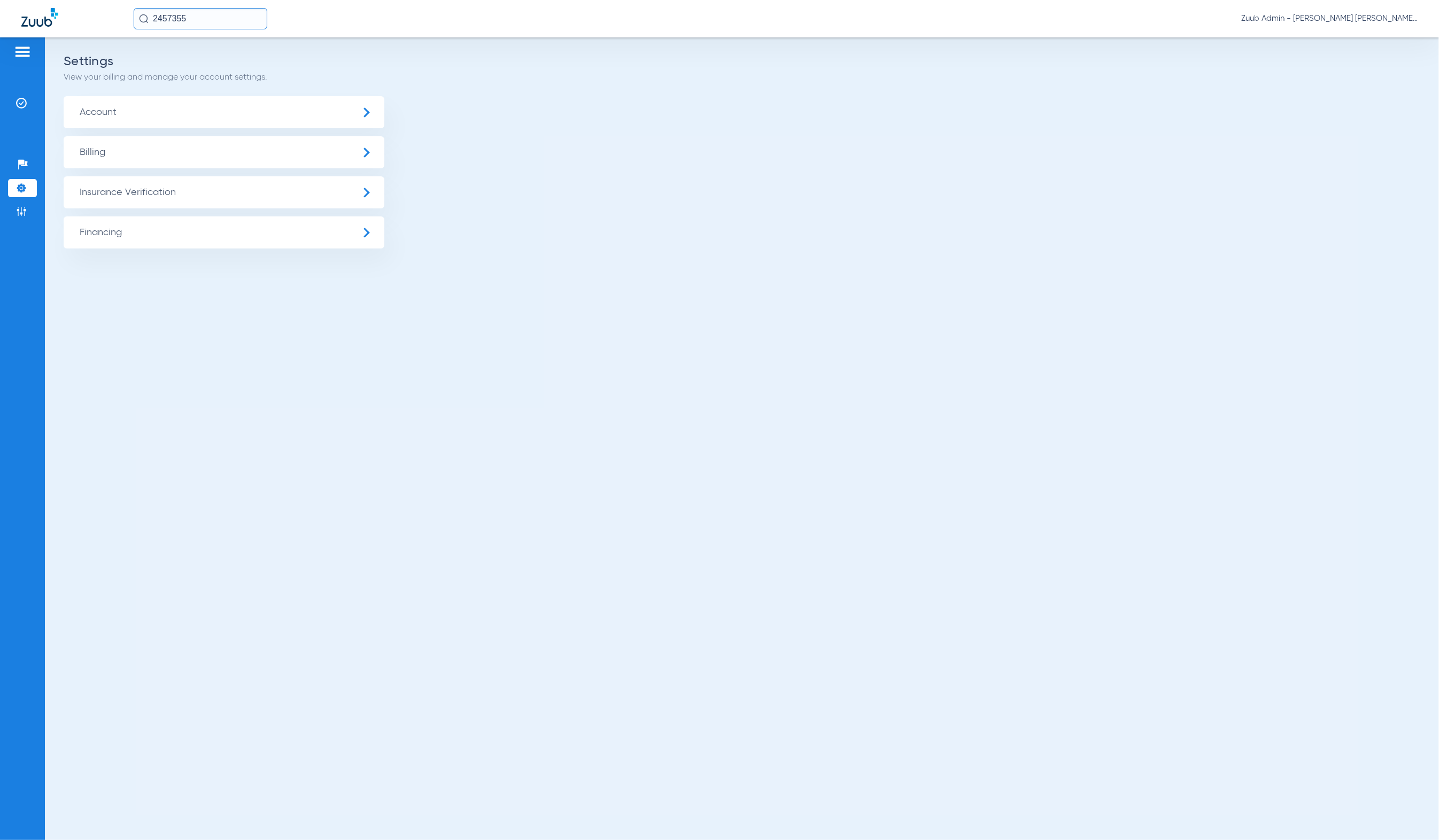
click at [156, 163] on span "Billing" at bounding box center [224, 152] width 321 height 32
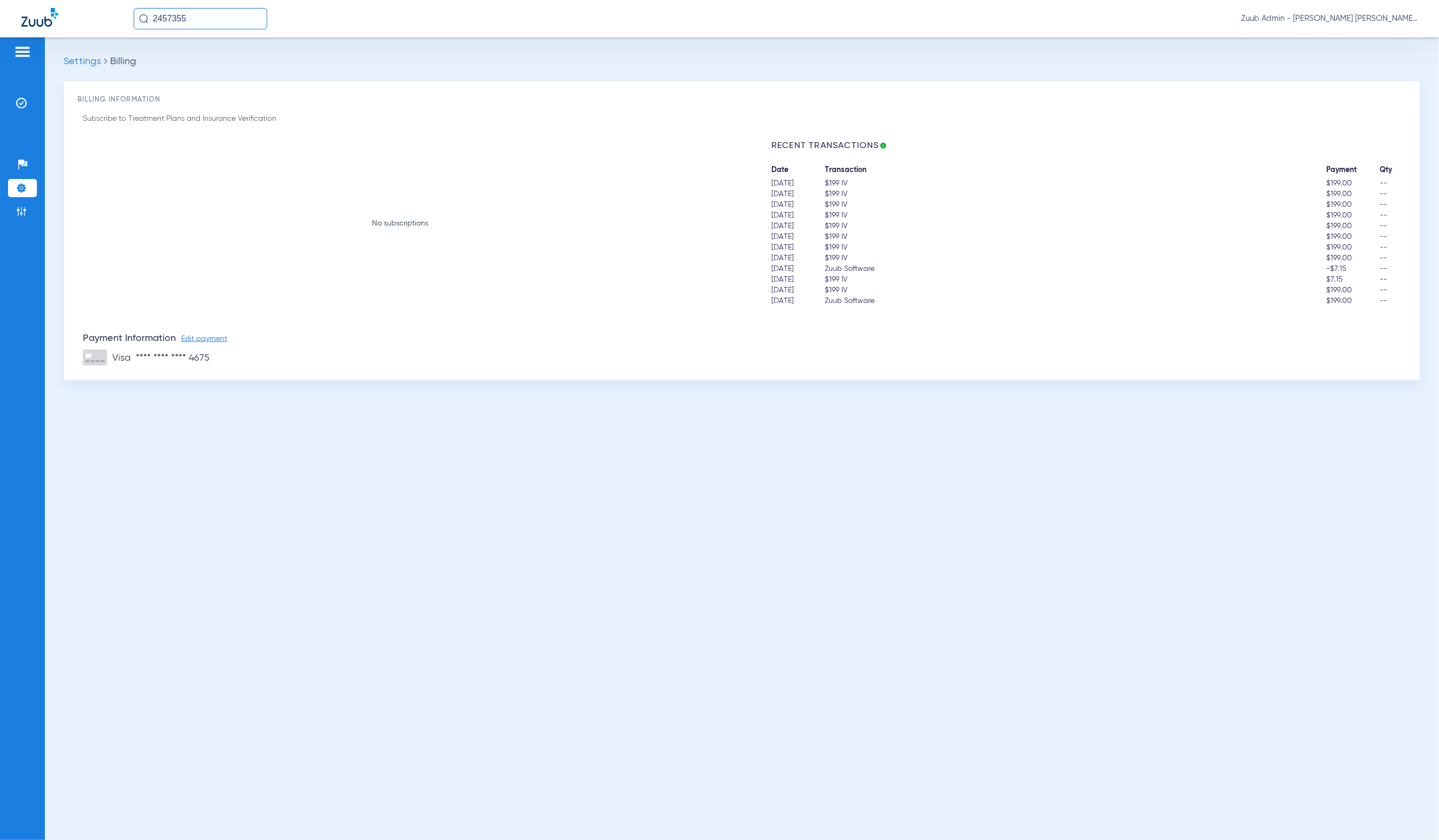
click at [215, 340] on span "Edit payment" at bounding box center [204, 339] width 46 height 8
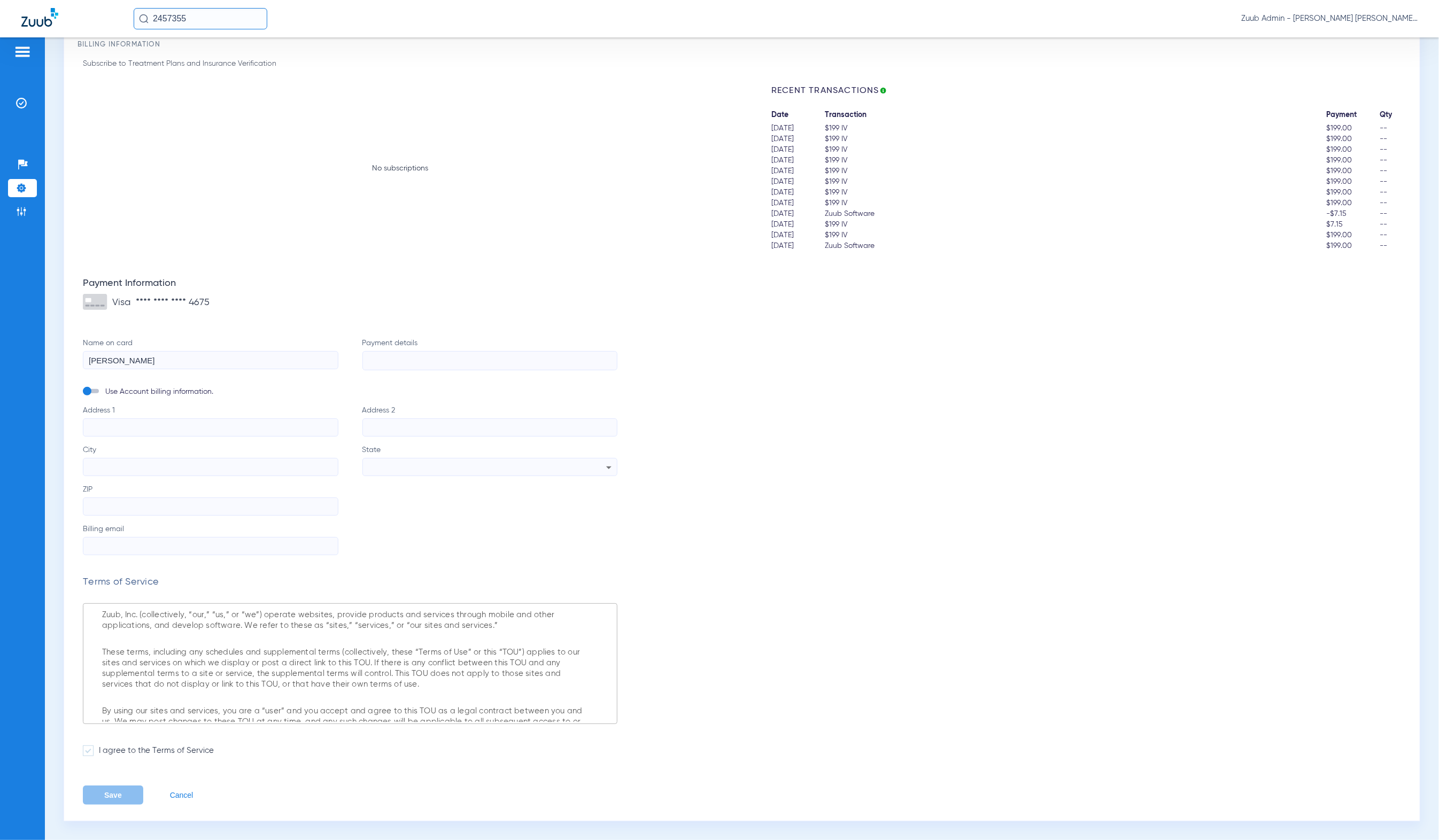
scroll to position [816, 0]
click at [192, 794] on button "Cancel" at bounding box center [182, 795] width 23 height 8
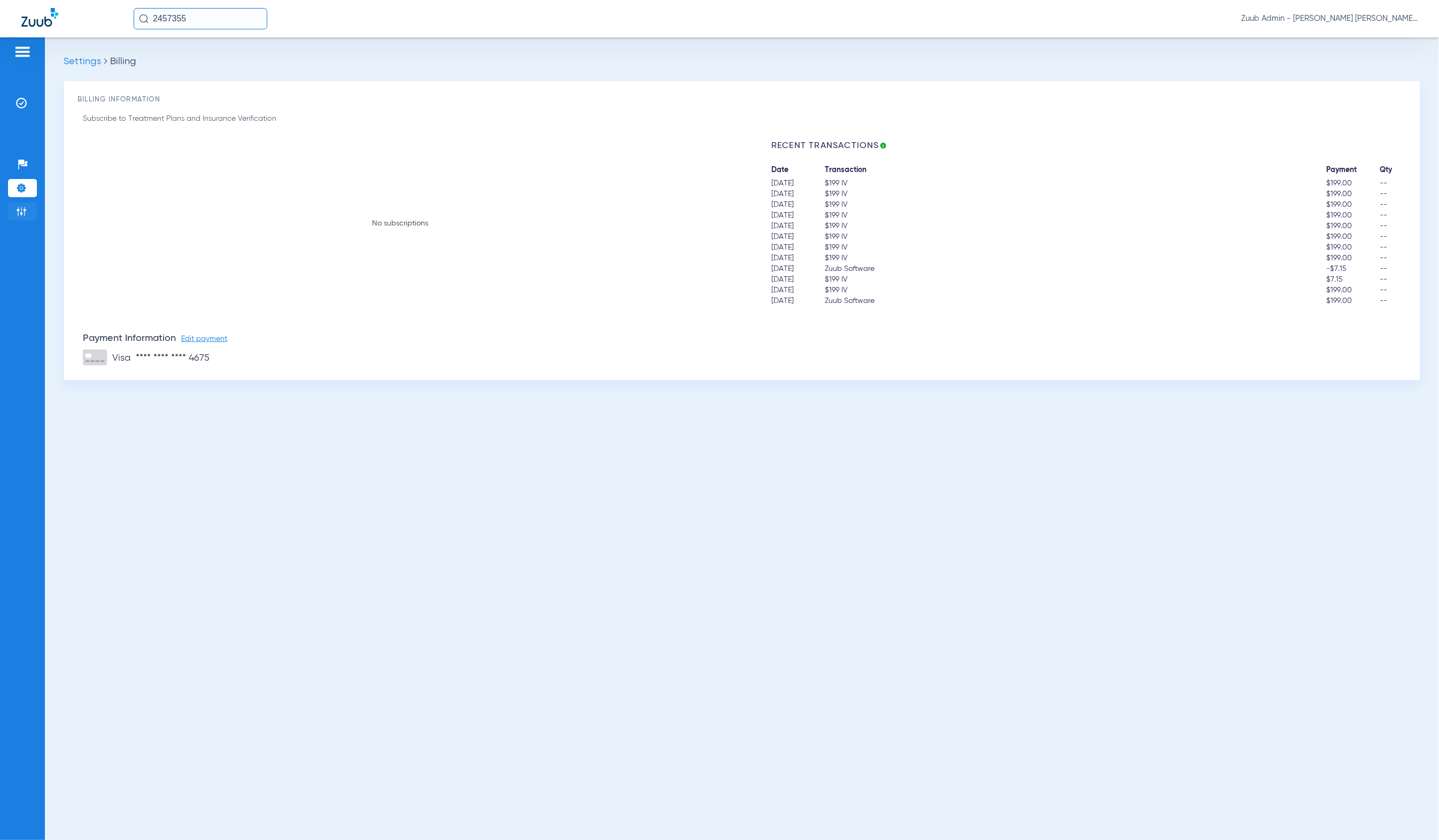
click at [20, 206] on img at bounding box center [21, 211] width 11 height 11
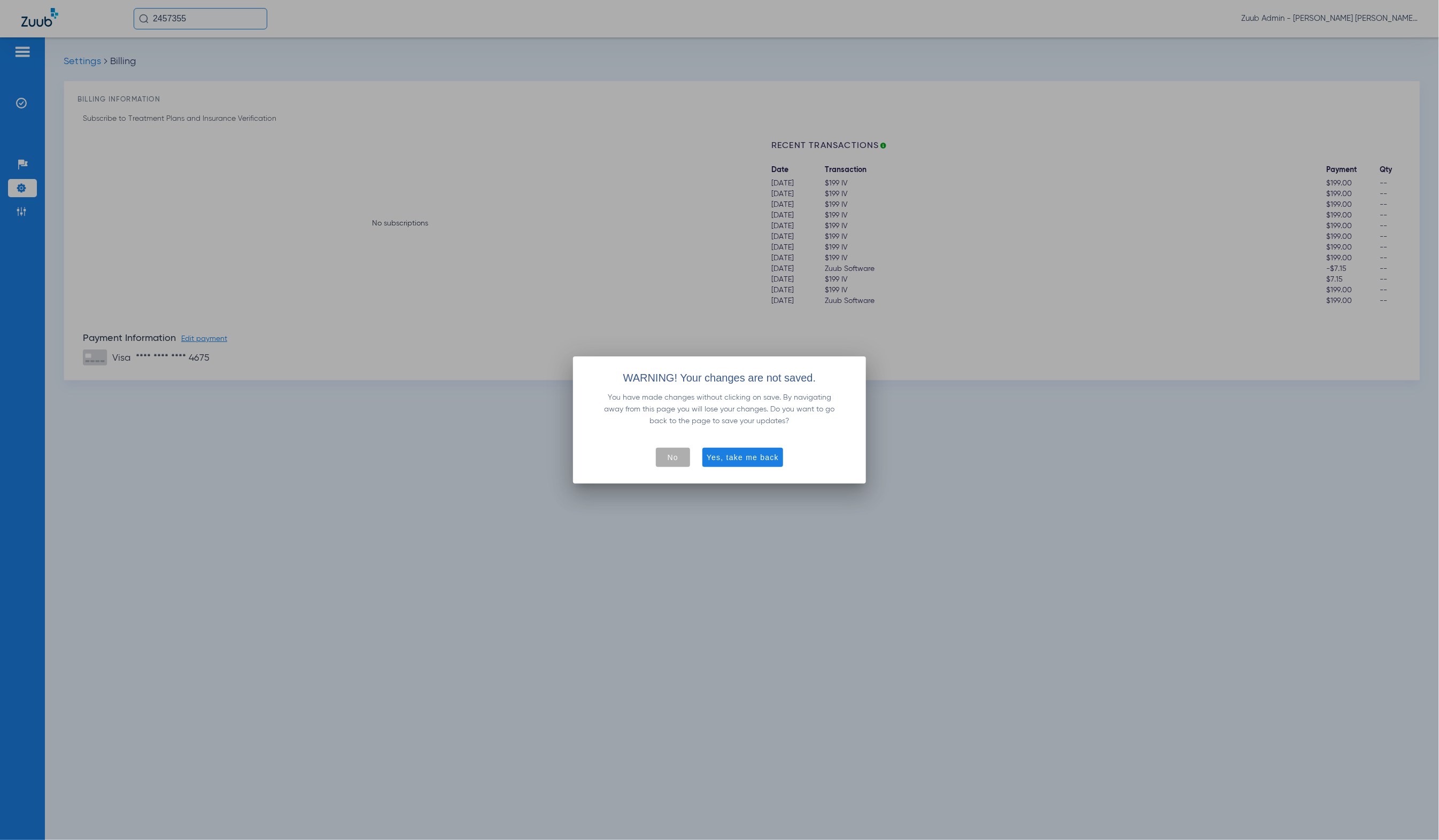
click at [682, 462] on span "button" at bounding box center [673, 457] width 34 height 25
click at [17, 218] on li "Admin" at bounding box center [22, 211] width 29 height 18
click at [31, 212] on li "Admin" at bounding box center [22, 211] width 29 height 18
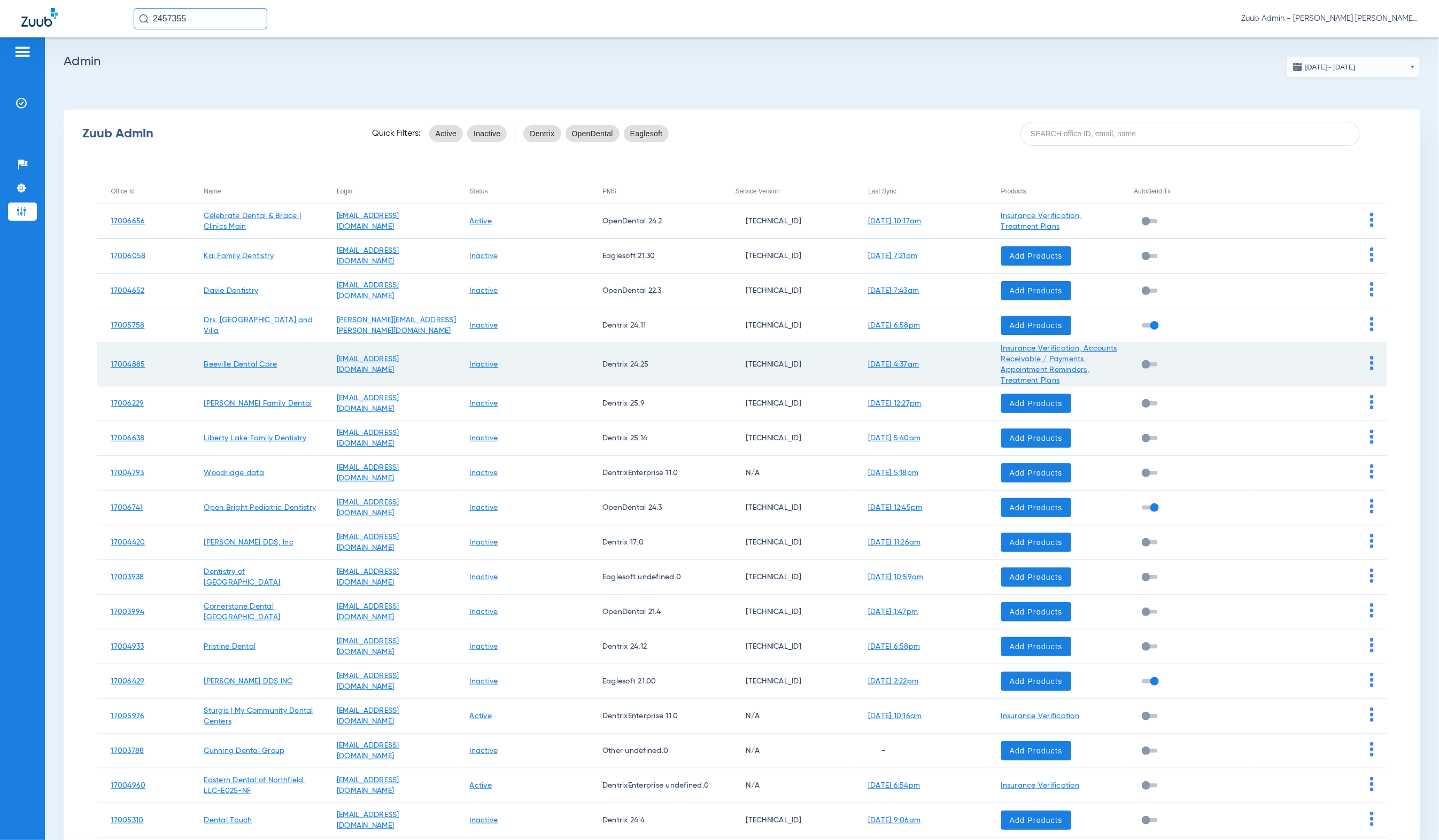
click at [30, 221] on ul "Help Center Settings Admin" at bounding box center [22, 194] width 29 height 76
click at [23, 215] on img at bounding box center [21, 211] width 11 height 11
